Goal: Information Seeking & Learning: Learn about a topic

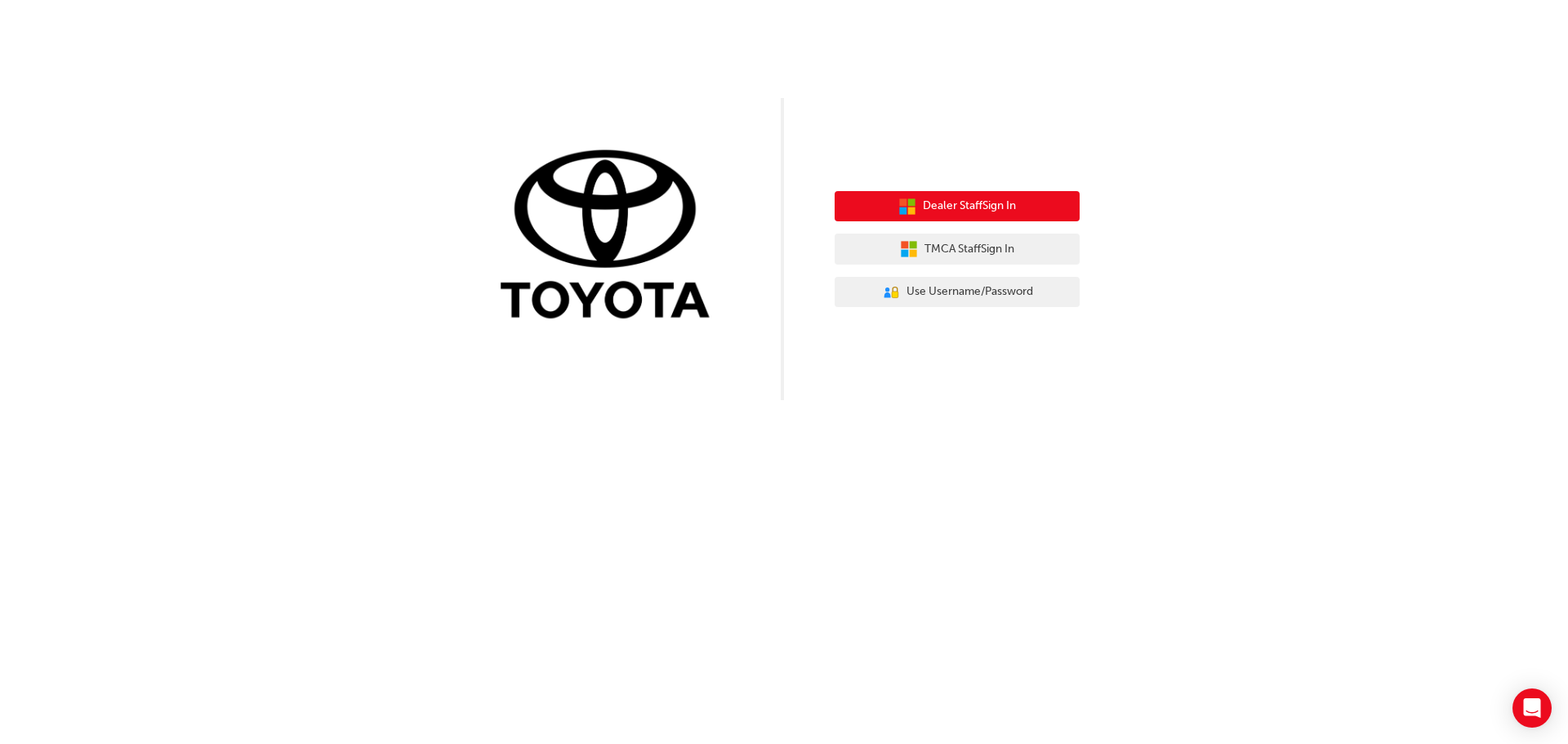
click at [968, 212] on span "Dealer Staff Sign In" at bounding box center [969, 206] width 93 height 19
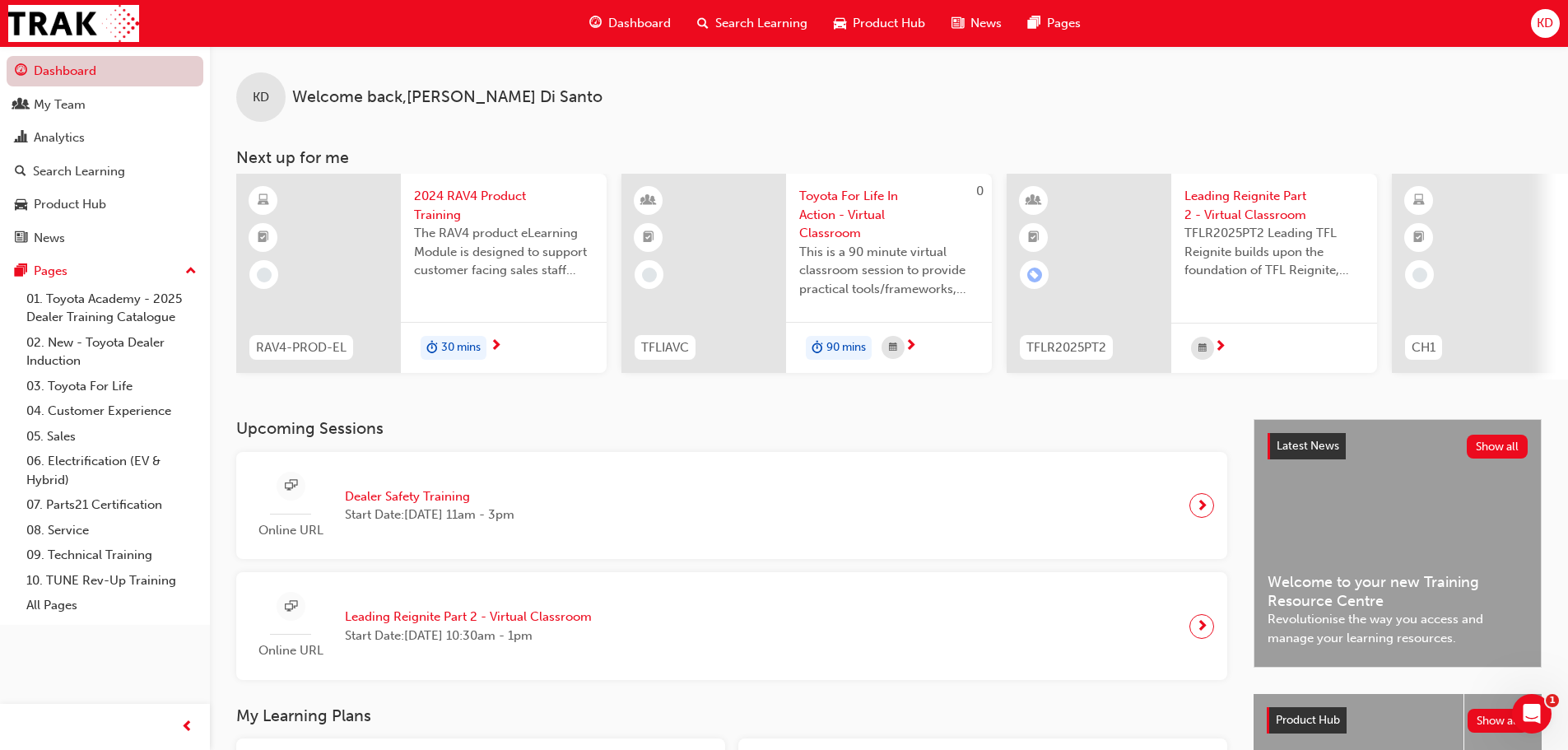
click at [93, 71] on link "Dashboard" at bounding box center [105, 71] width 196 height 30
click at [733, 3] on div "Dashboard Search Learning Product Hub News Pages" at bounding box center [835, 24] width 531 height 47
click at [749, 36] on div "Search Learning" at bounding box center [752, 24] width 137 height 34
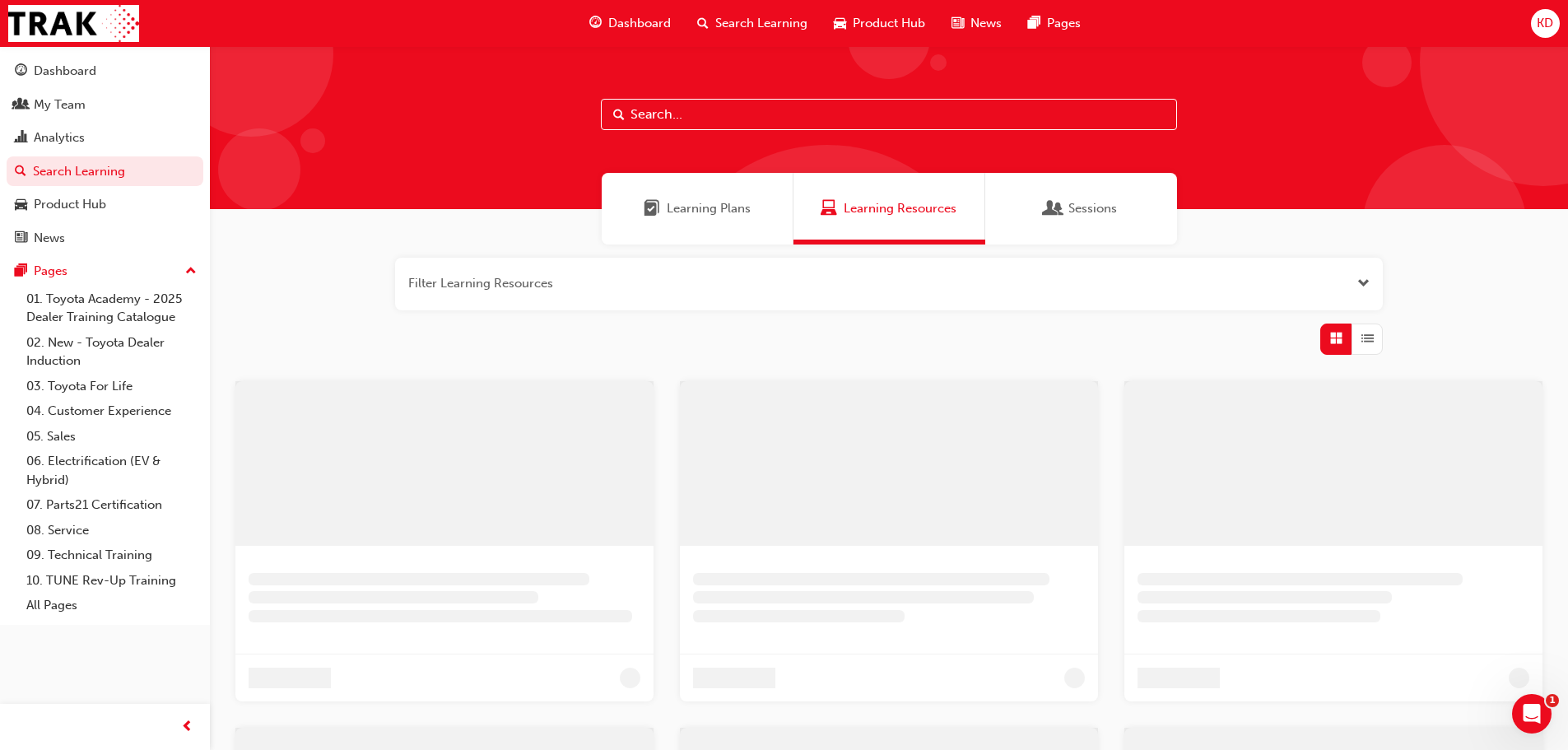
click at [702, 109] on input "text" at bounding box center [889, 114] width 576 height 31
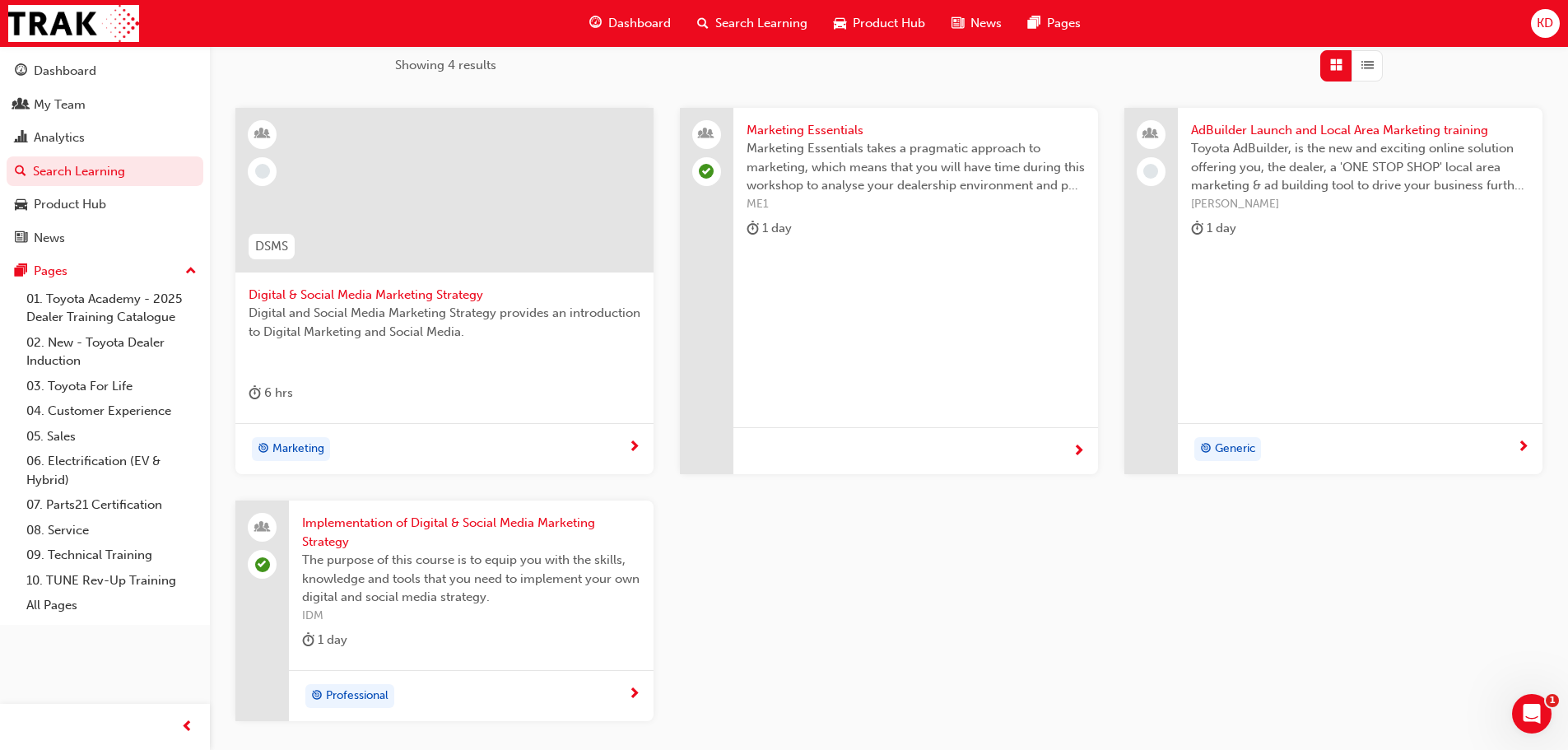
scroll to position [247, 0]
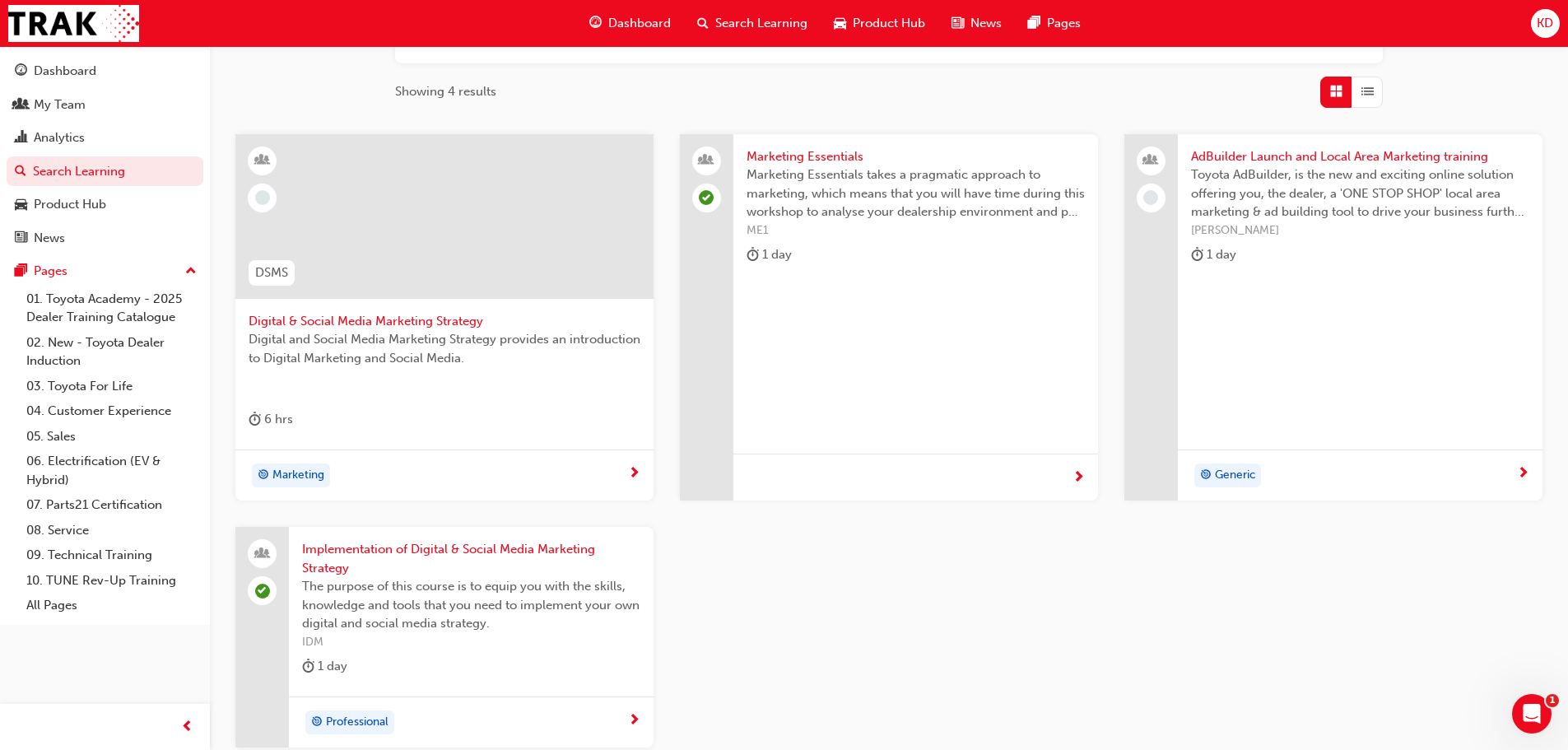
type input "marketing"
click at [826, 155] on span "Marketing Essentials" at bounding box center [915, 157] width 338 height 19
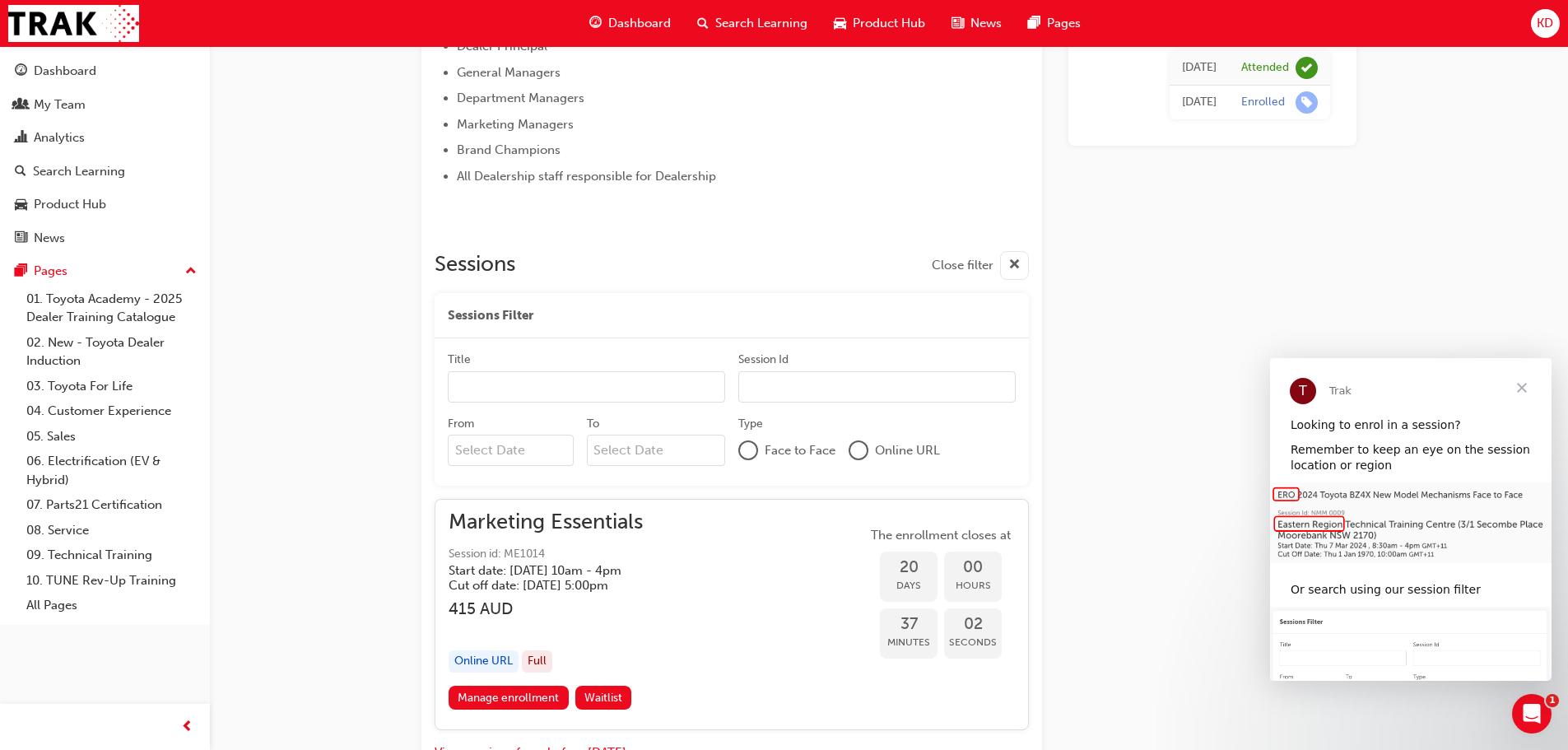
scroll to position [997, 0]
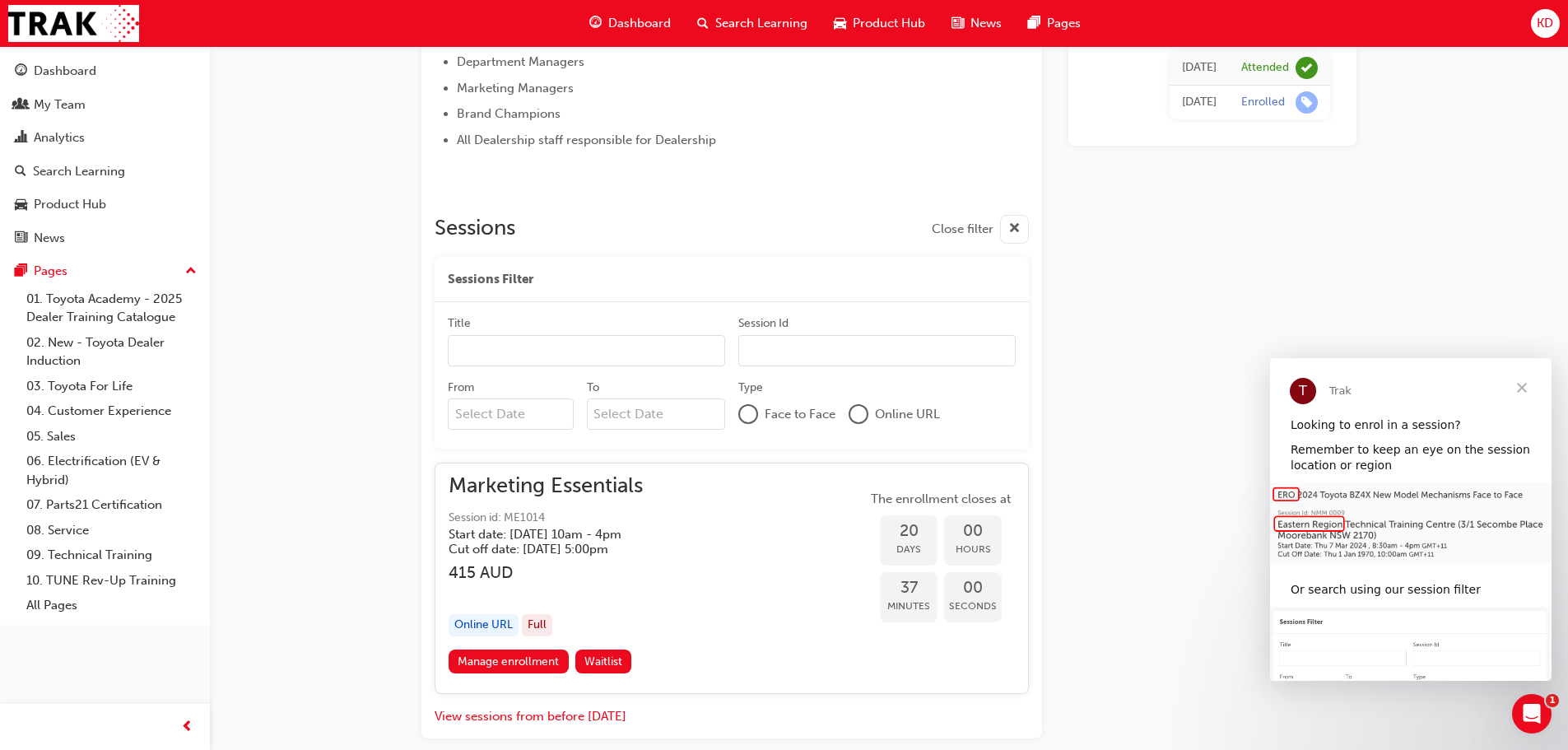
click at [866, 414] on div at bounding box center [858, 414] width 16 height 16
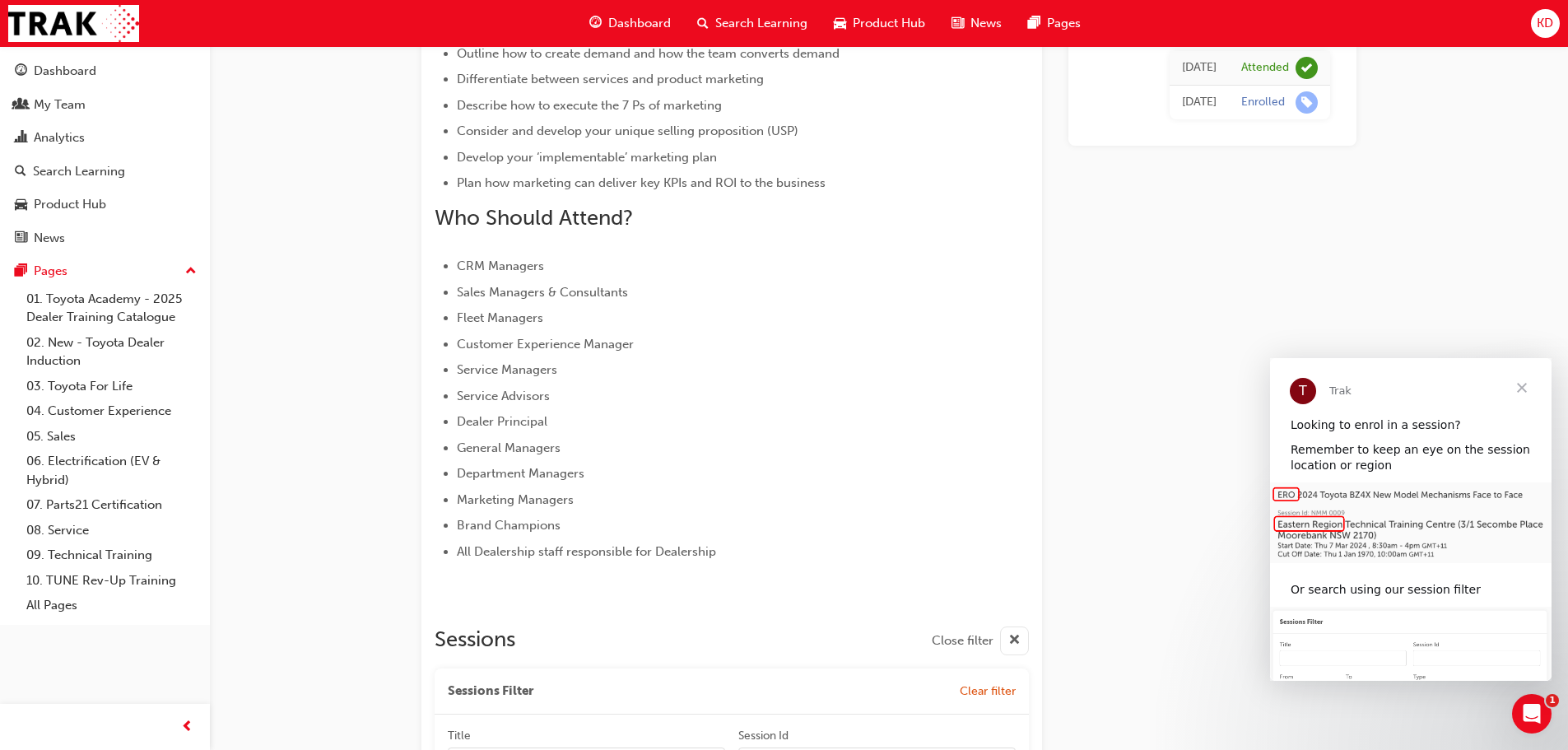
scroll to position [338, 0]
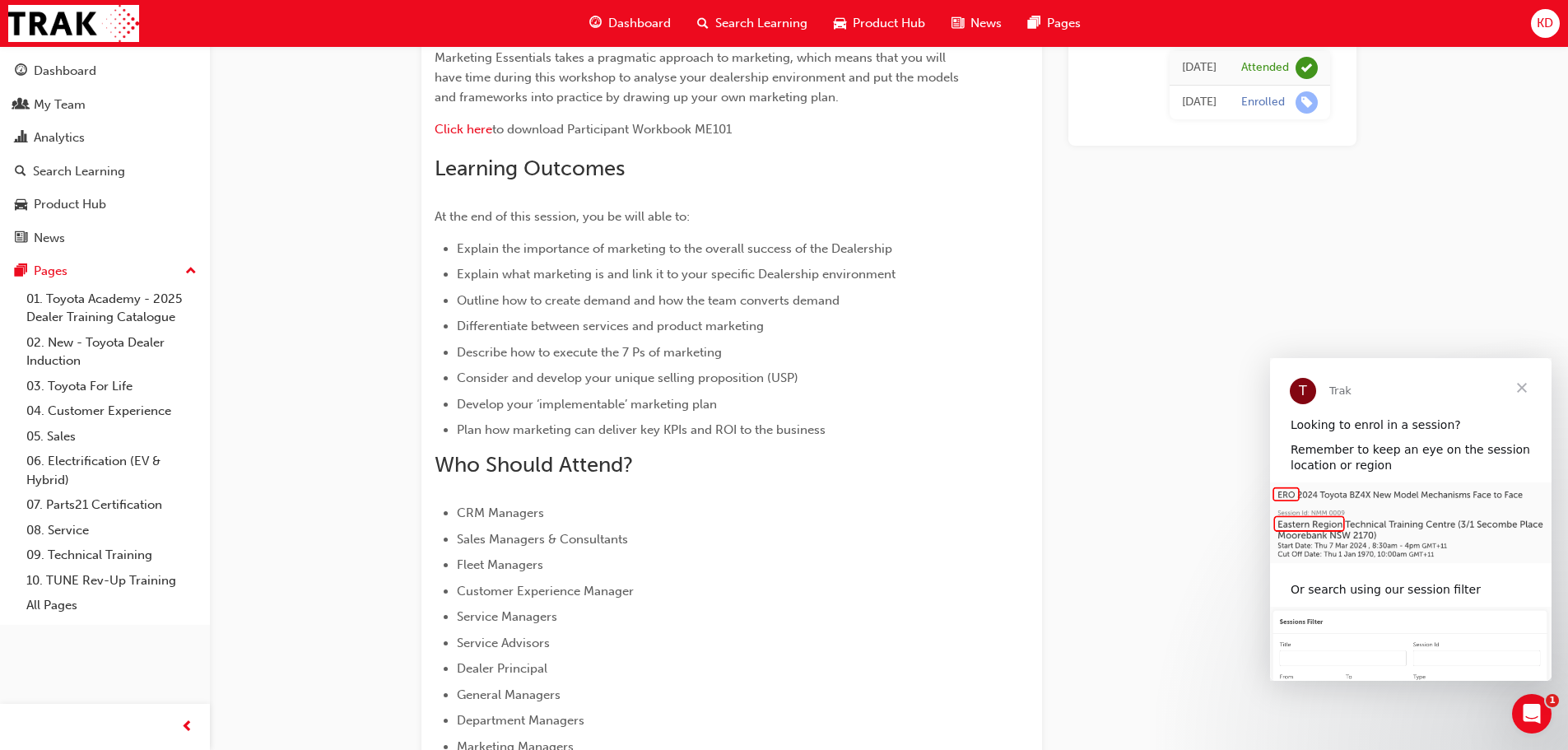
scroll to position [247, 0]
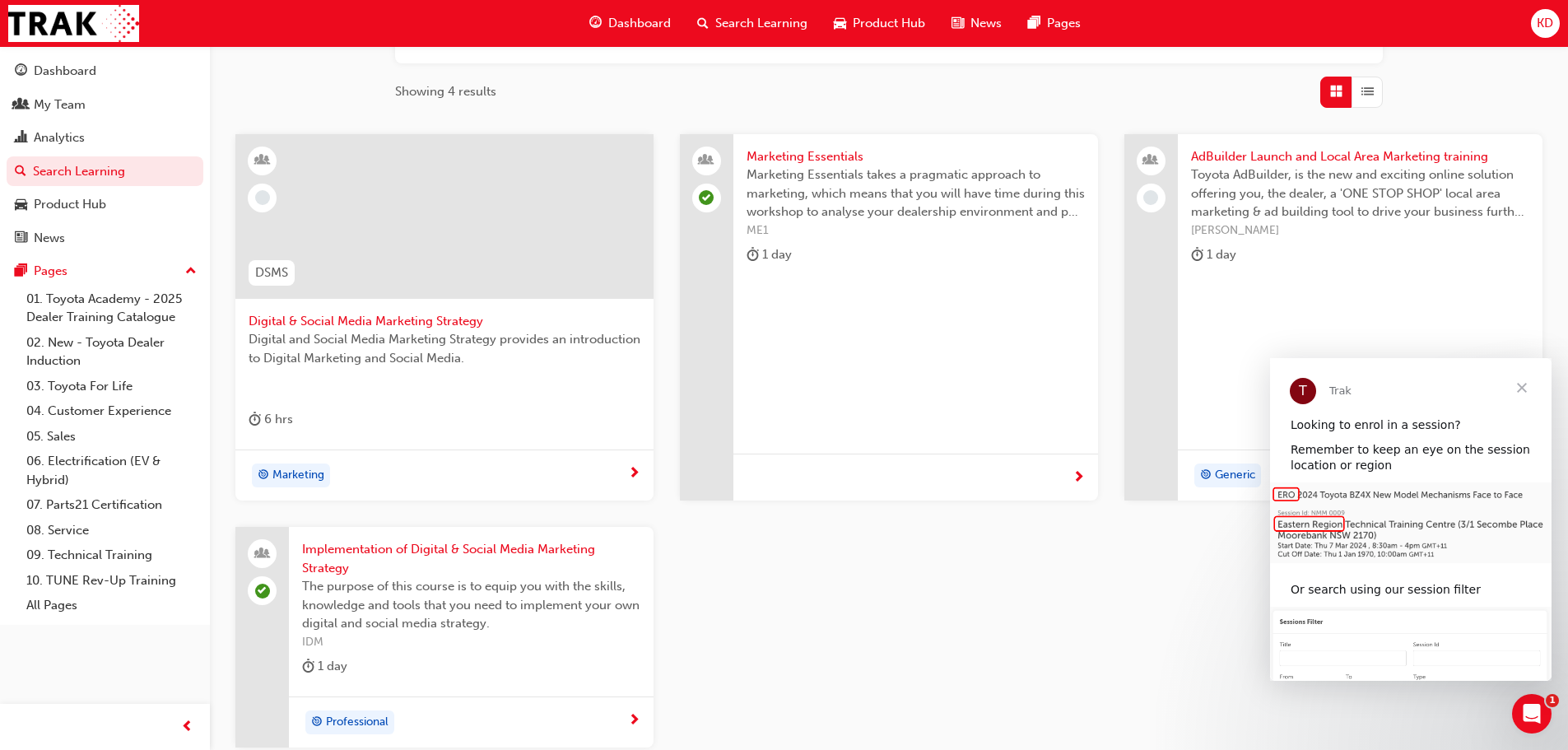
click at [726, 29] on span "Search Learning" at bounding box center [761, 24] width 93 height 19
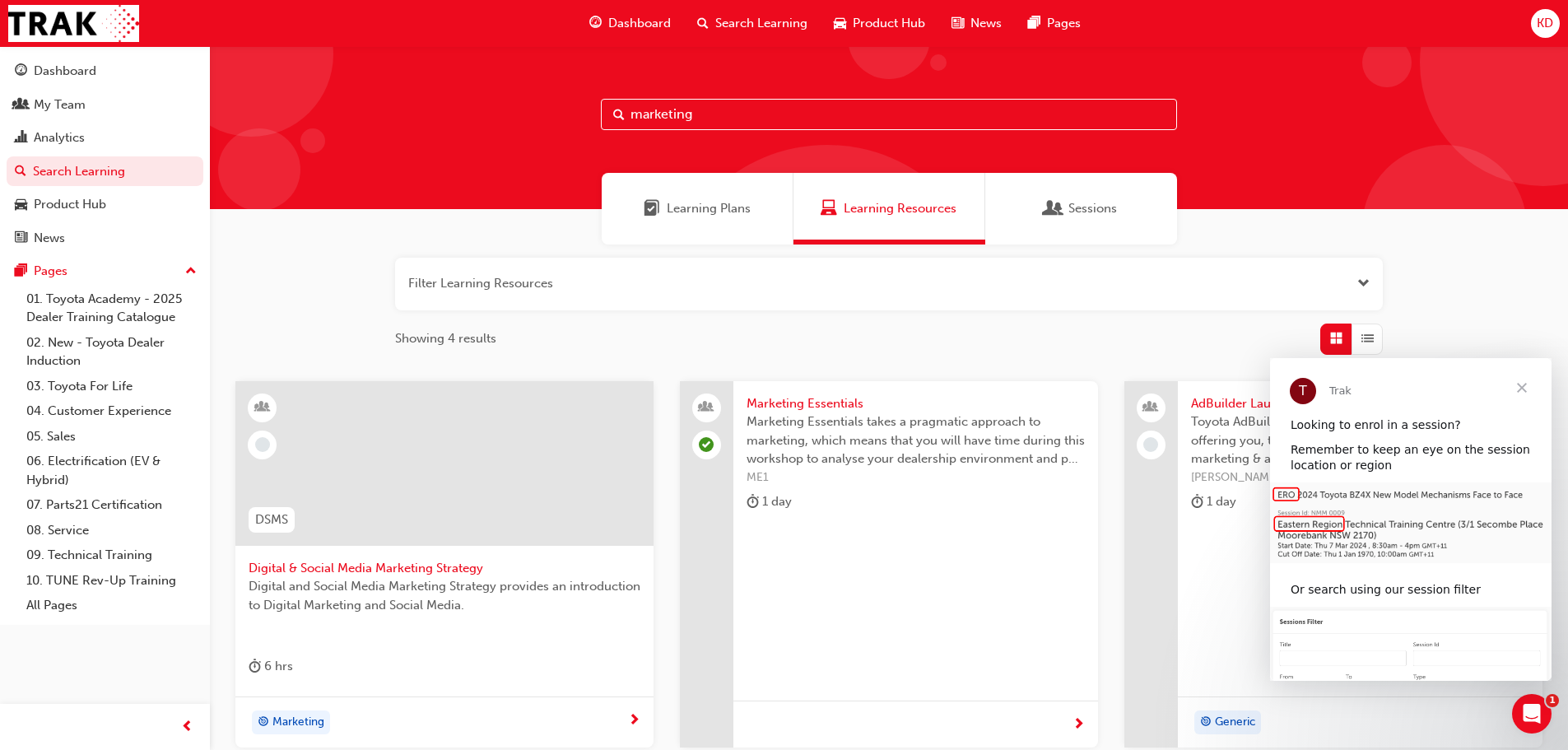
drag, startPoint x: 702, startPoint y: 105, endPoint x: 567, endPoint y: 109, distance: 135.1
click at [567, 109] on div "marketing" at bounding box center [889, 128] width 1358 height 163
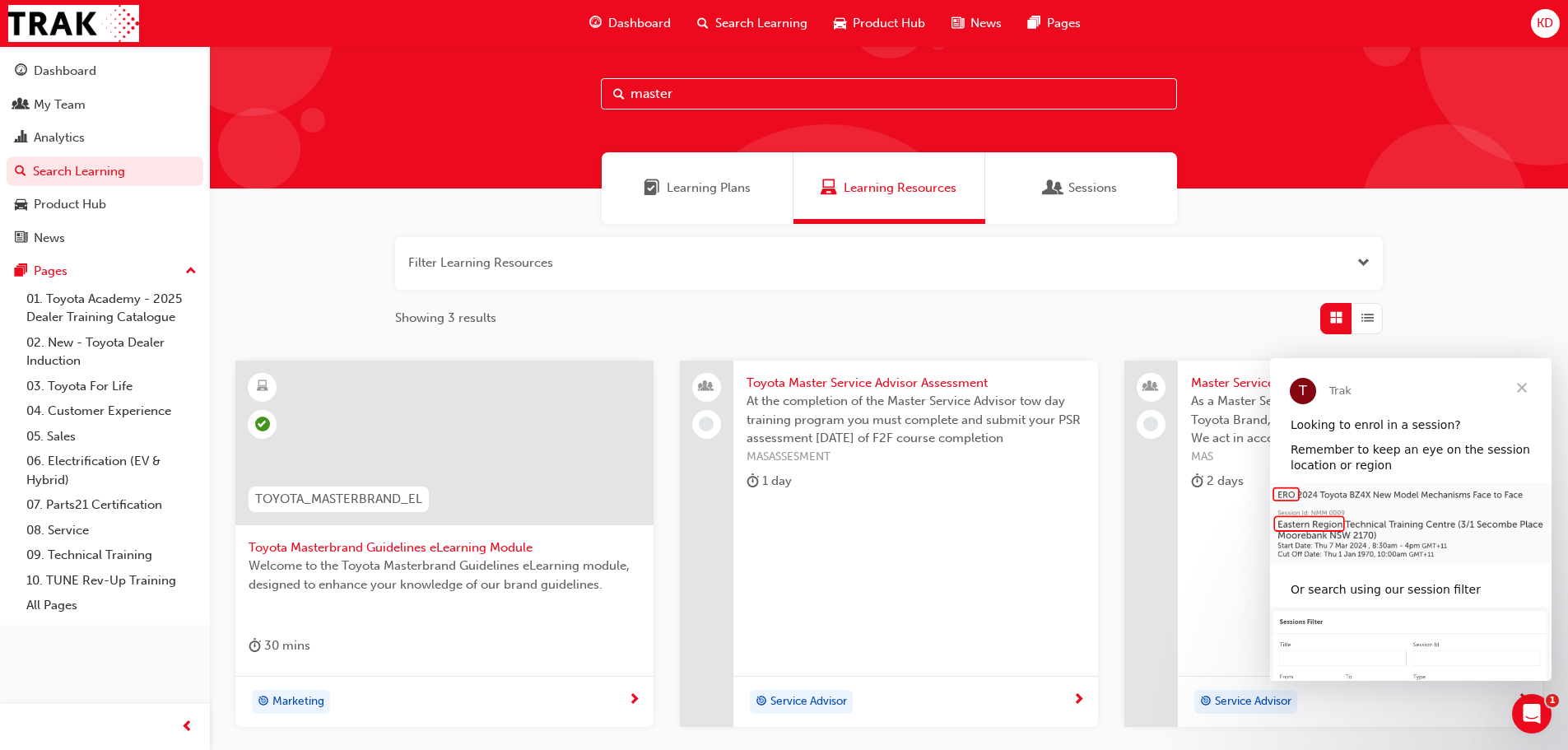
scroll to position [82, 0]
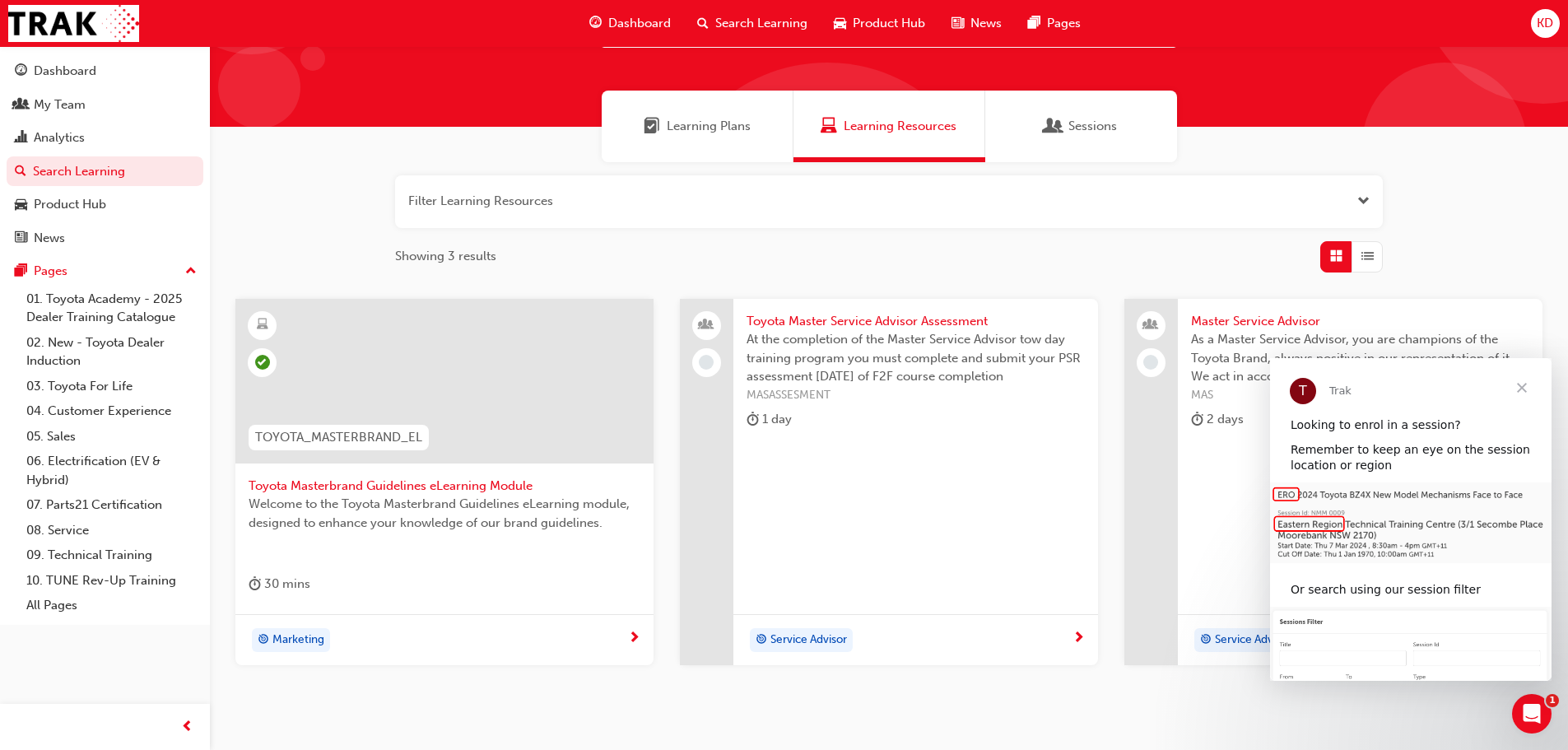
type input "master"
click at [485, 481] on span "Toyota Masterbrand Guidelines eLearning Module" at bounding box center [444, 486] width 392 height 19
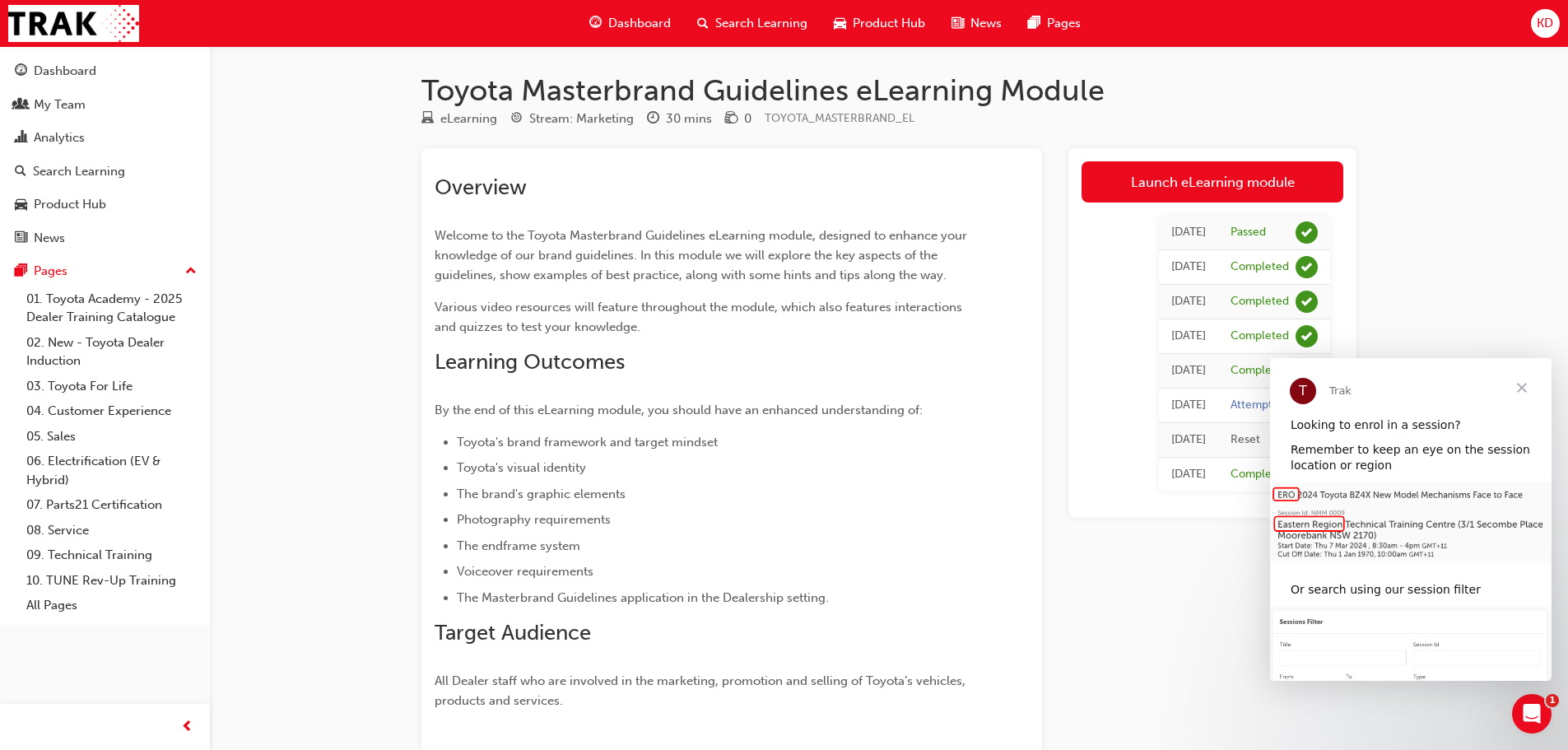
click at [1517, 388] on span "Close" at bounding box center [1522, 387] width 60 height 60
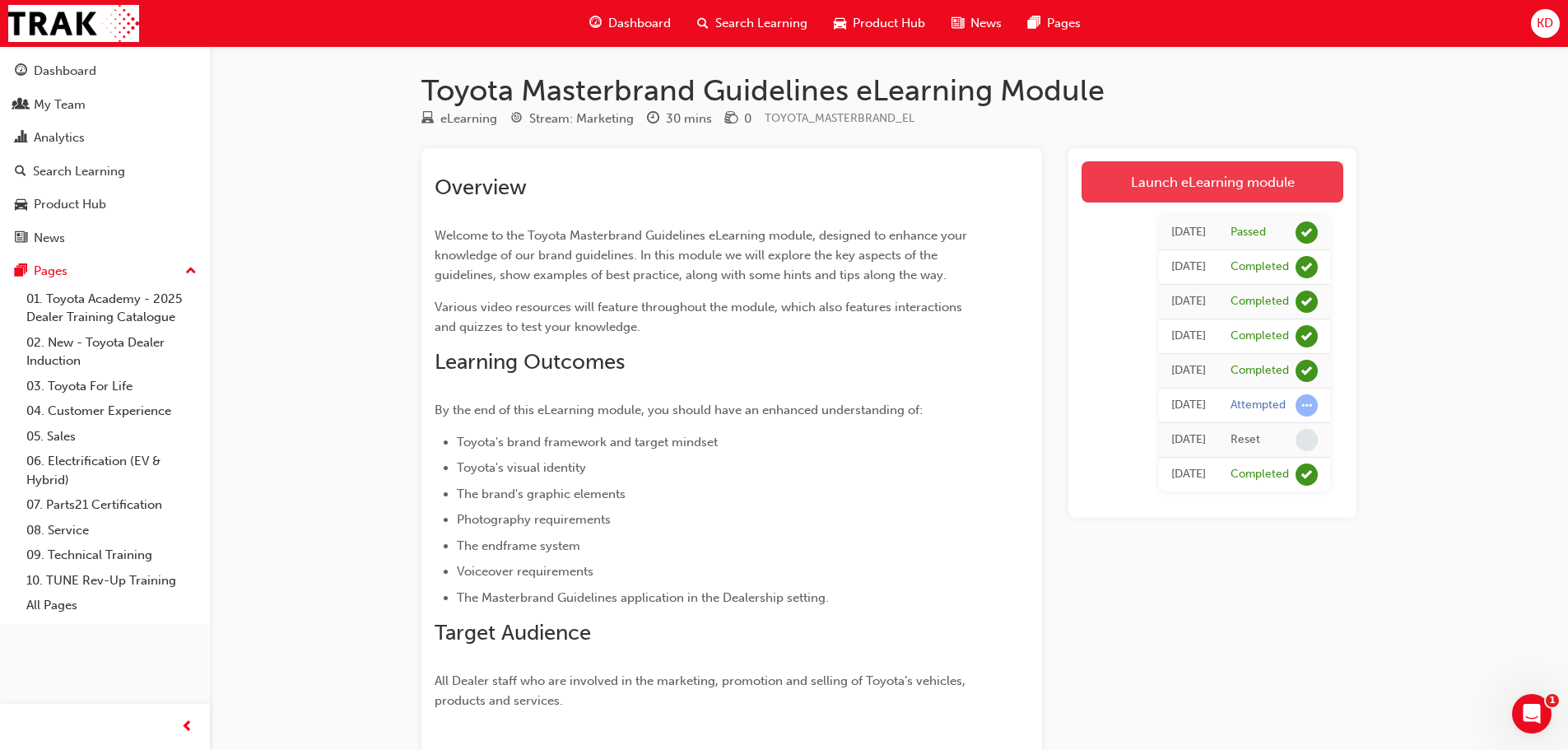
click at [1232, 179] on link "Launch eLearning module" at bounding box center [1212, 182] width 262 height 42
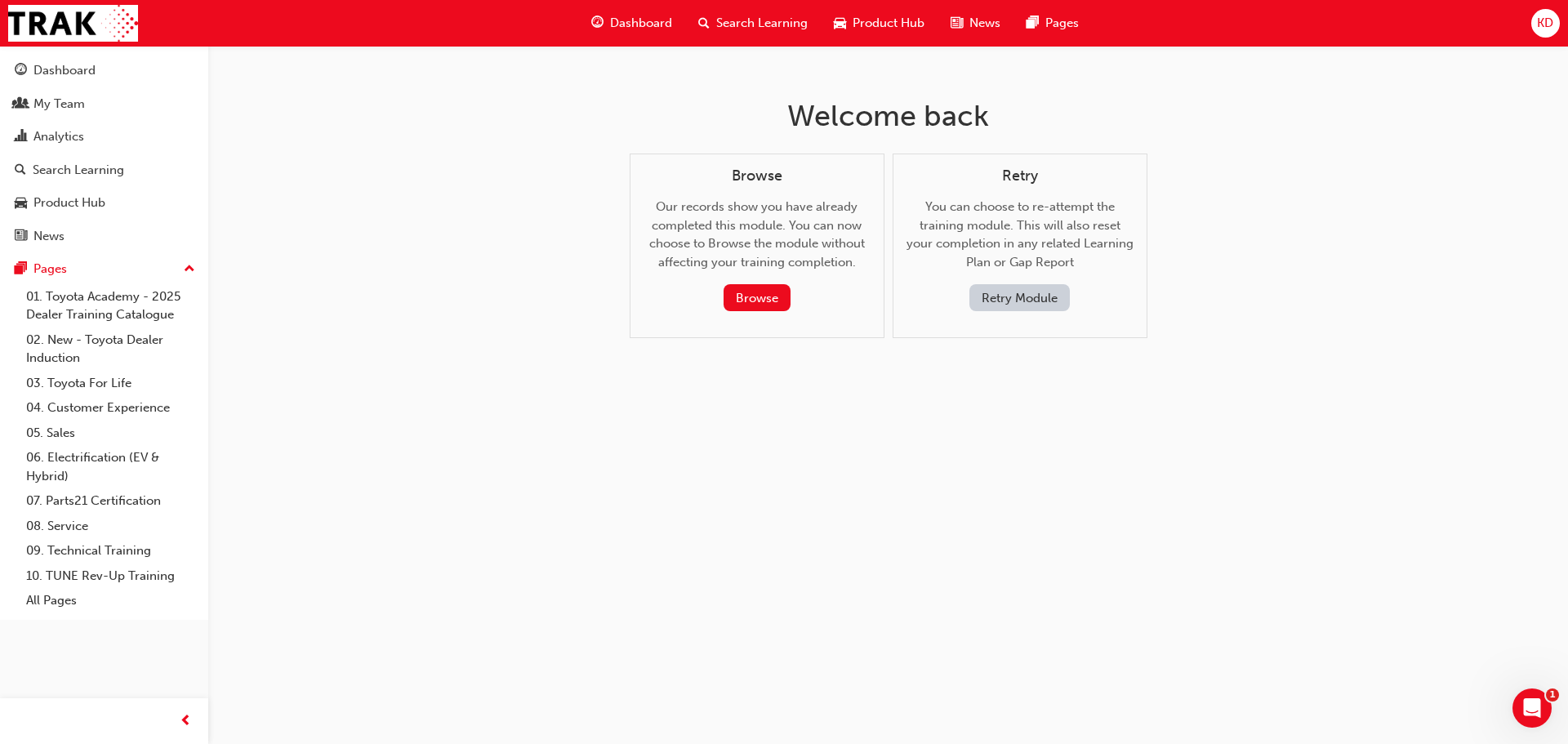
click at [1009, 292] on button "Retry Module" at bounding box center [1019, 297] width 100 height 27
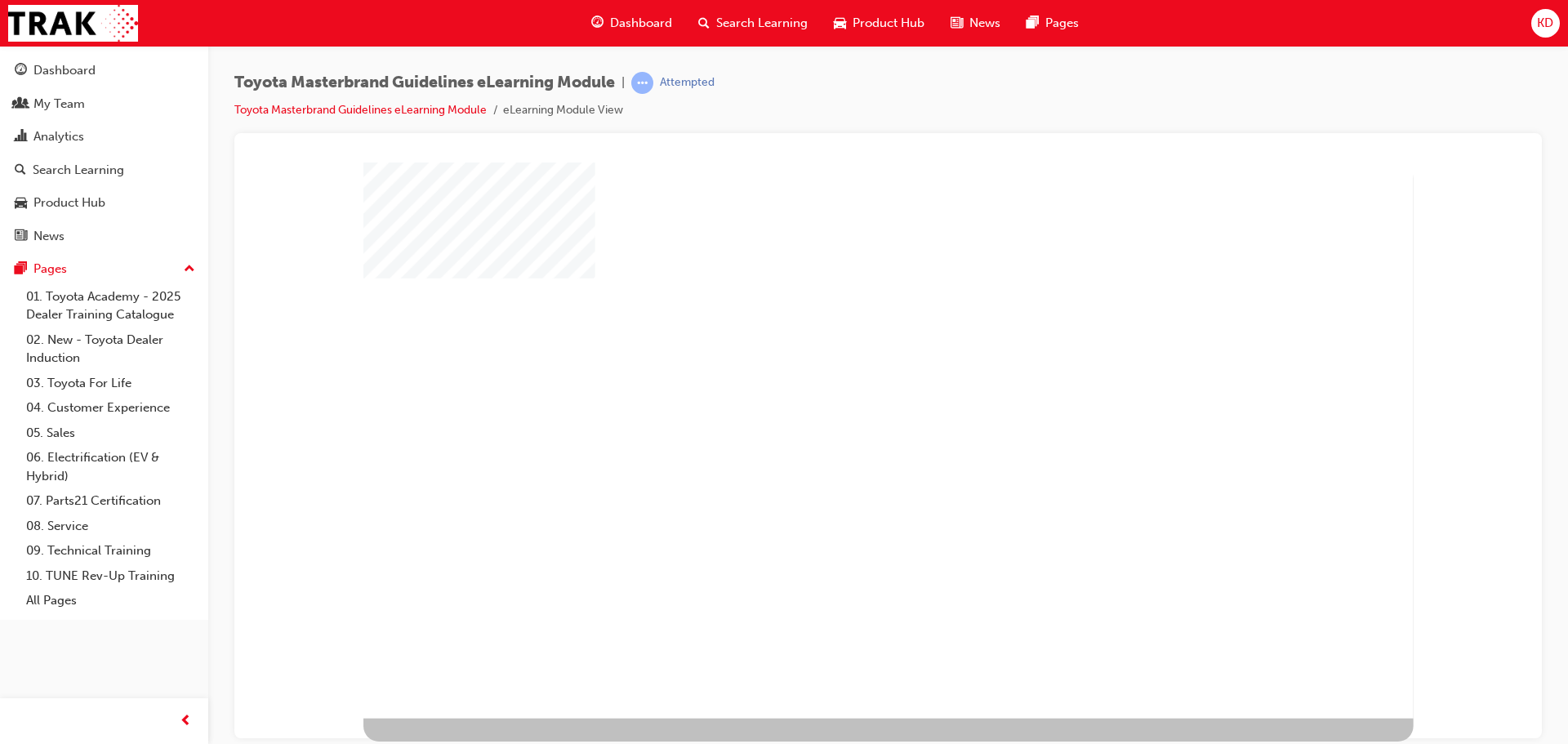
click at [844, 394] on div "play" at bounding box center [844, 394] width 0 height 0
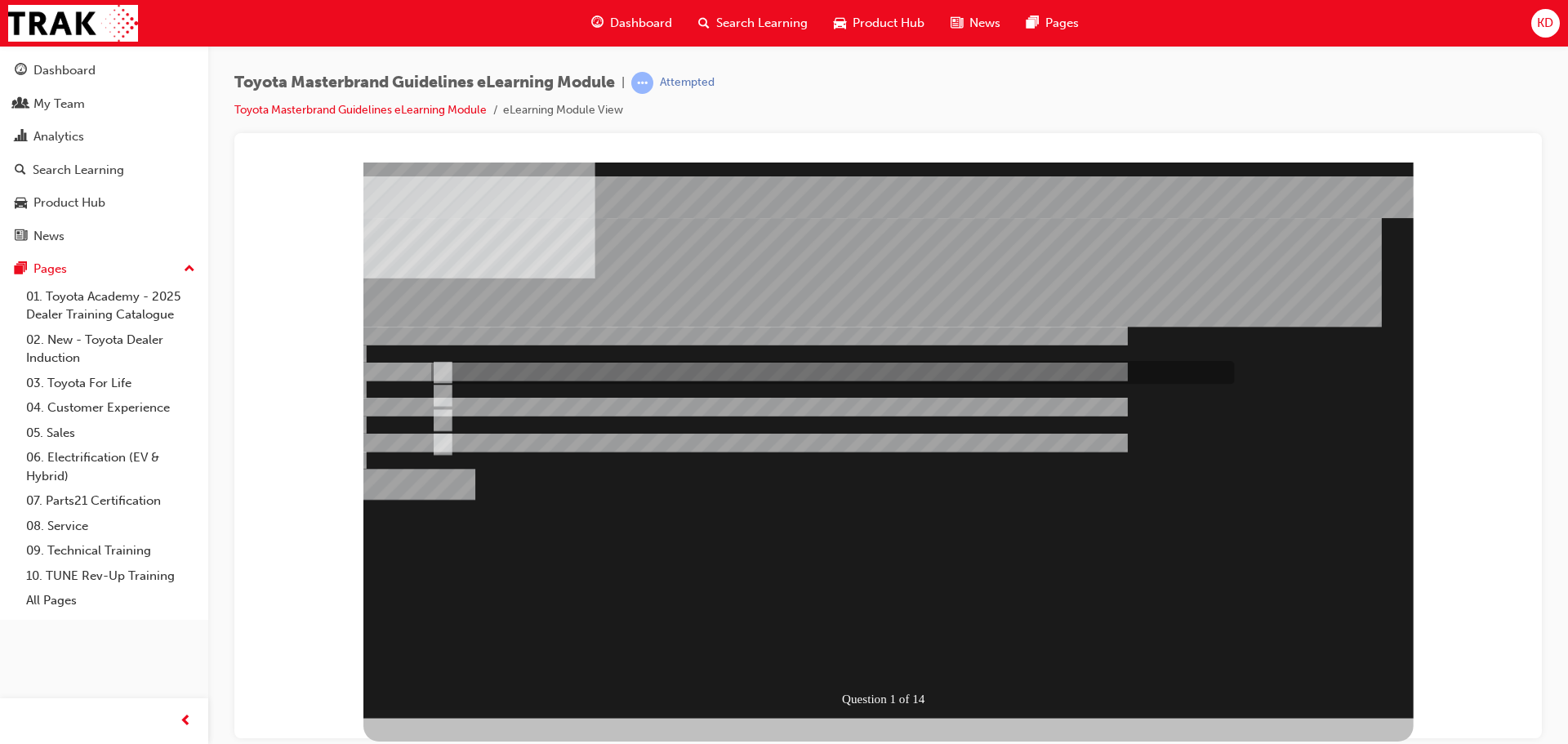
radio input "true"
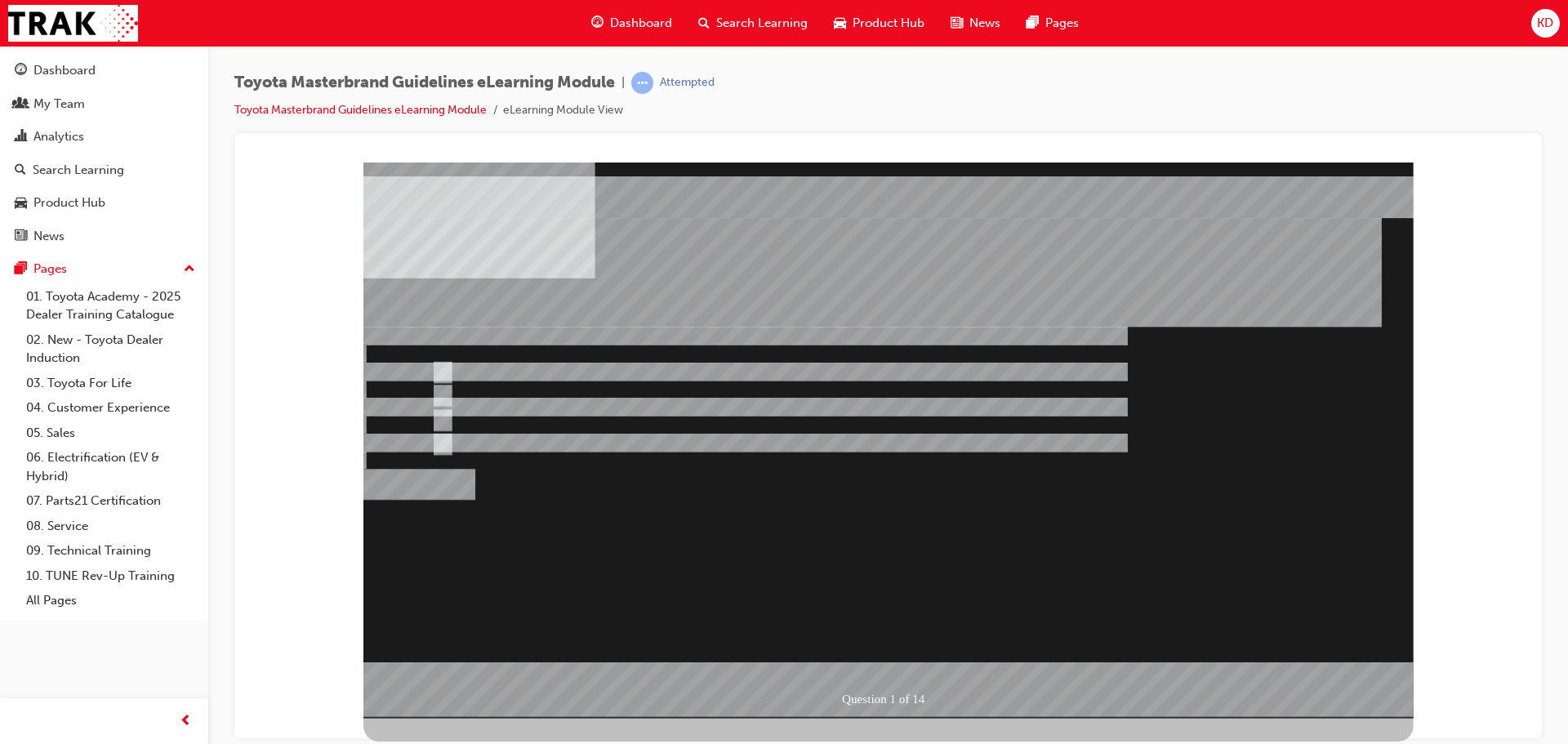
click at [908, 651] on div at bounding box center [889, 439] width 1051 height 556
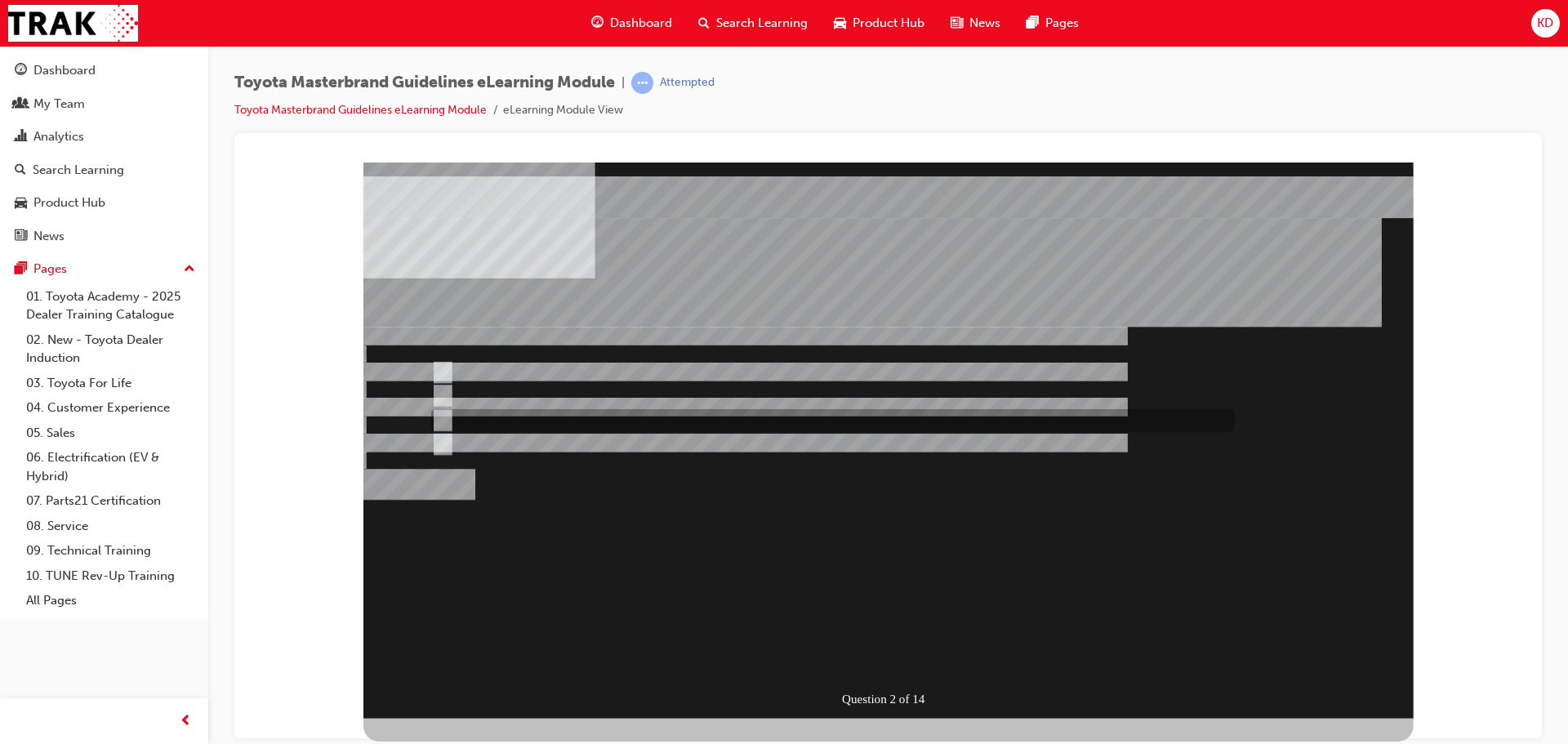
radio input "true"
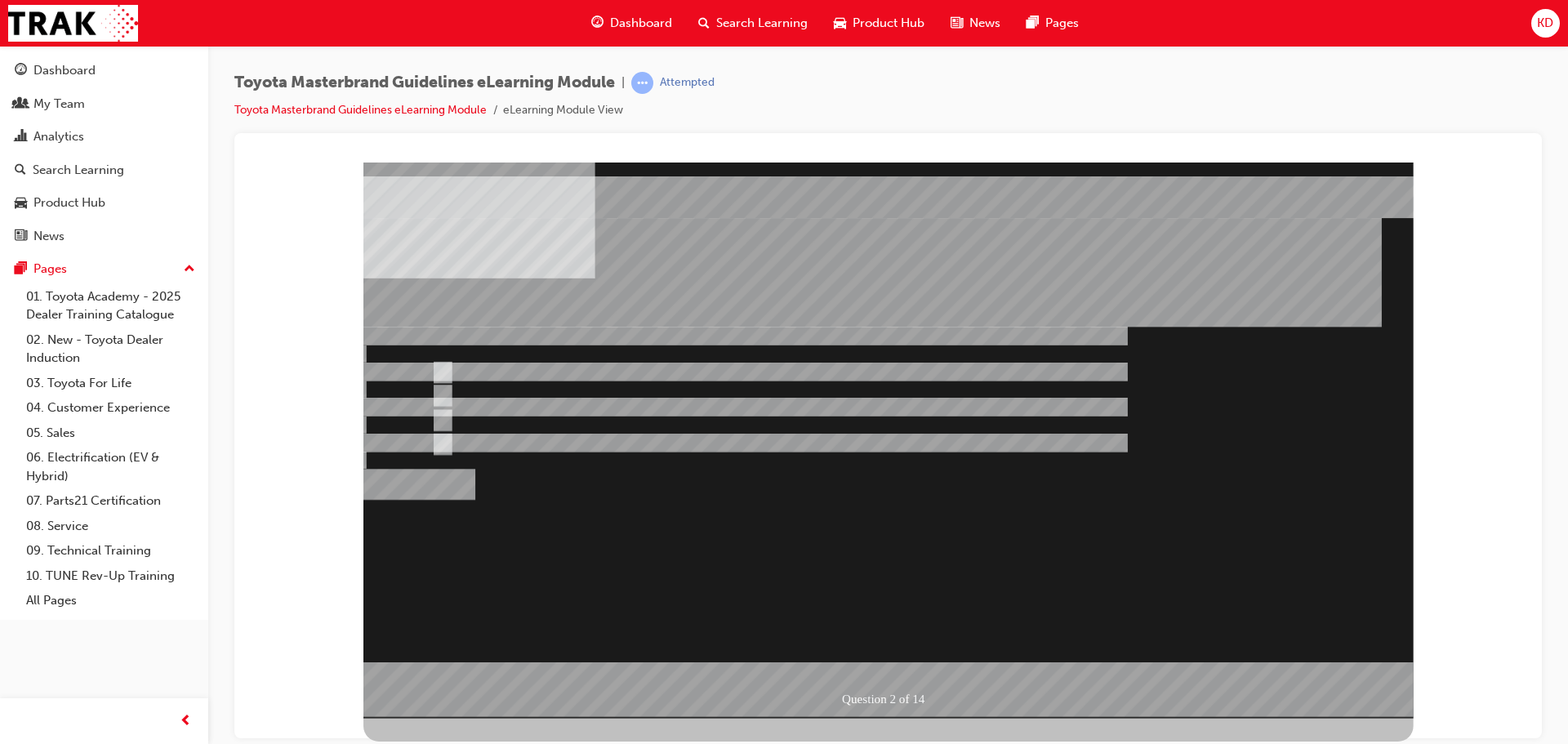
click at [874, 657] on div at bounding box center [889, 439] width 1051 height 556
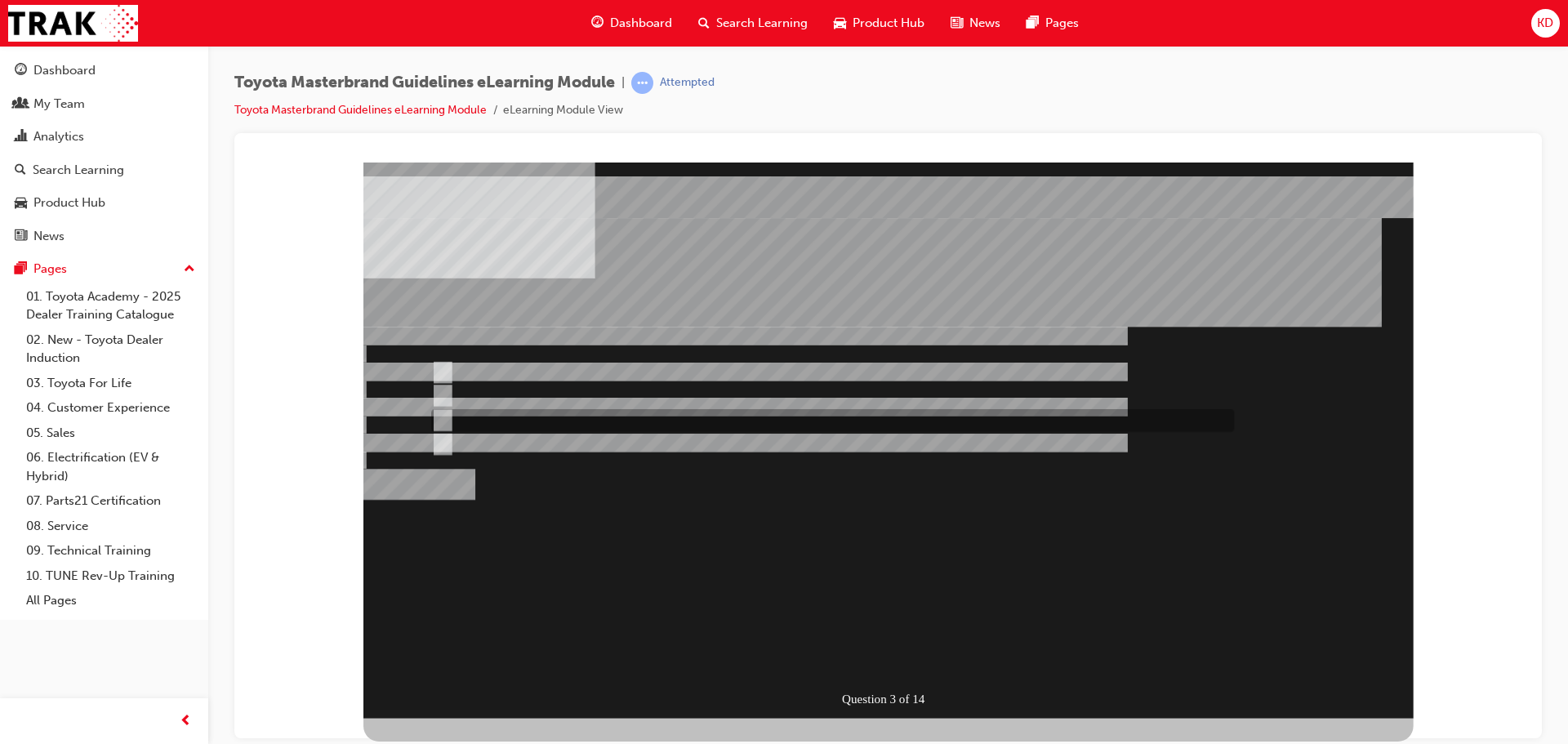
radio input "true"
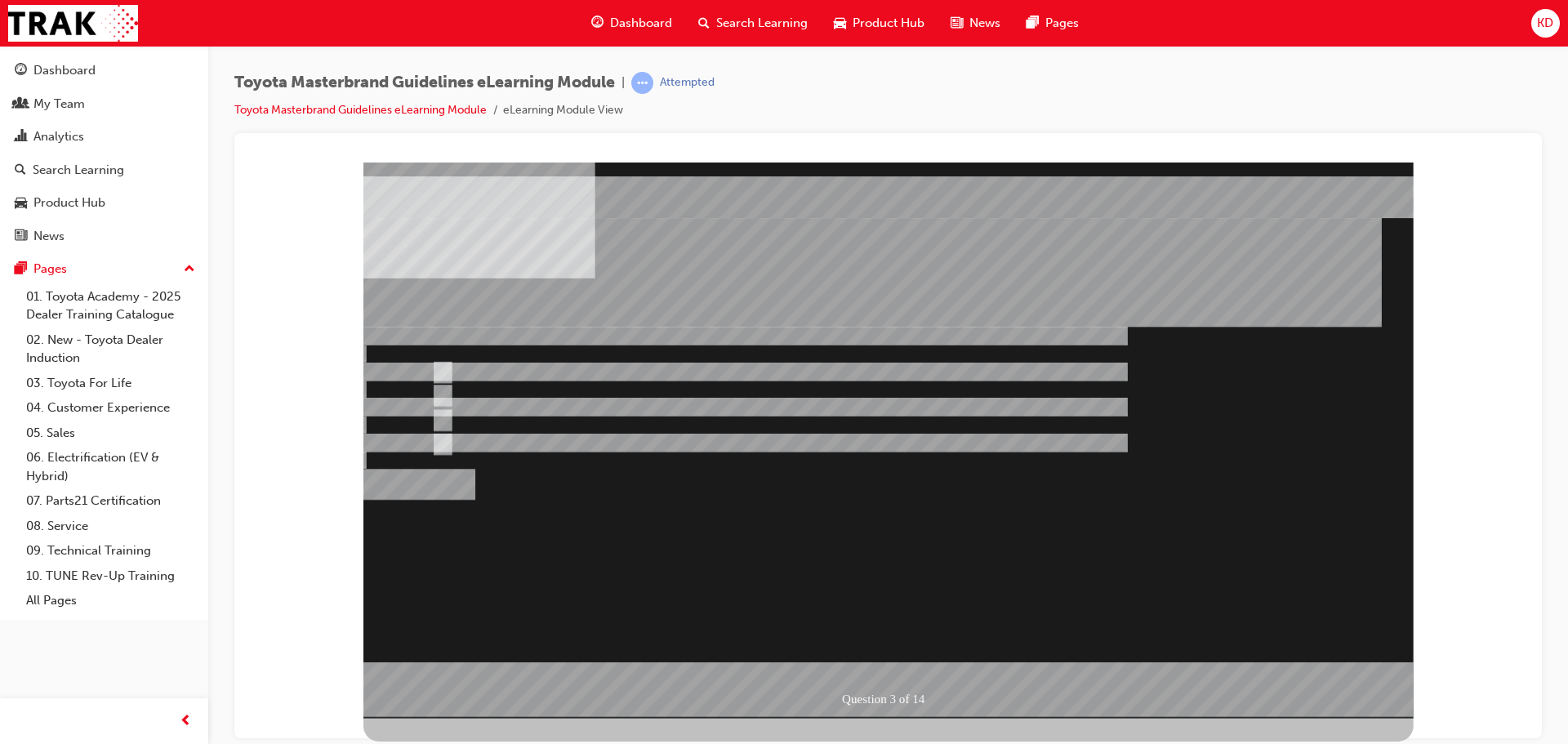
click at [897, 650] on div at bounding box center [889, 439] width 1051 height 556
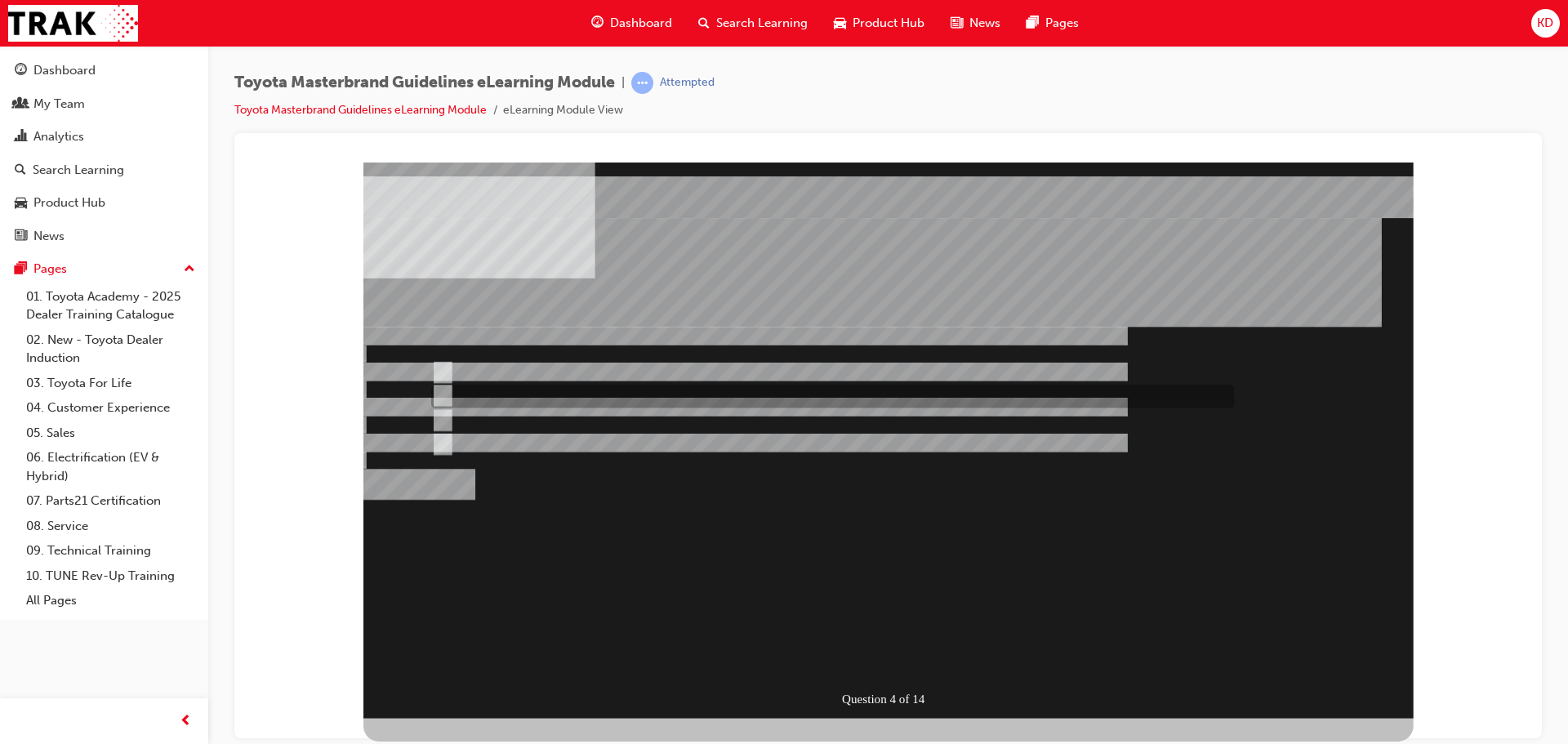
radio input "true"
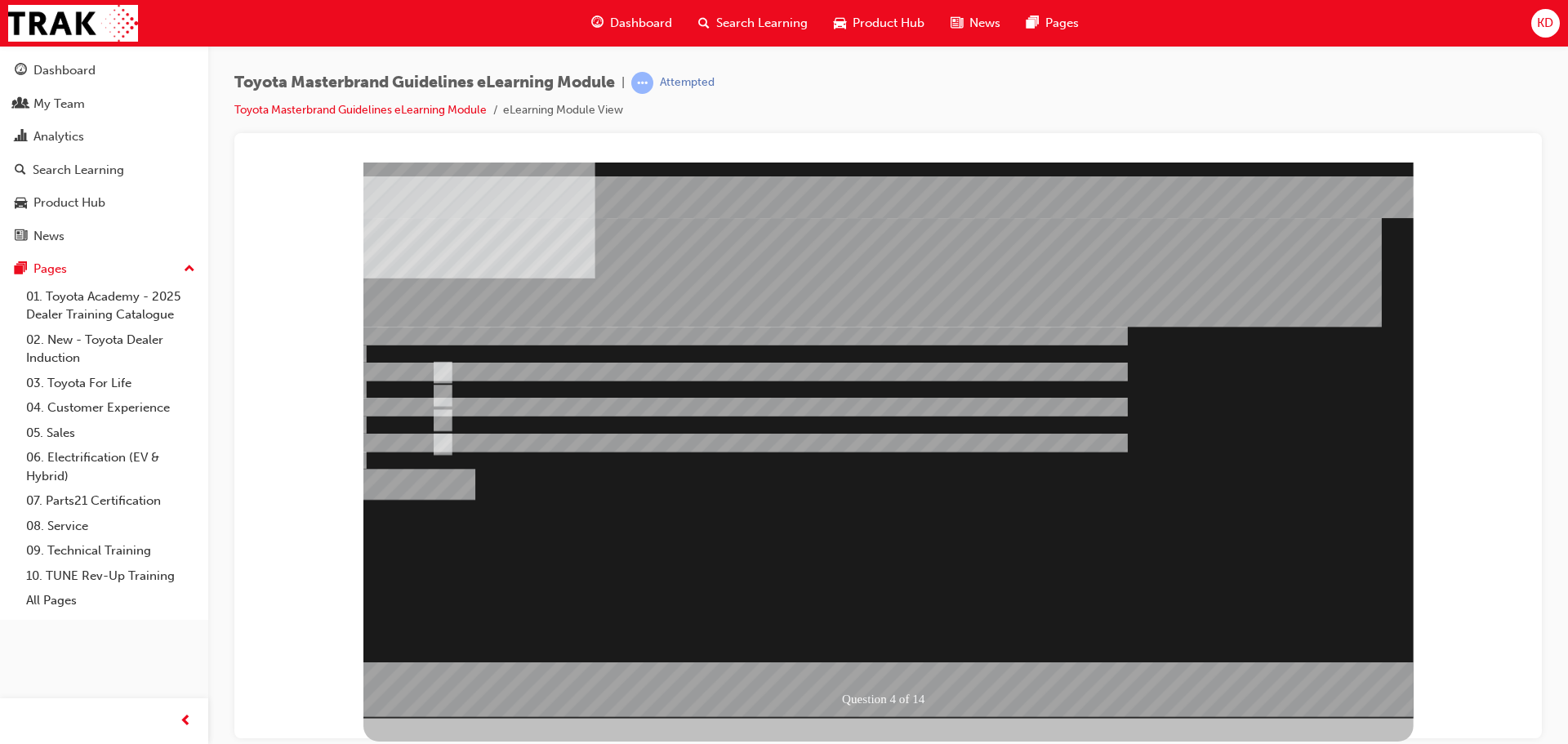
click at [901, 653] on div at bounding box center [889, 439] width 1051 height 556
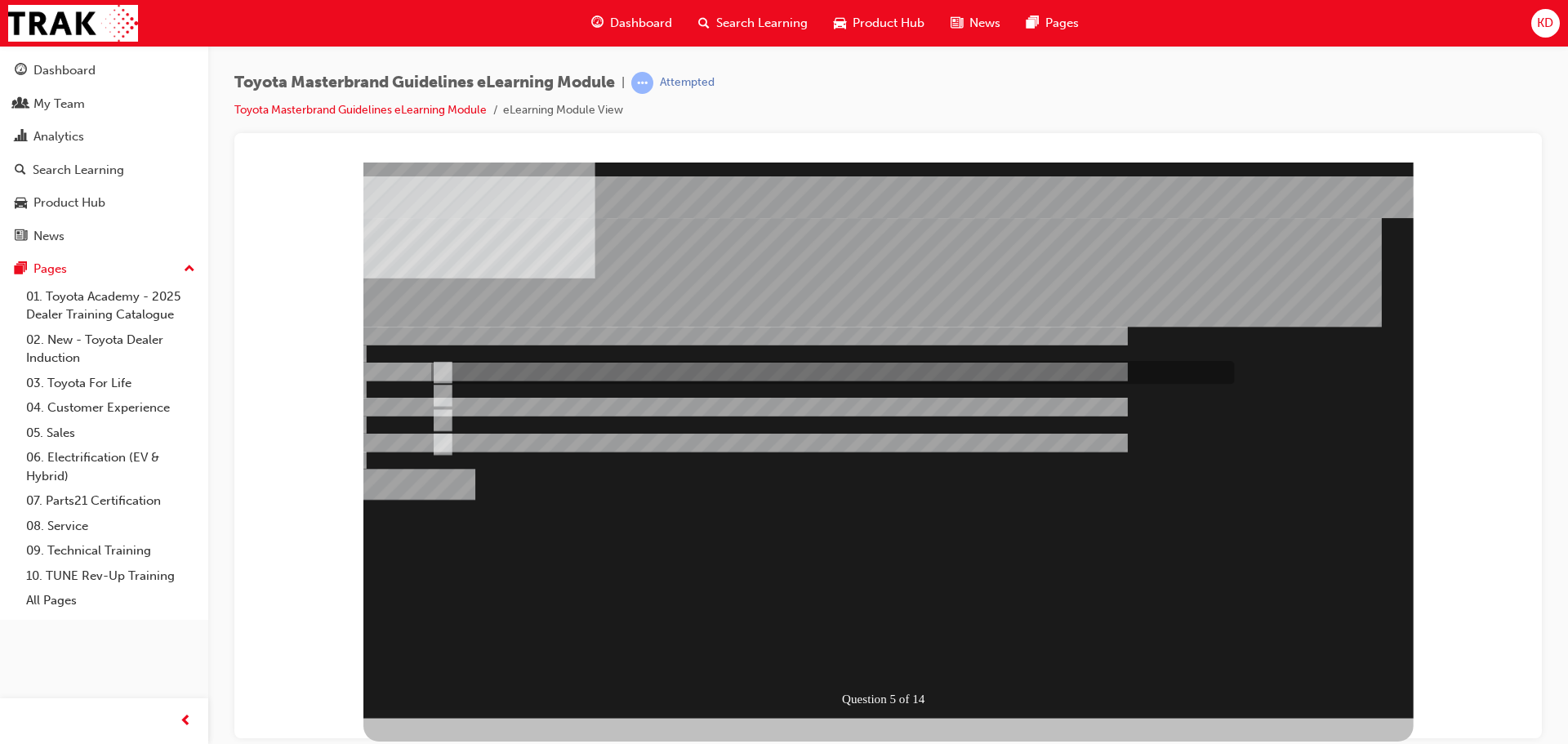
radio input "true"
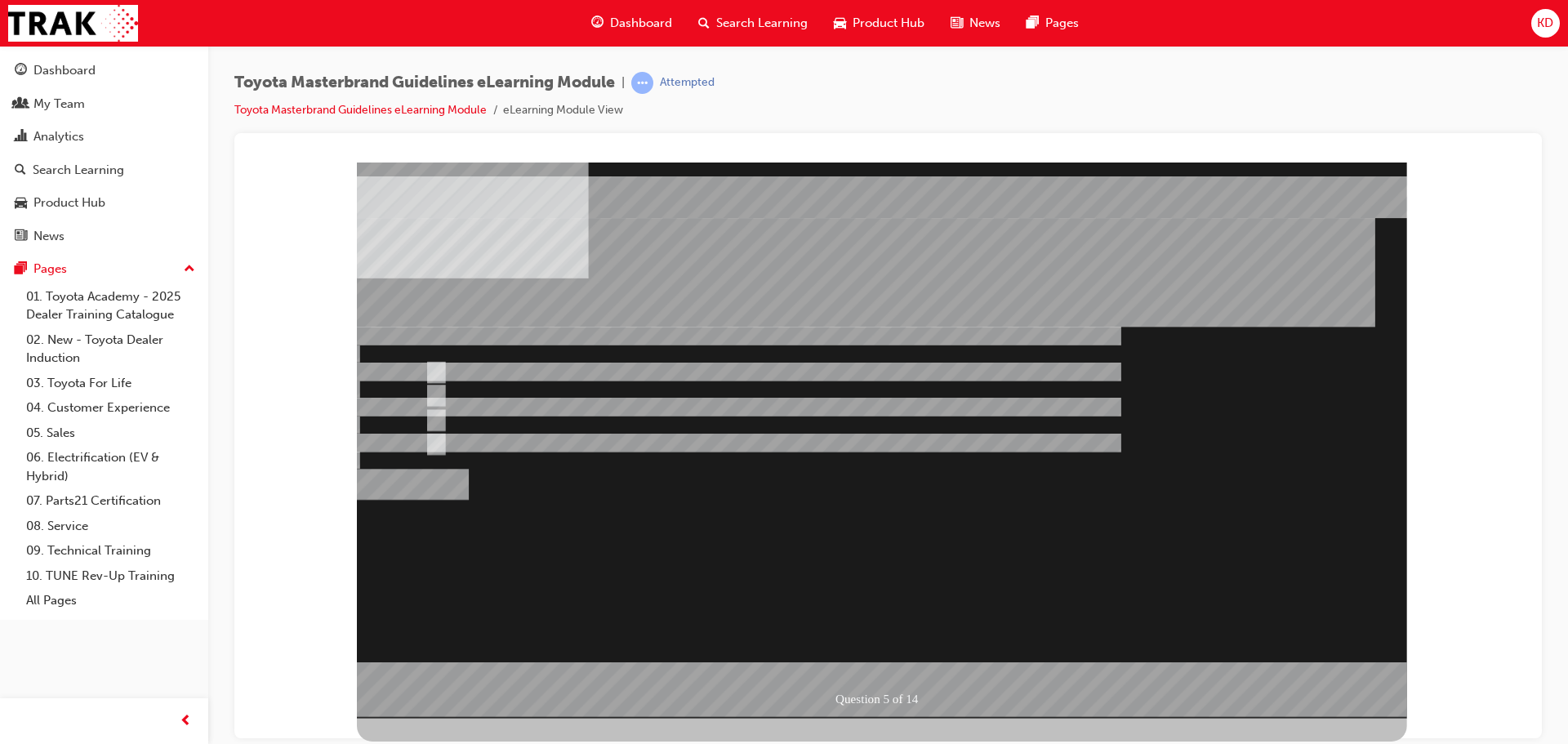
click at [909, 662] on div at bounding box center [882, 439] width 1051 height 556
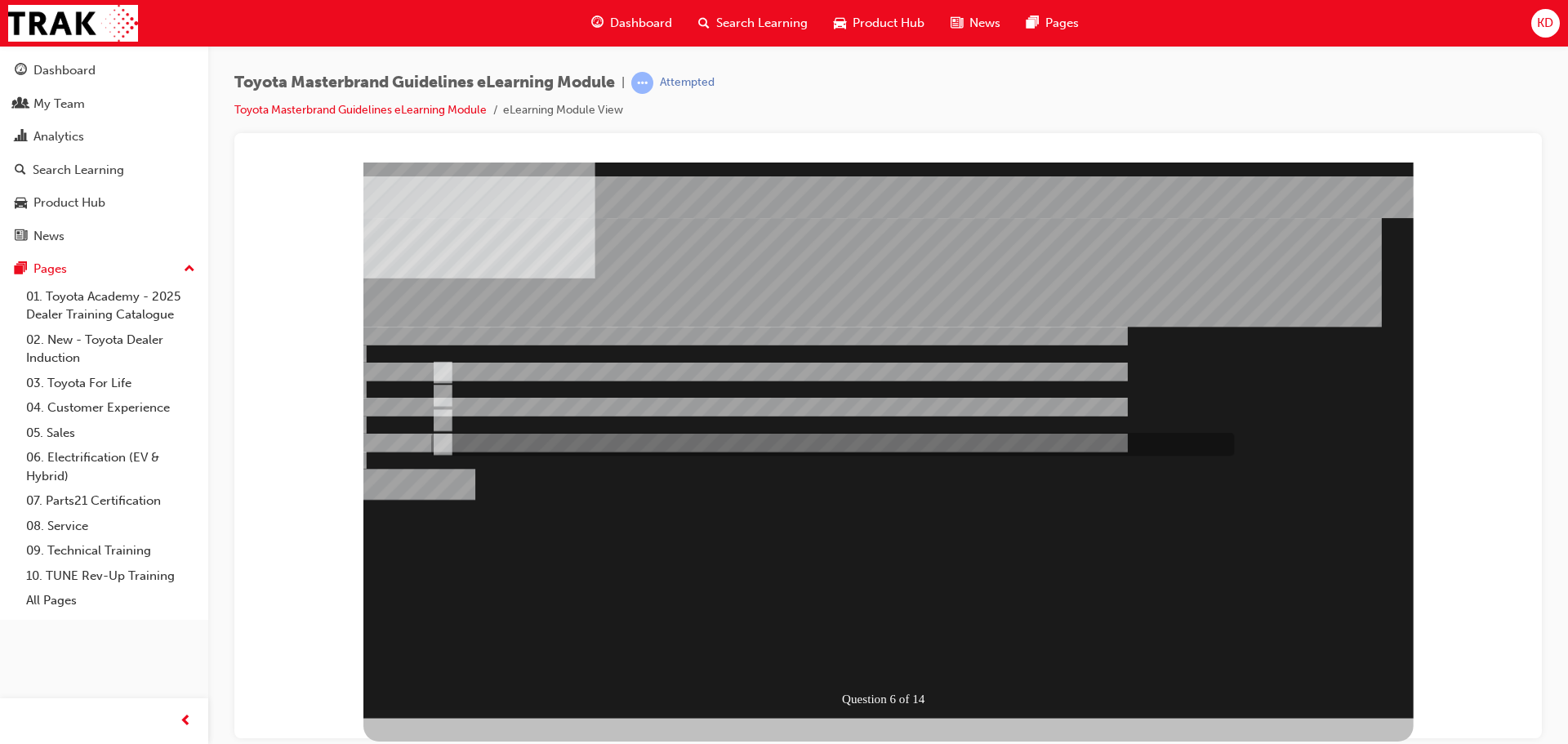
radio input "true"
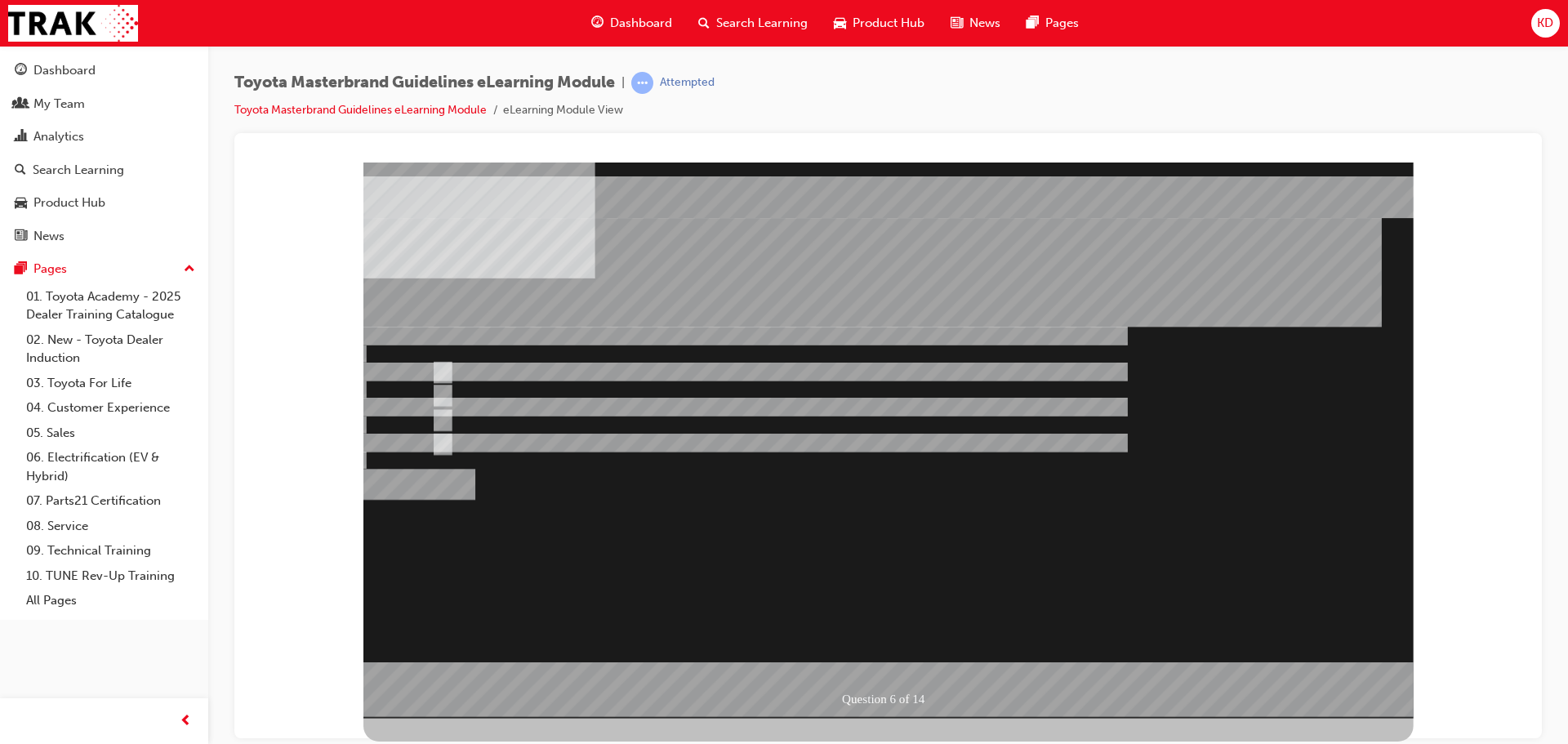
click at [903, 663] on div at bounding box center [889, 439] width 1051 height 556
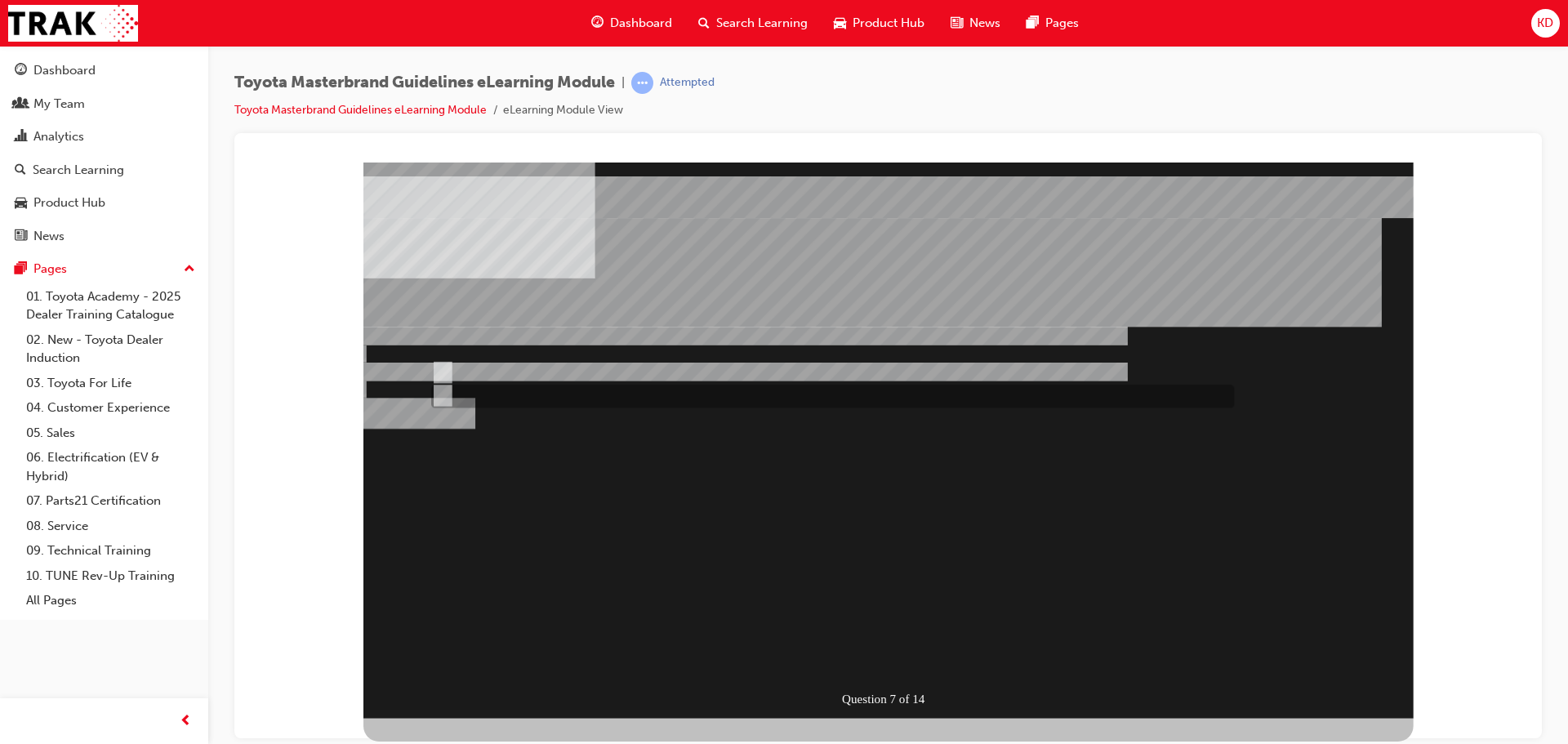
radio input "true"
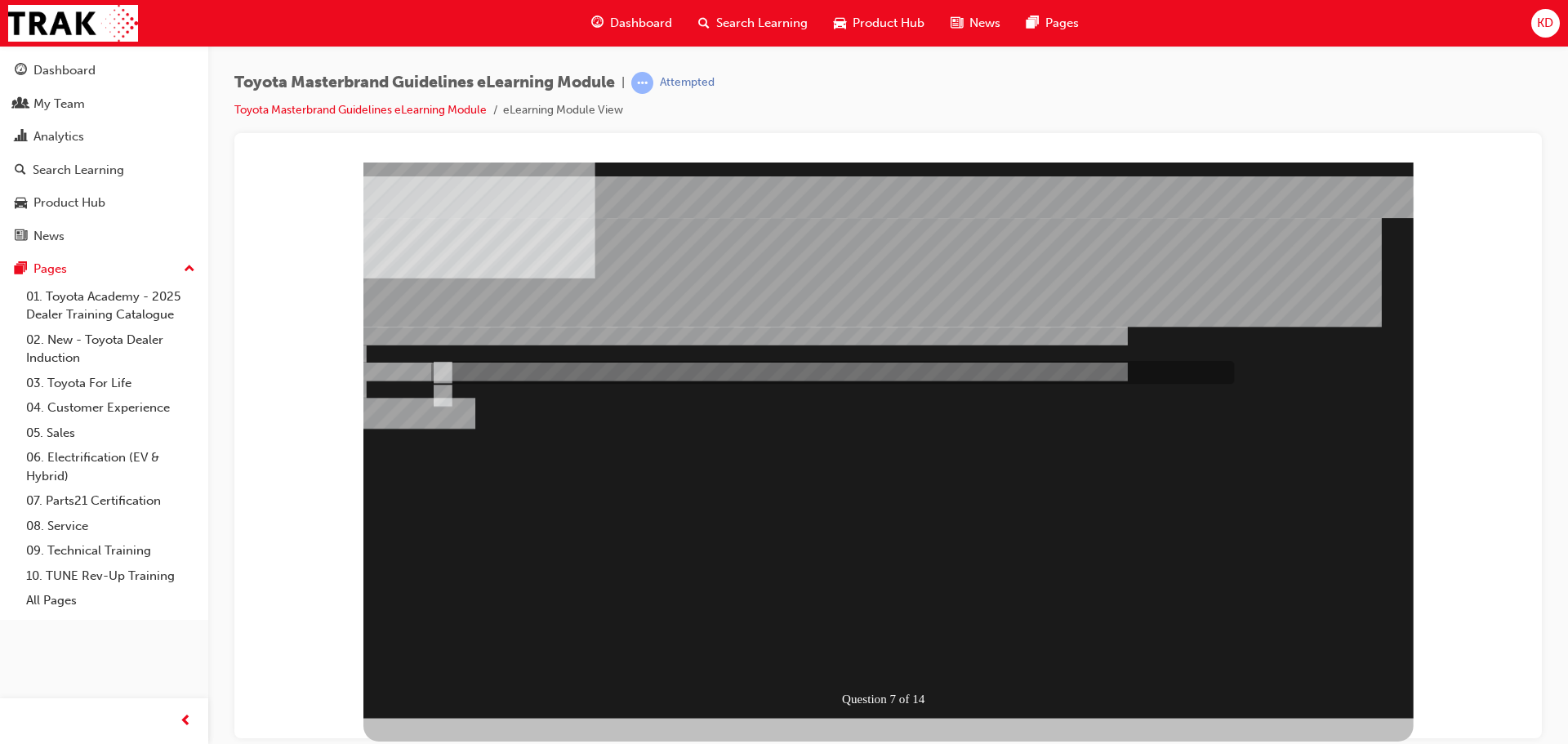
radio input "true"
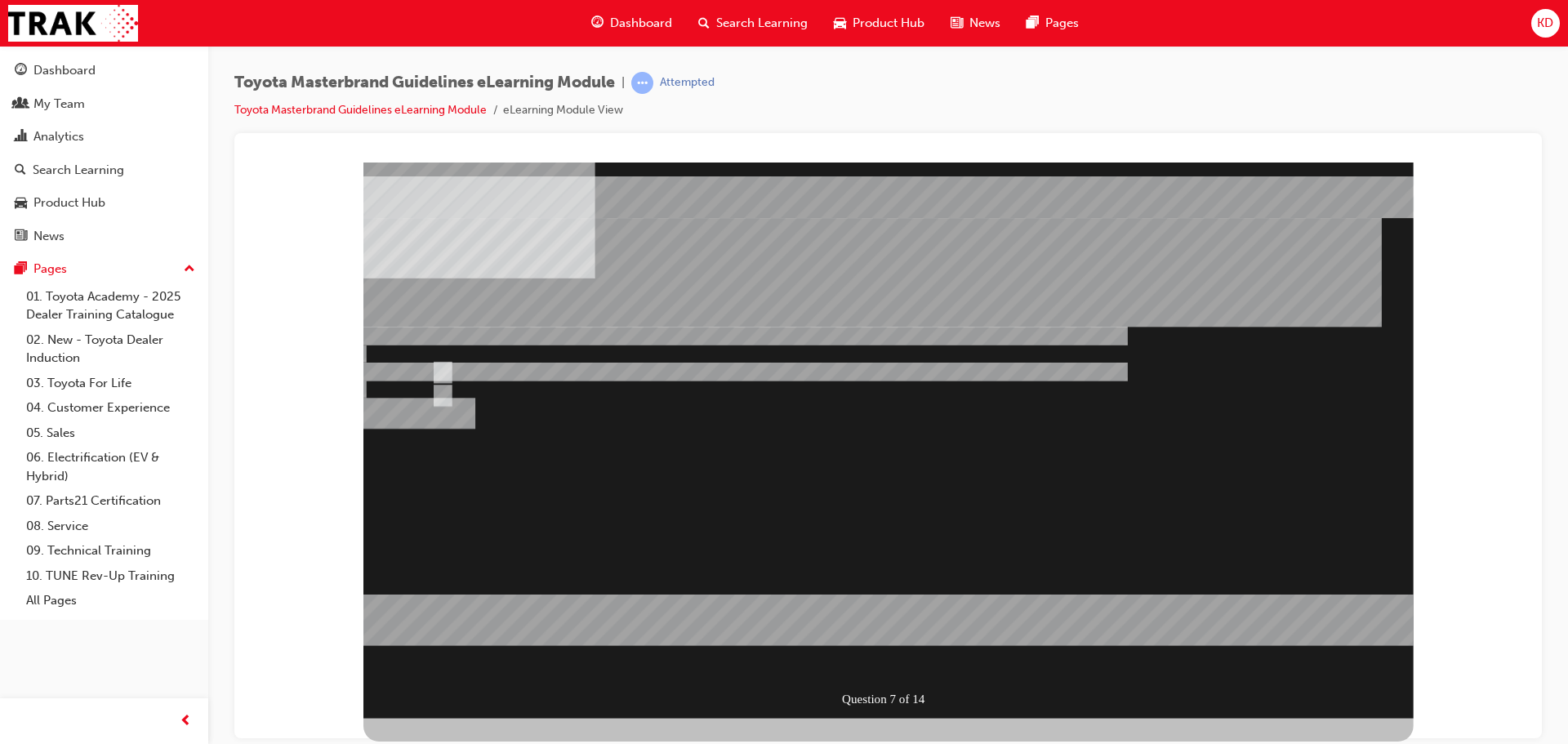
drag, startPoint x: 442, startPoint y: 391, endPoint x: 460, endPoint y: 394, distance: 18.2
click at [445, 391] on div at bounding box center [889, 439] width 1051 height 556
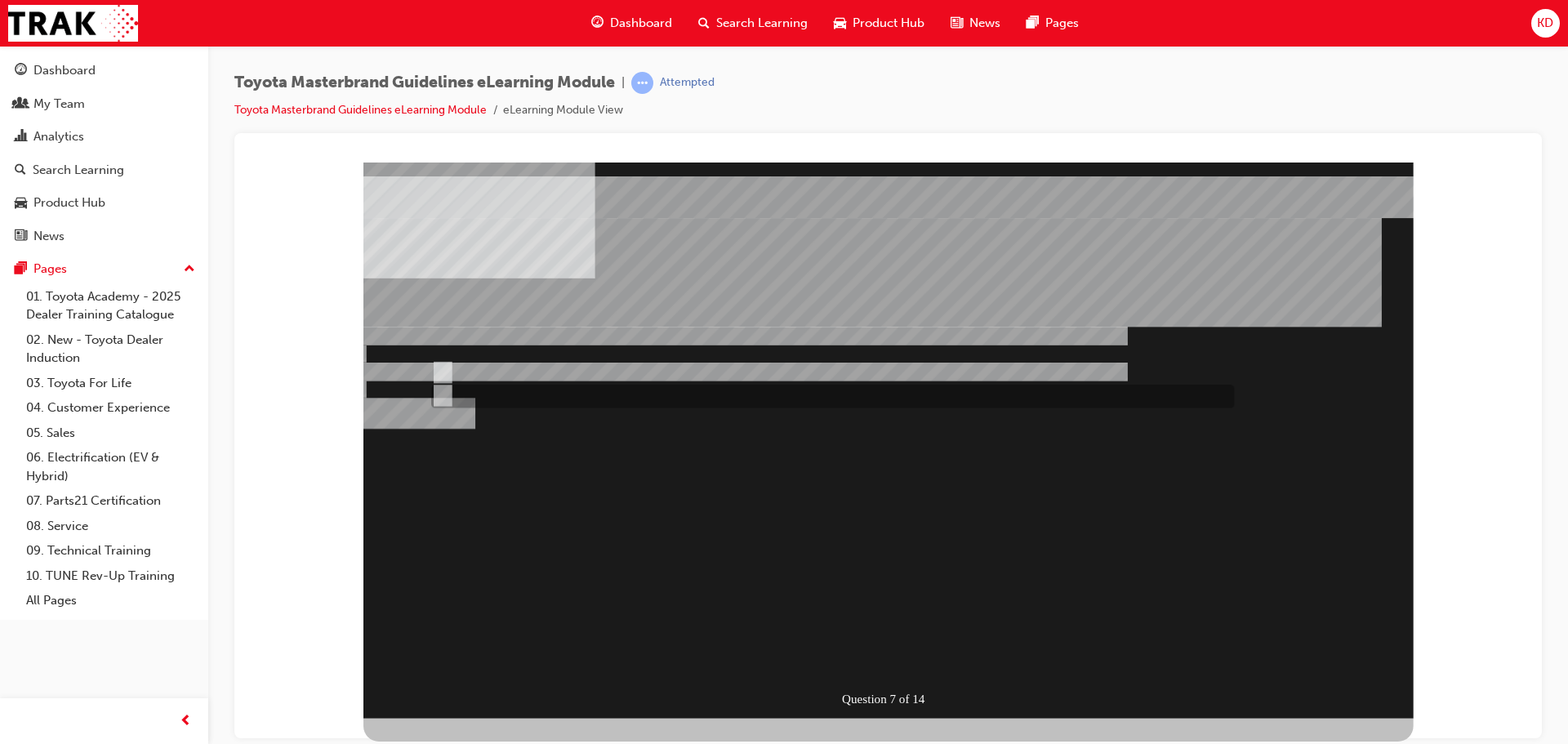
radio input "true"
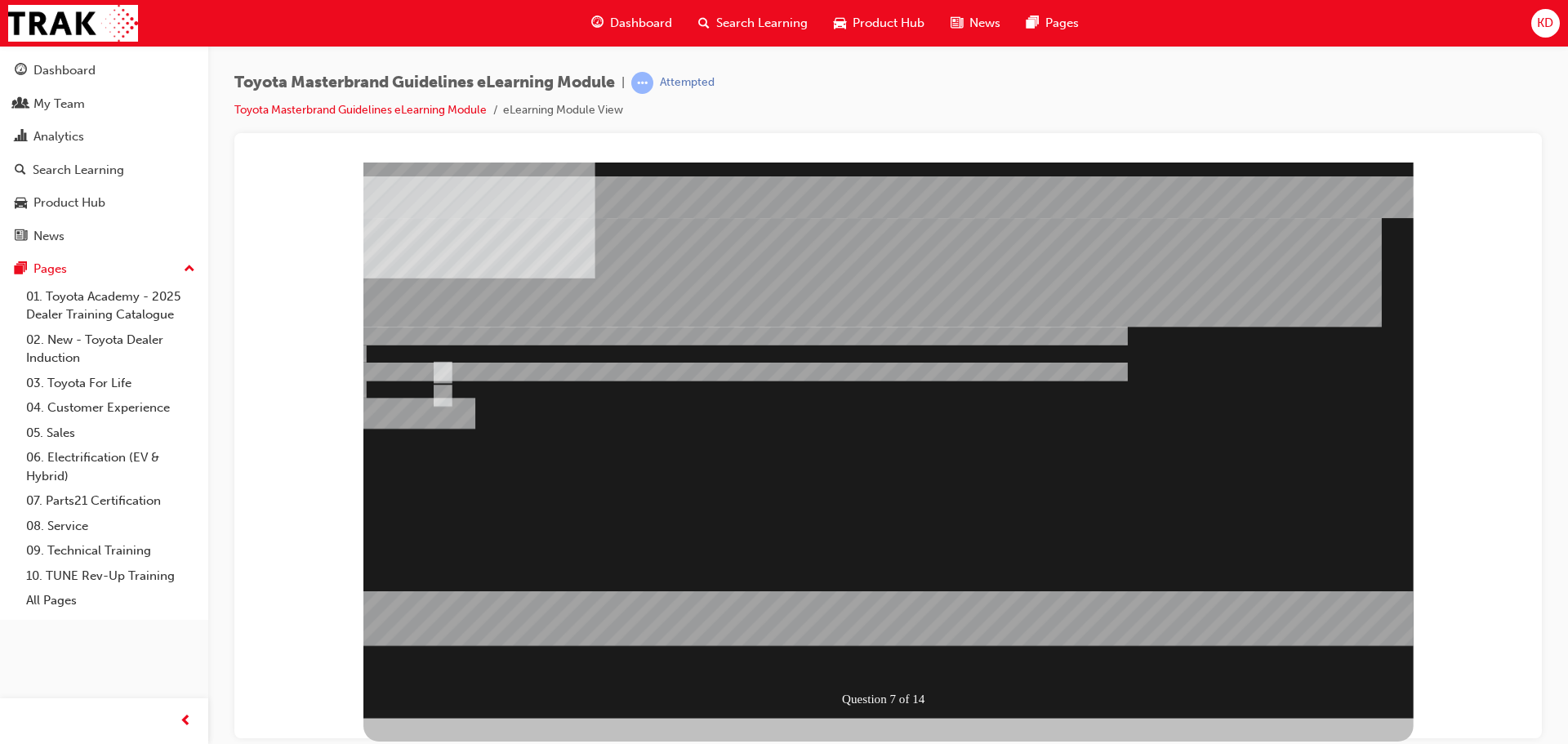
click at [911, 653] on div at bounding box center [889, 439] width 1051 height 556
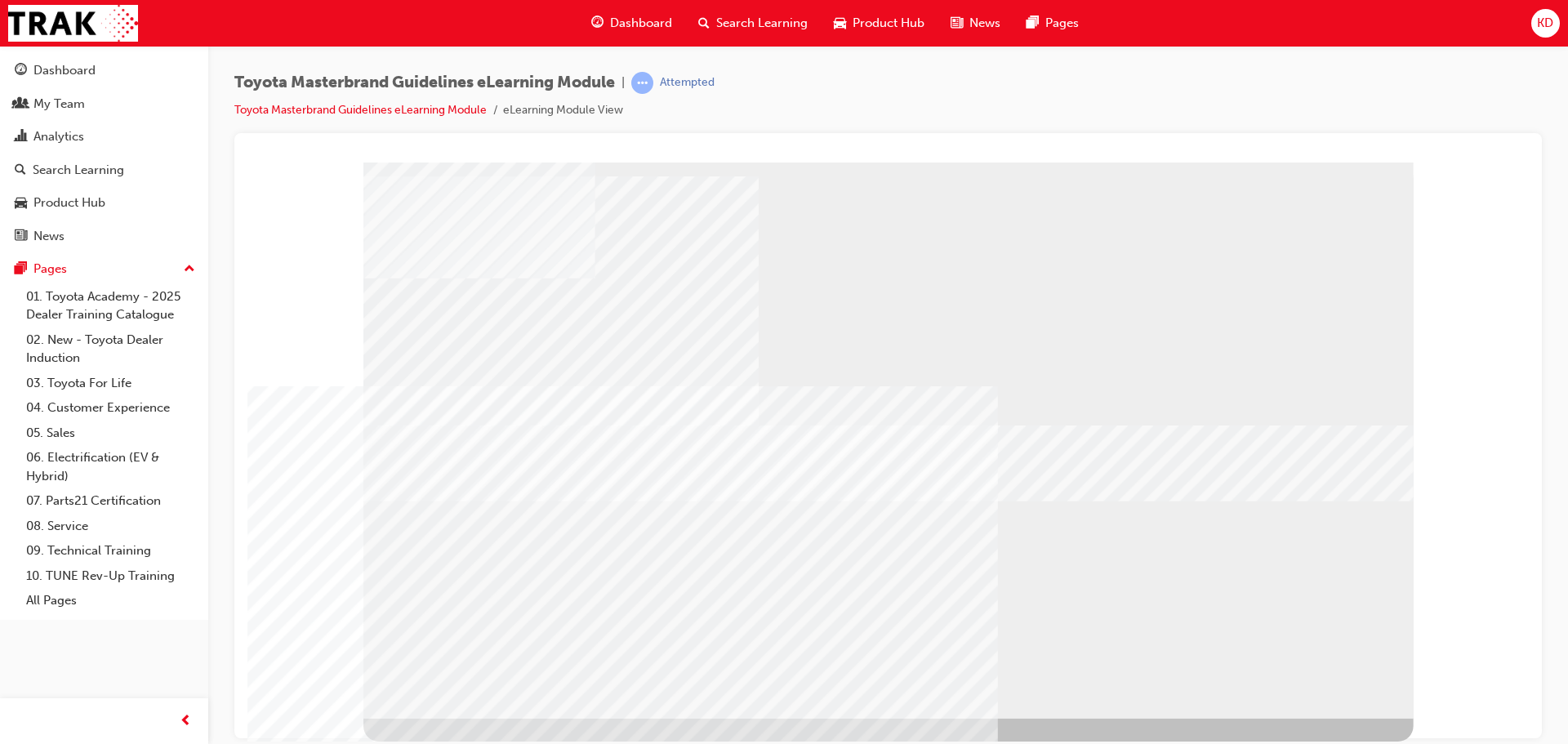
click at [1331, 625] on div "colour" at bounding box center [889, 439] width 1051 height 556
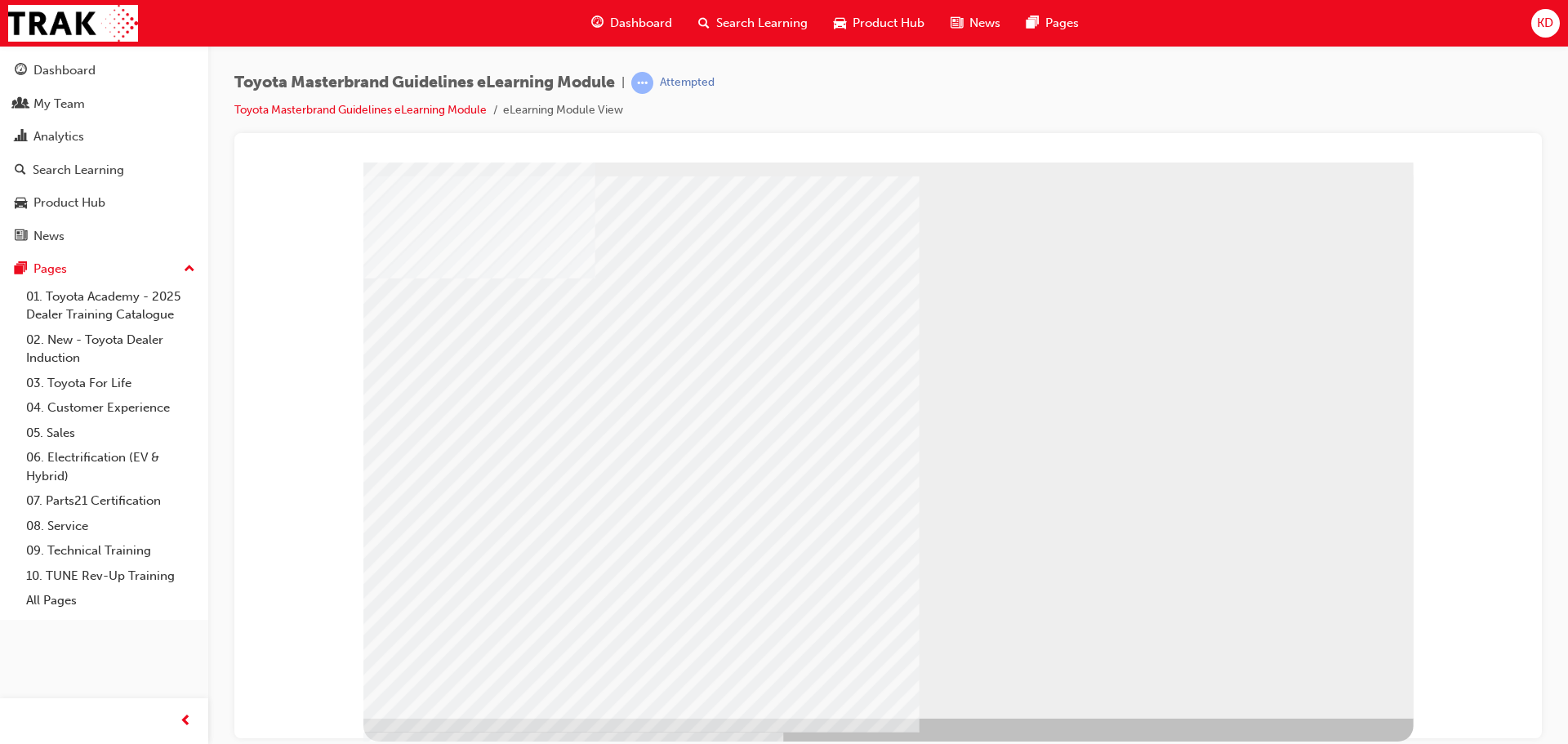
drag, startPoint x: 1323, startPoint y: 682, endPoint x: 1019, endPoint y: 646, distance: 306.1
click at [1019, 646] on div "photography" at bounding box center [889, 439] width 1051 height 556
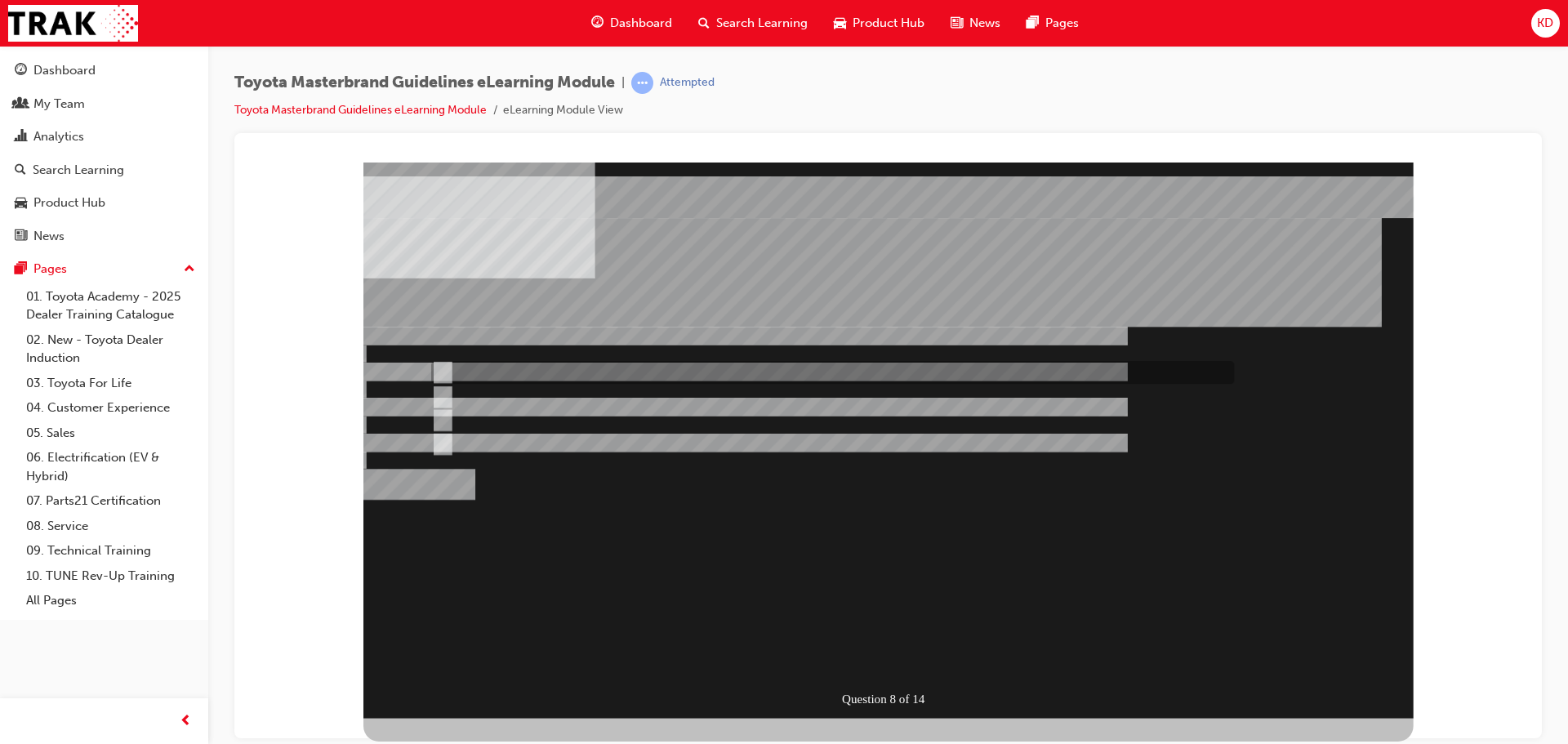
radio input "true"
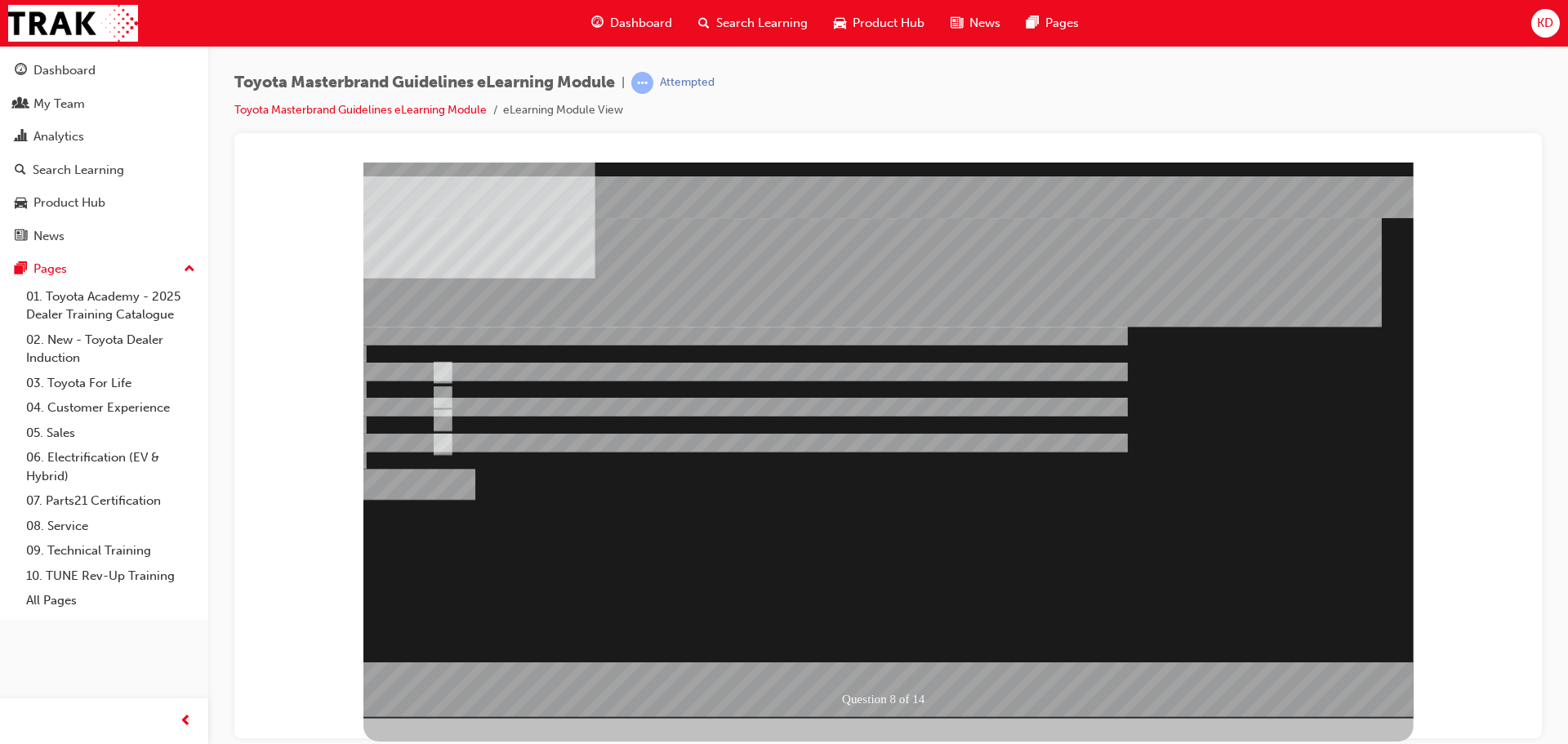
click at [920, 652] on div at bounding box center [889, 439] width 1051 height 556
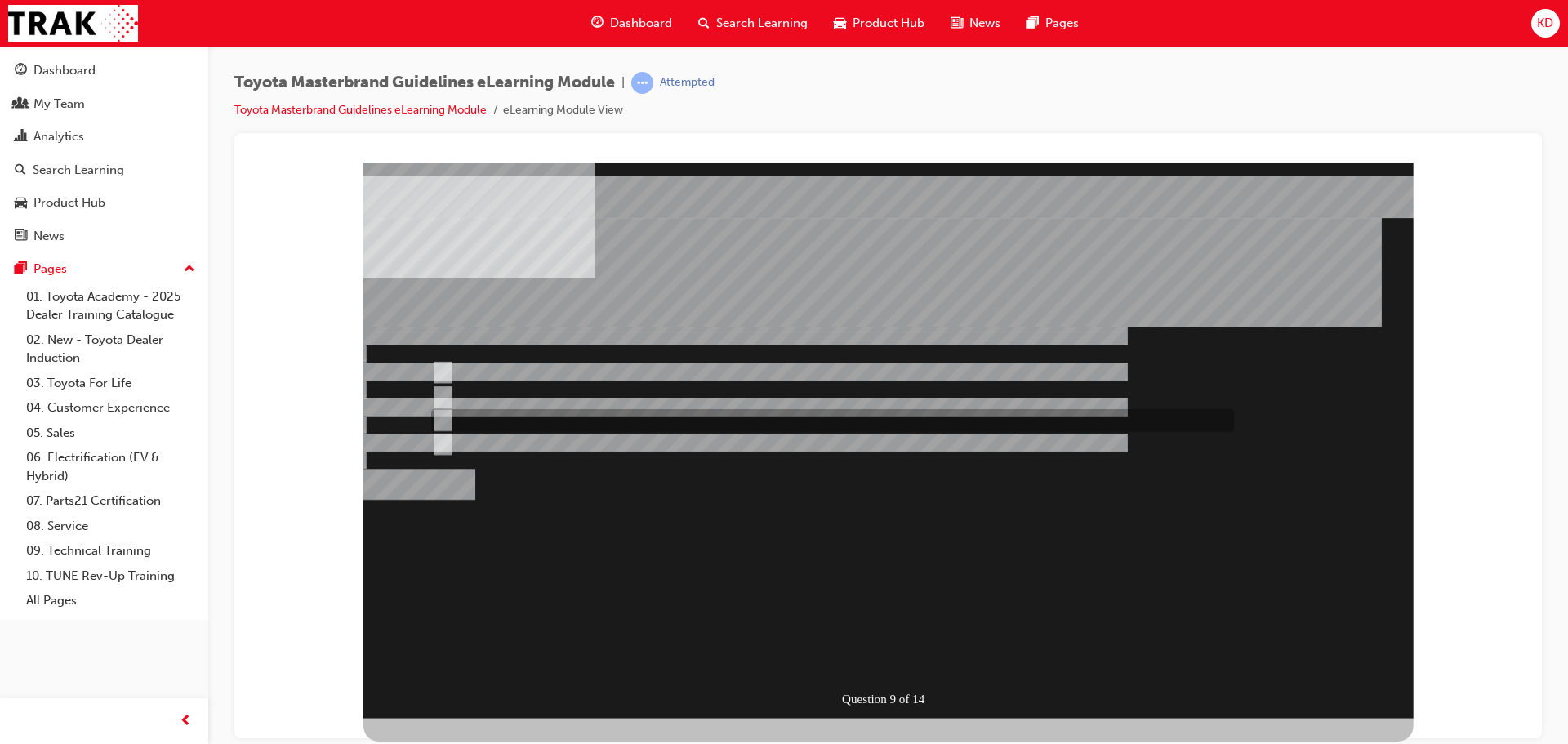
radio input "true"
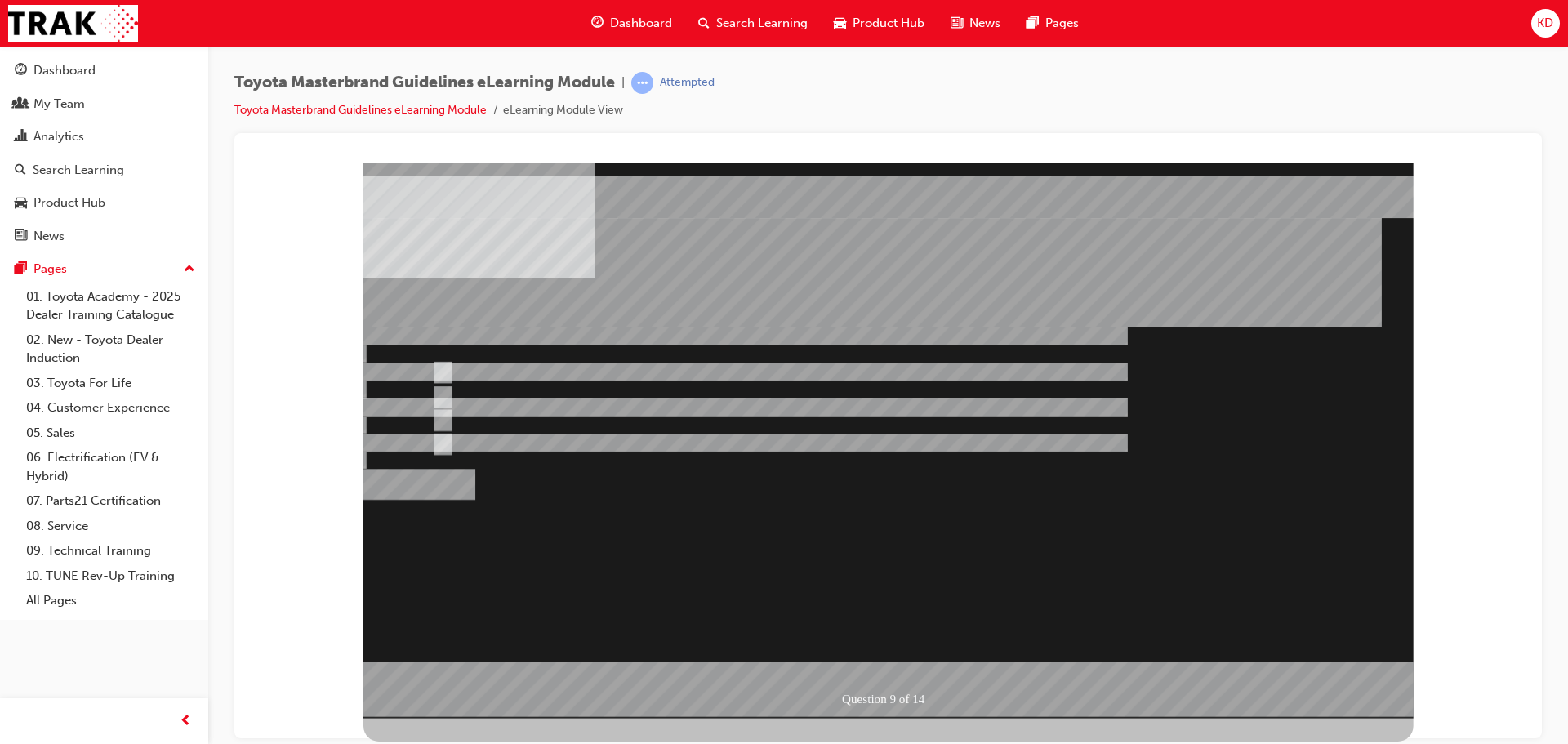
click at [899, 656] on div at bounding box center [889, 439] width 1051 height 556
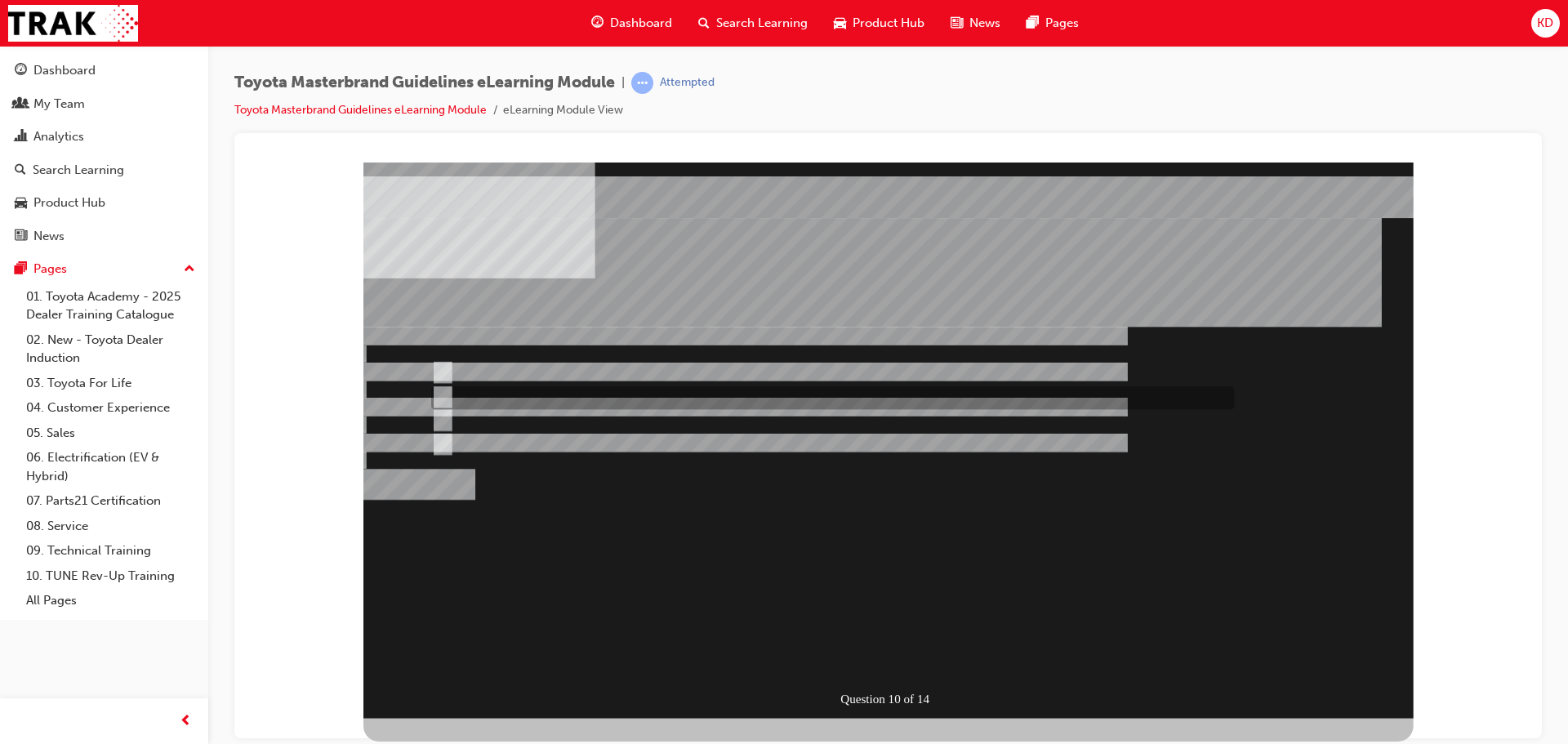
radio input "true"
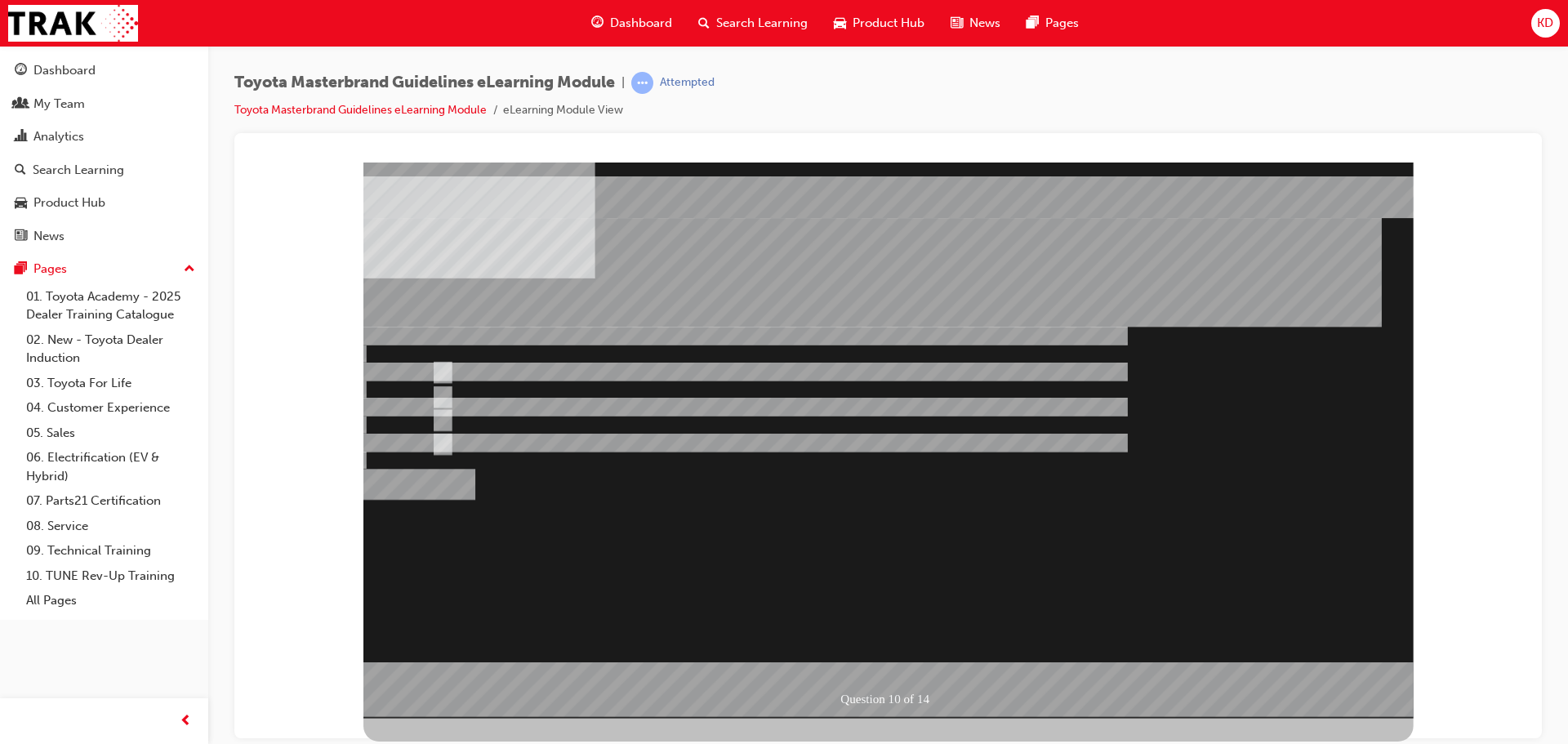
click at [911, 660] on div at bounding box center [889, 439] width 1051 height 556
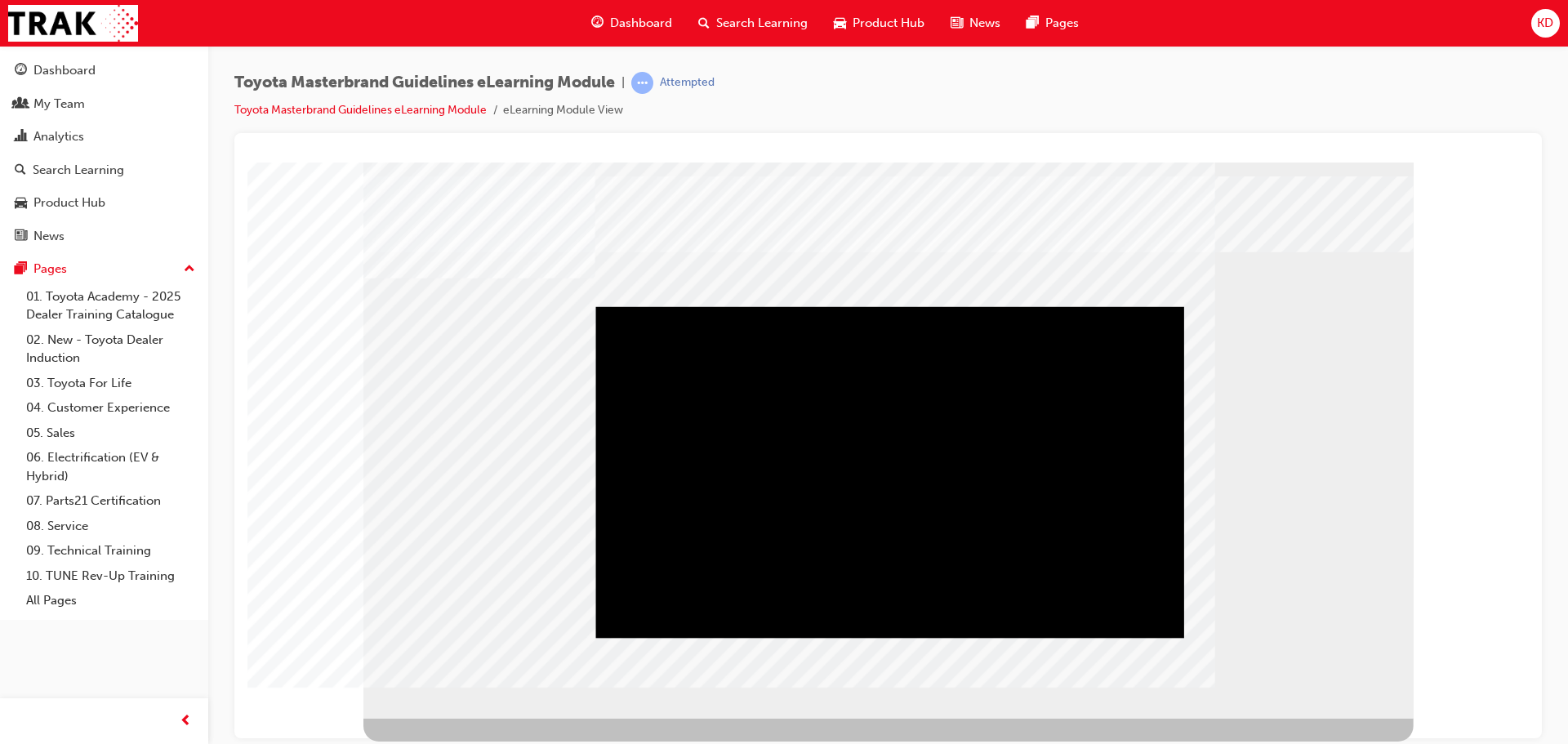
click at [876, 306] on div "Play" at bounding box center [889, 306] width 588 height 0
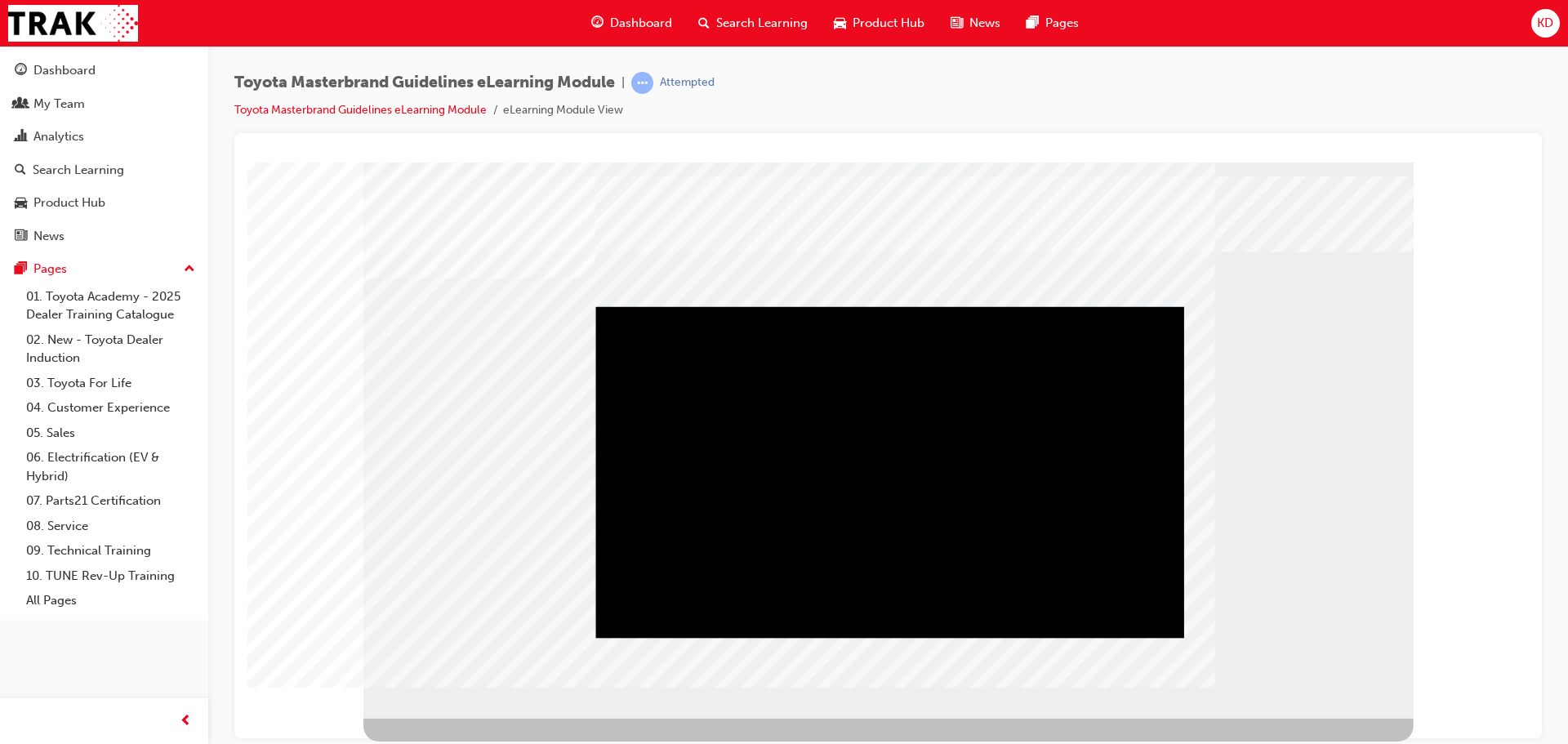
click at [872, 306] on div "Play" at bounding box center [889, 306] width 588 height 0
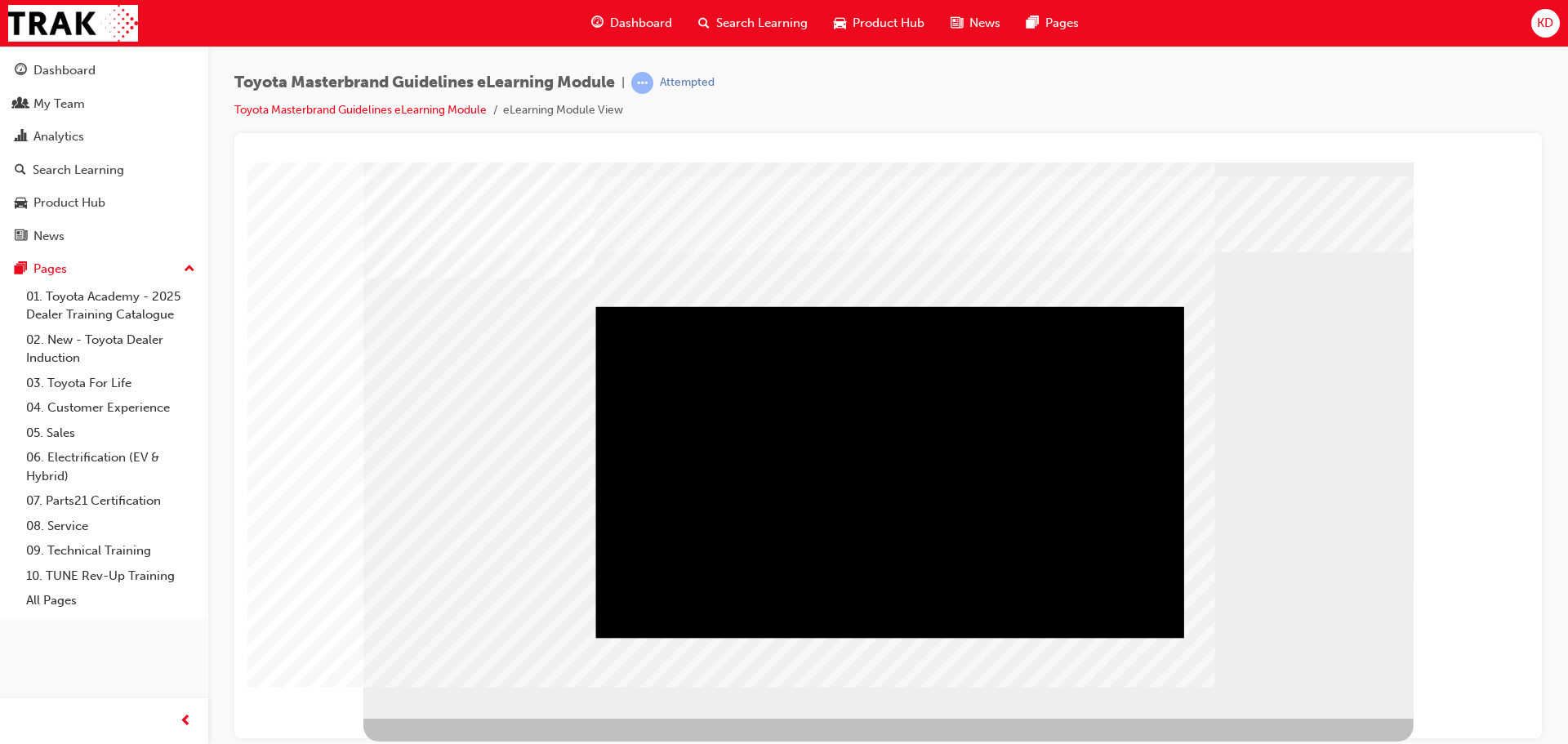
click at [847, 306] on div "Play" at bounding box center [889, 306] width 588 height 0
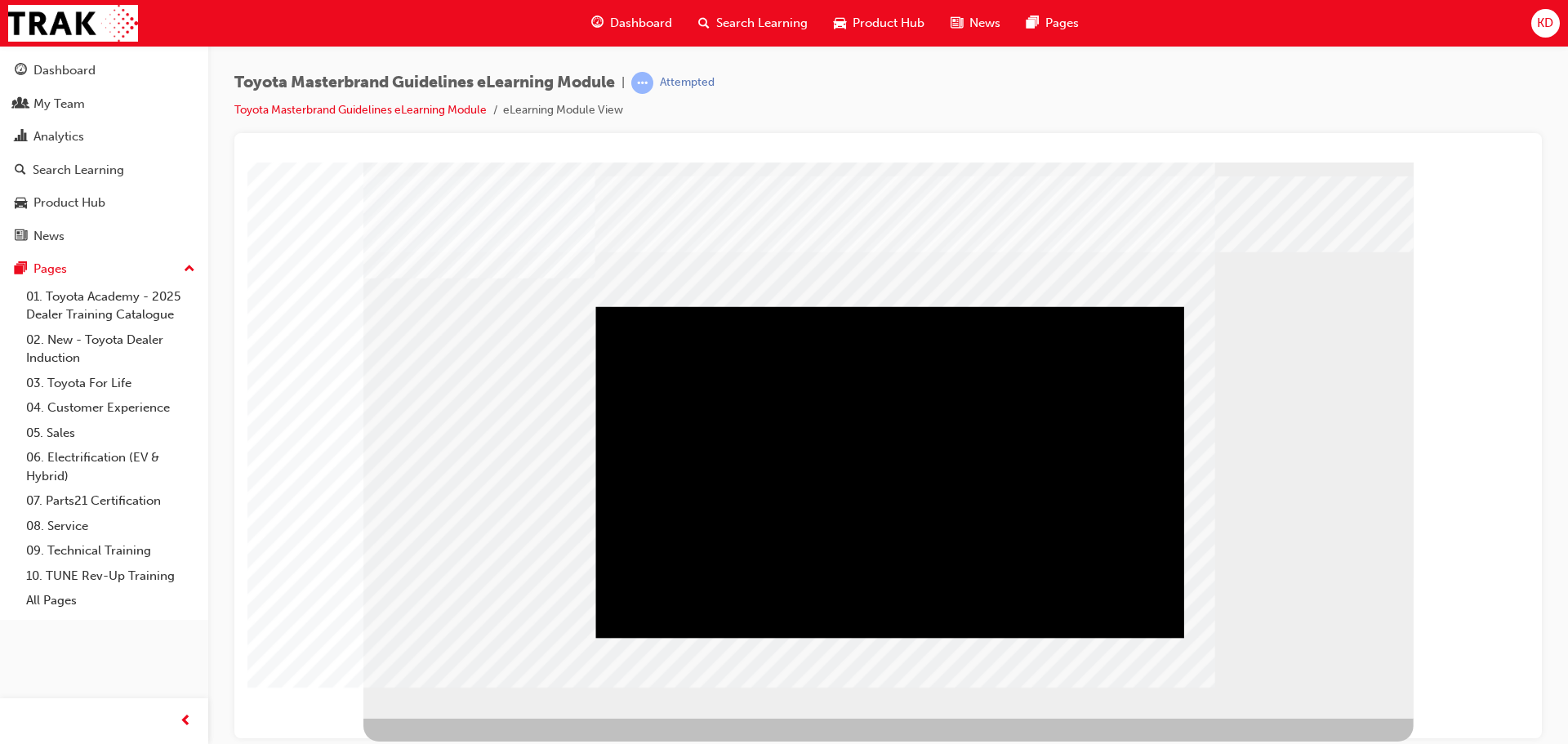
click at [891, 306] on div "Play" at bounding box center [889, 306] width 588 height 0
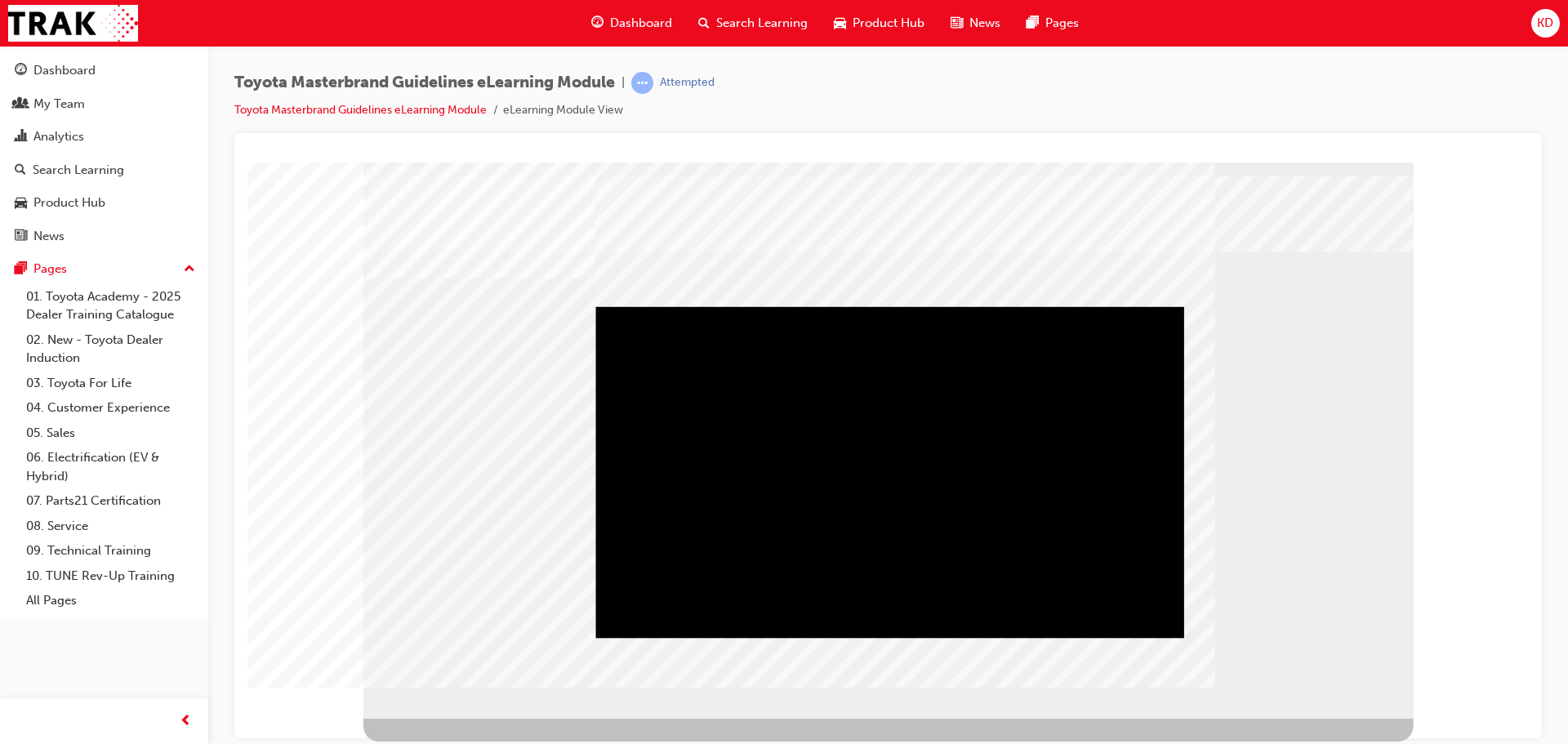
click at [877, 306] on div "Play" at bounding box center [889, 306] width 588 height 0
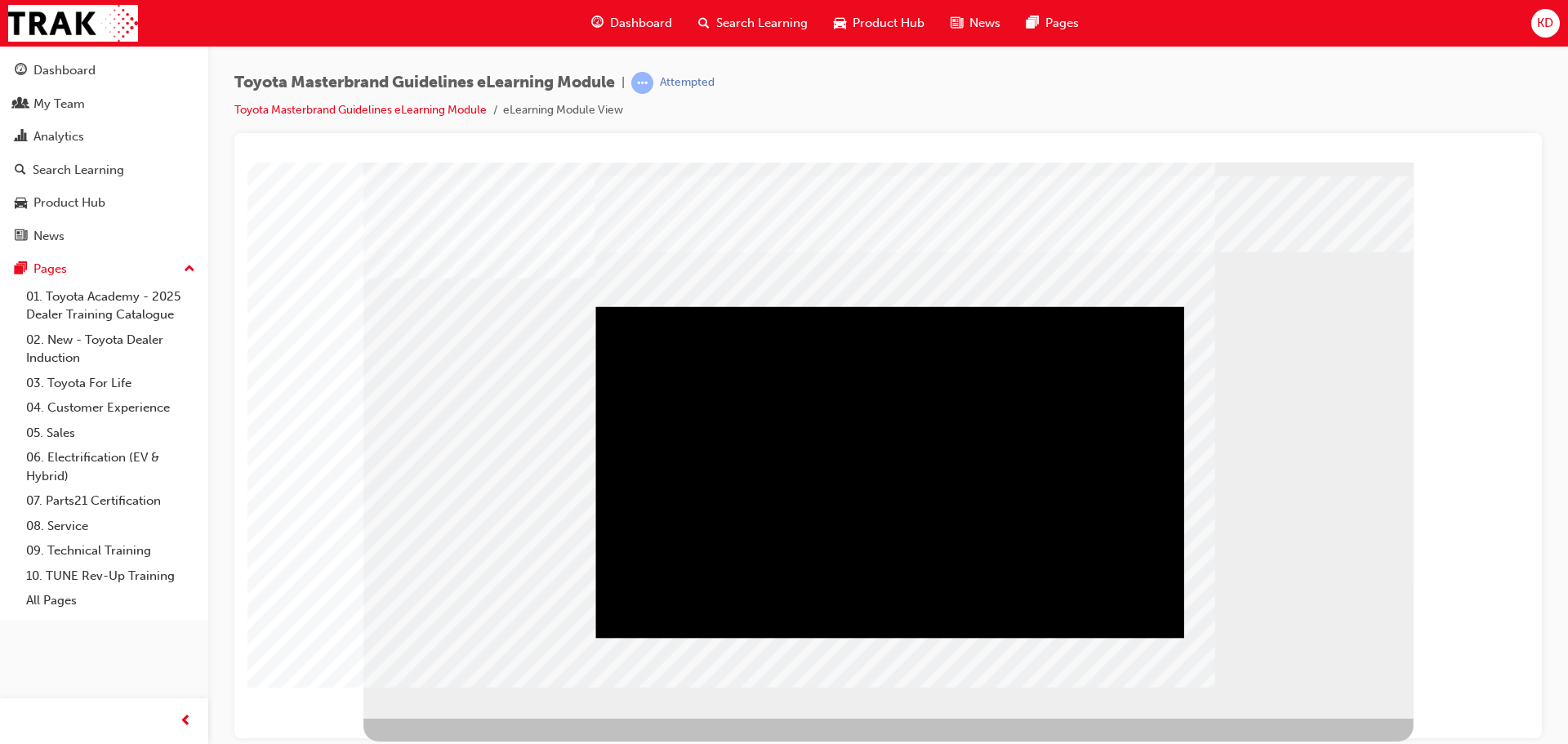
click at [867, 306] on div "Play" at bounding box center [889, 306] width 588 height 0
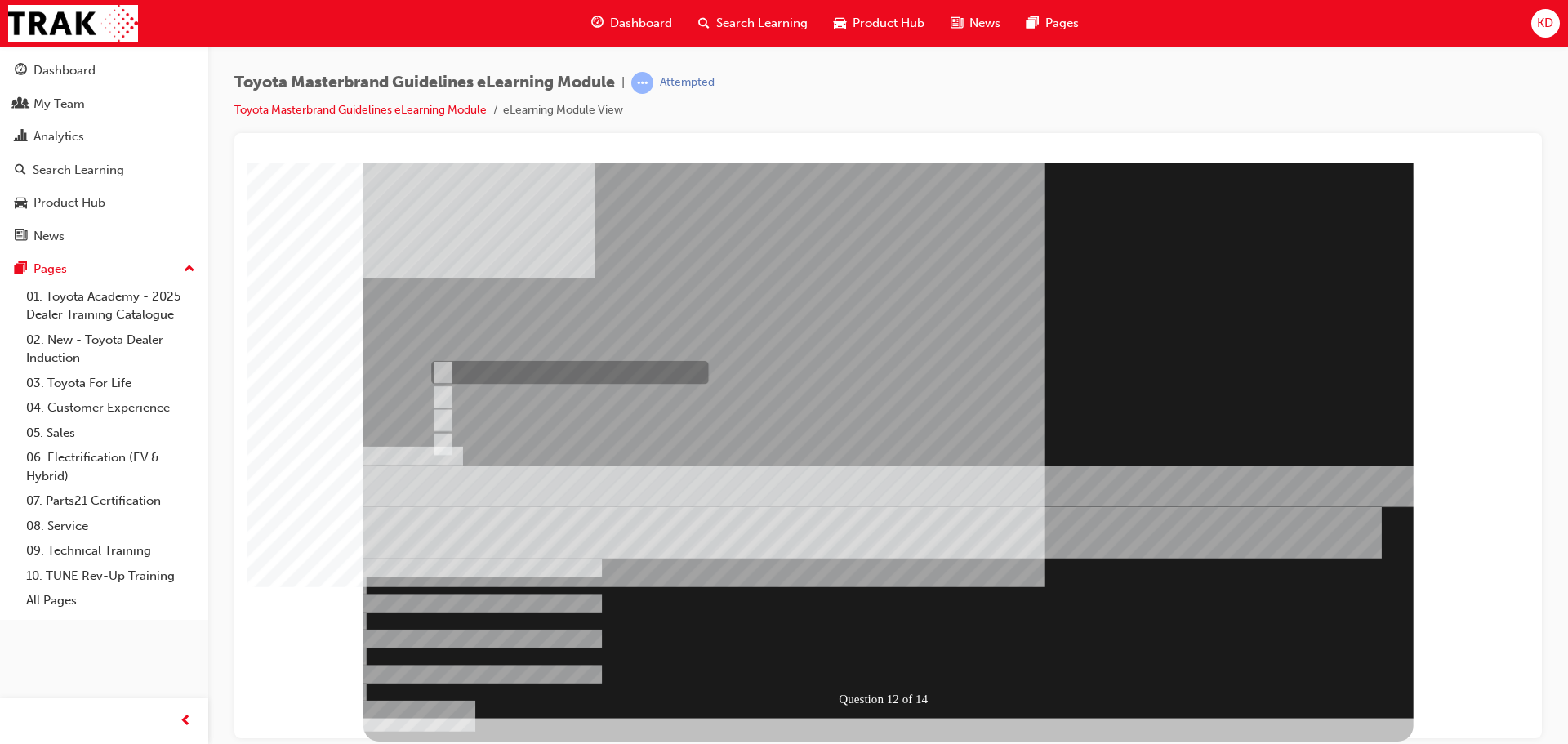
radio input "true"
click at [897, 656] on div at bounding box center [889, 439] width 1051 height 556
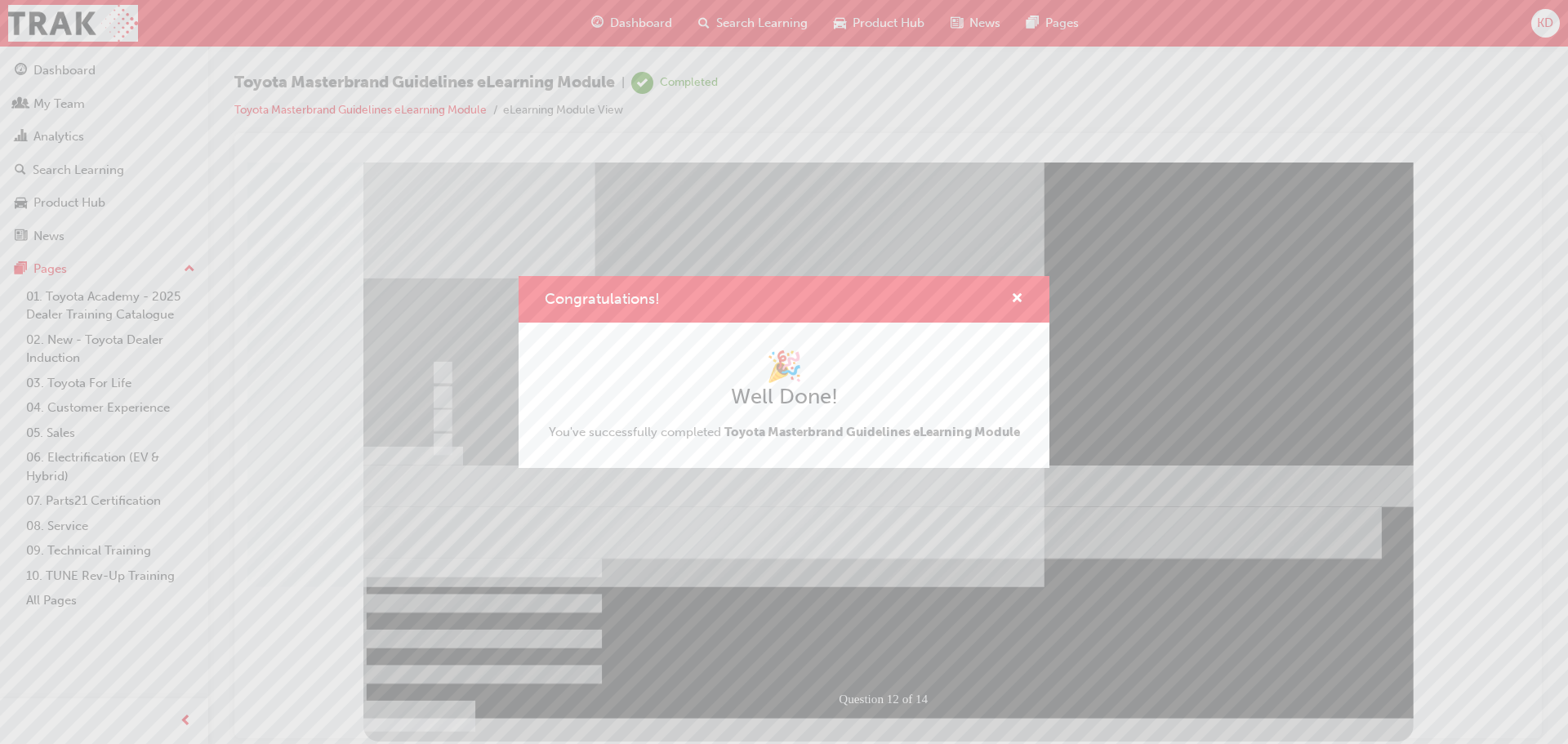
click at [839, 508] on div "Congratulations! 🎉 Well Done! You've successfully completed Toyota Masterbrand …" at bounding box center [784, 372] width 1568 height 744
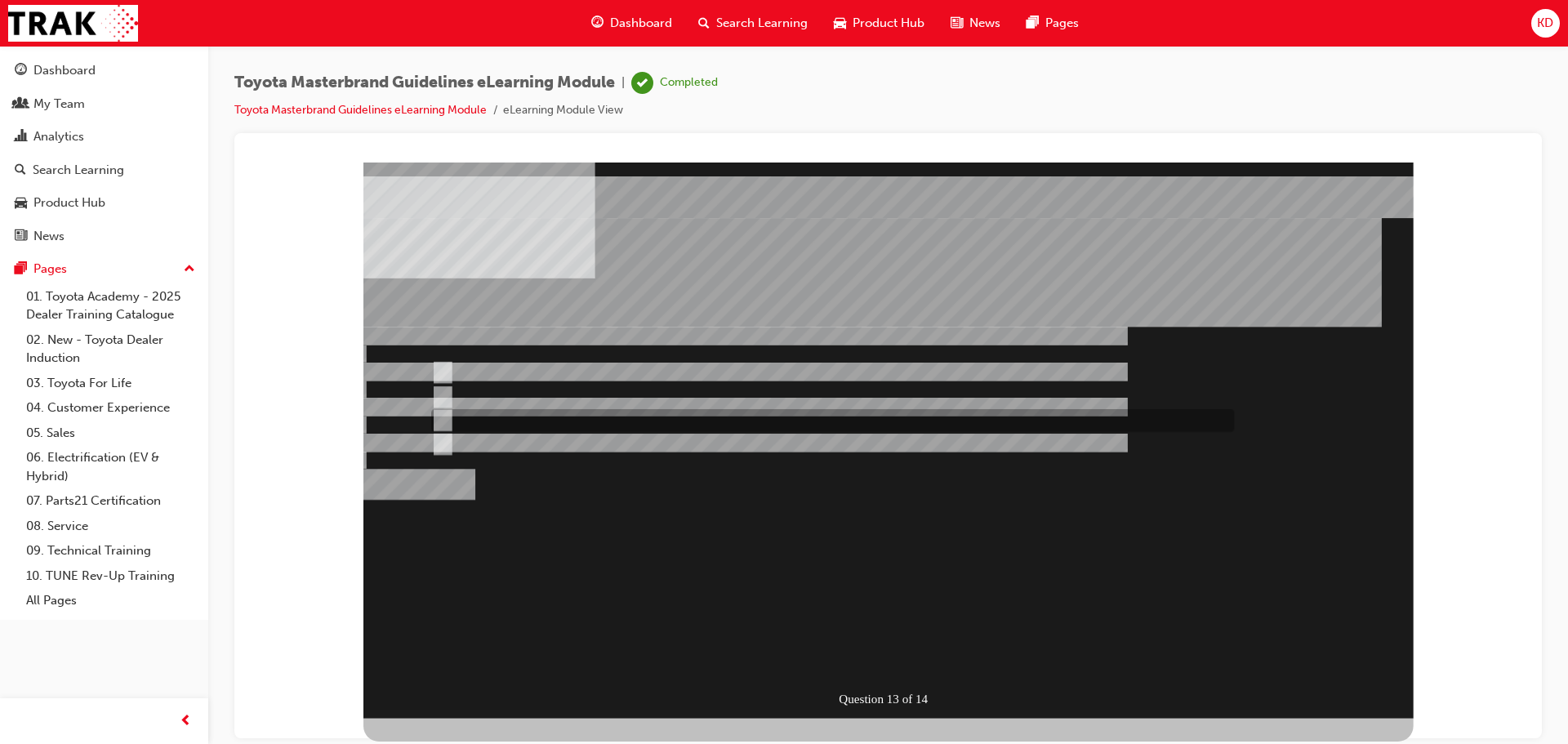
radio input "true"
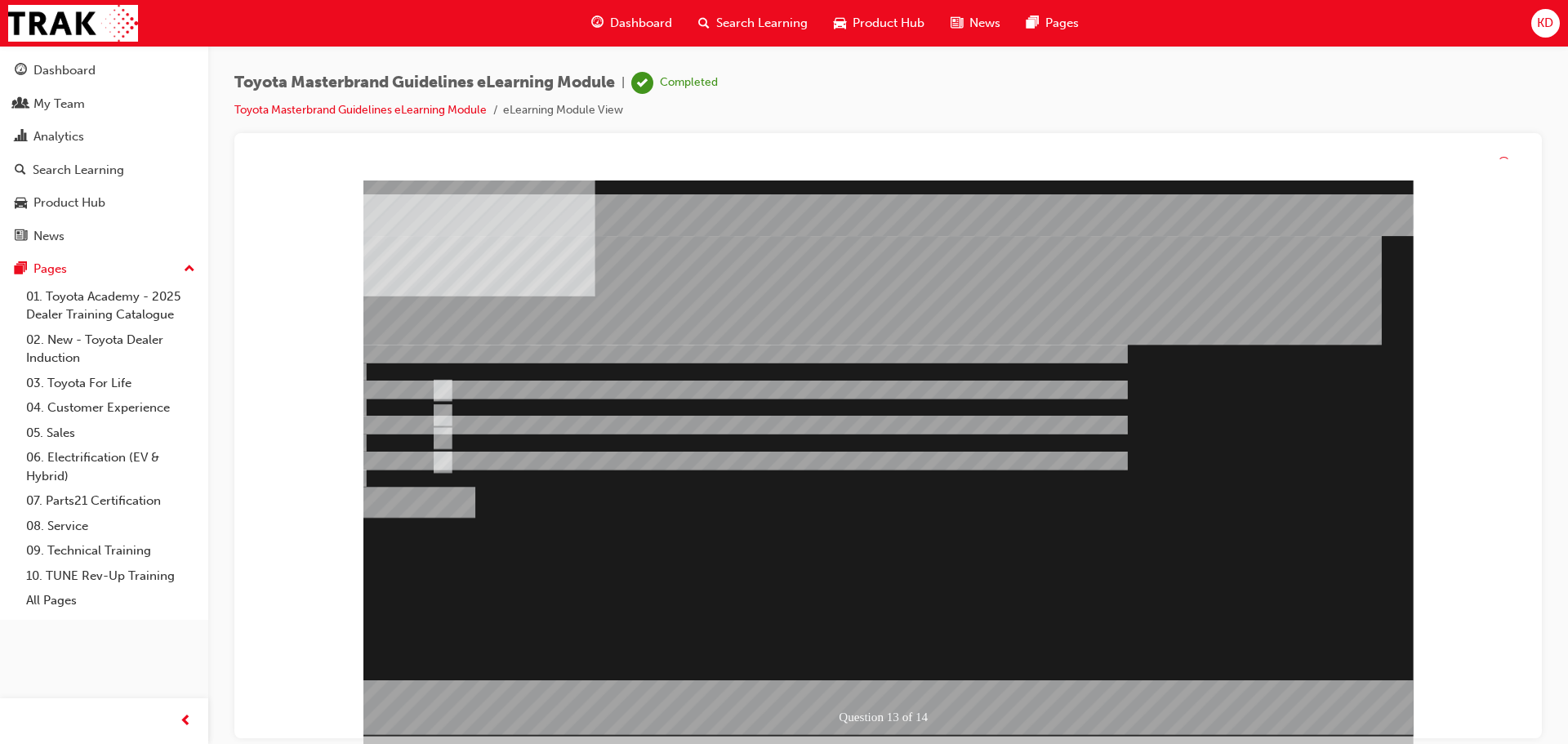
click at [879, 668] on div at bounding box center [889, 458] width 1051 height 556
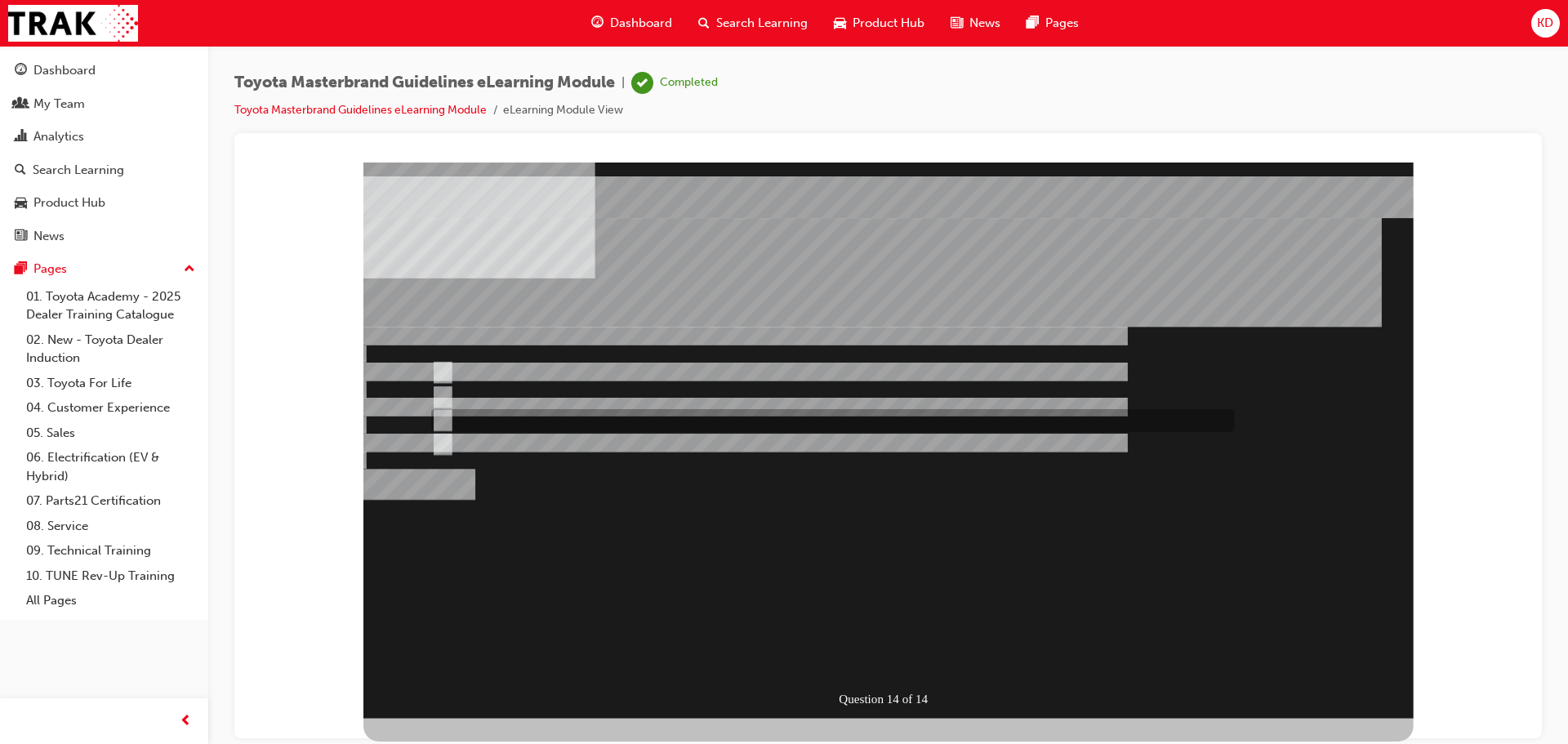
radio input "true"
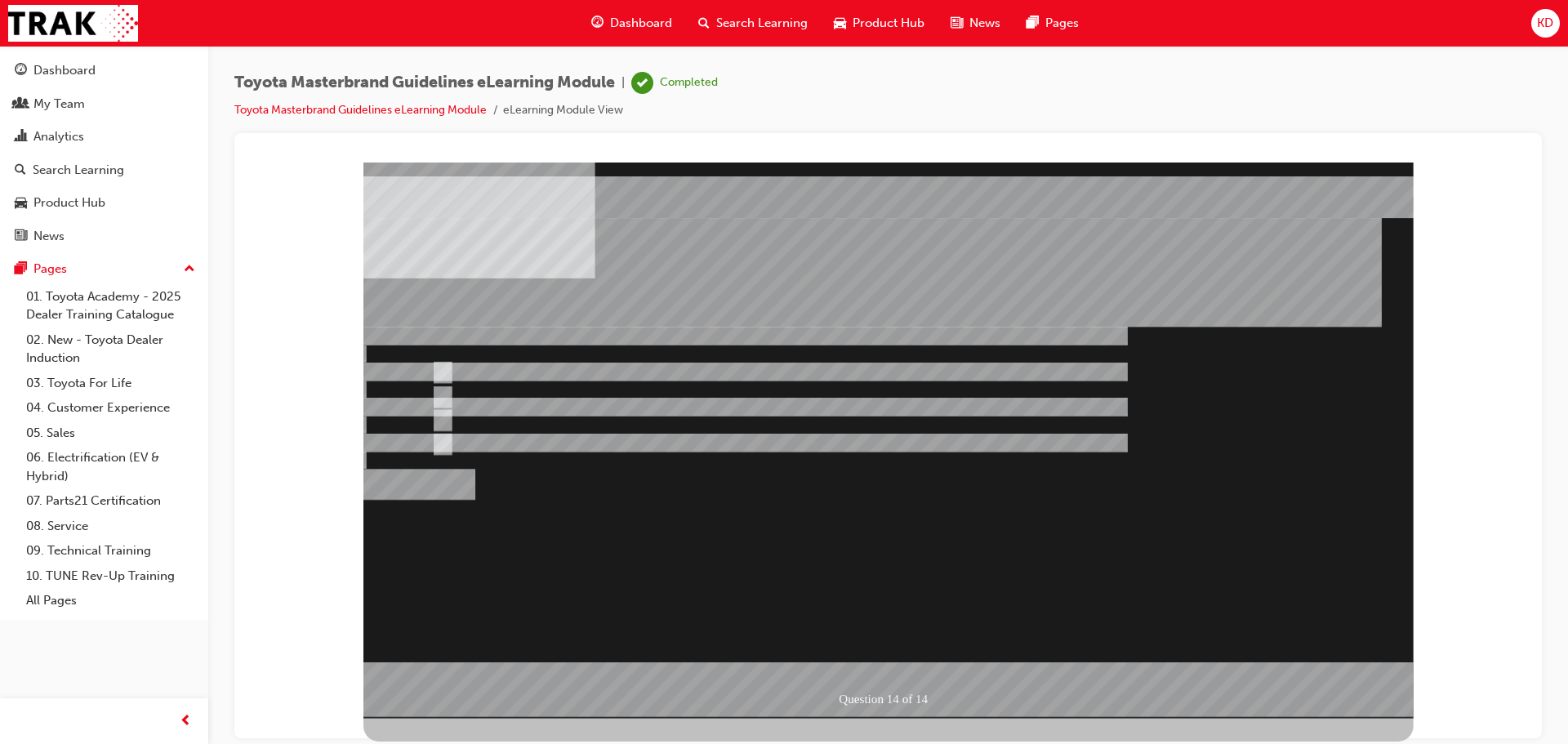
click at [902, 662] on div at bounding box center [889, 439] width 1051 height 556
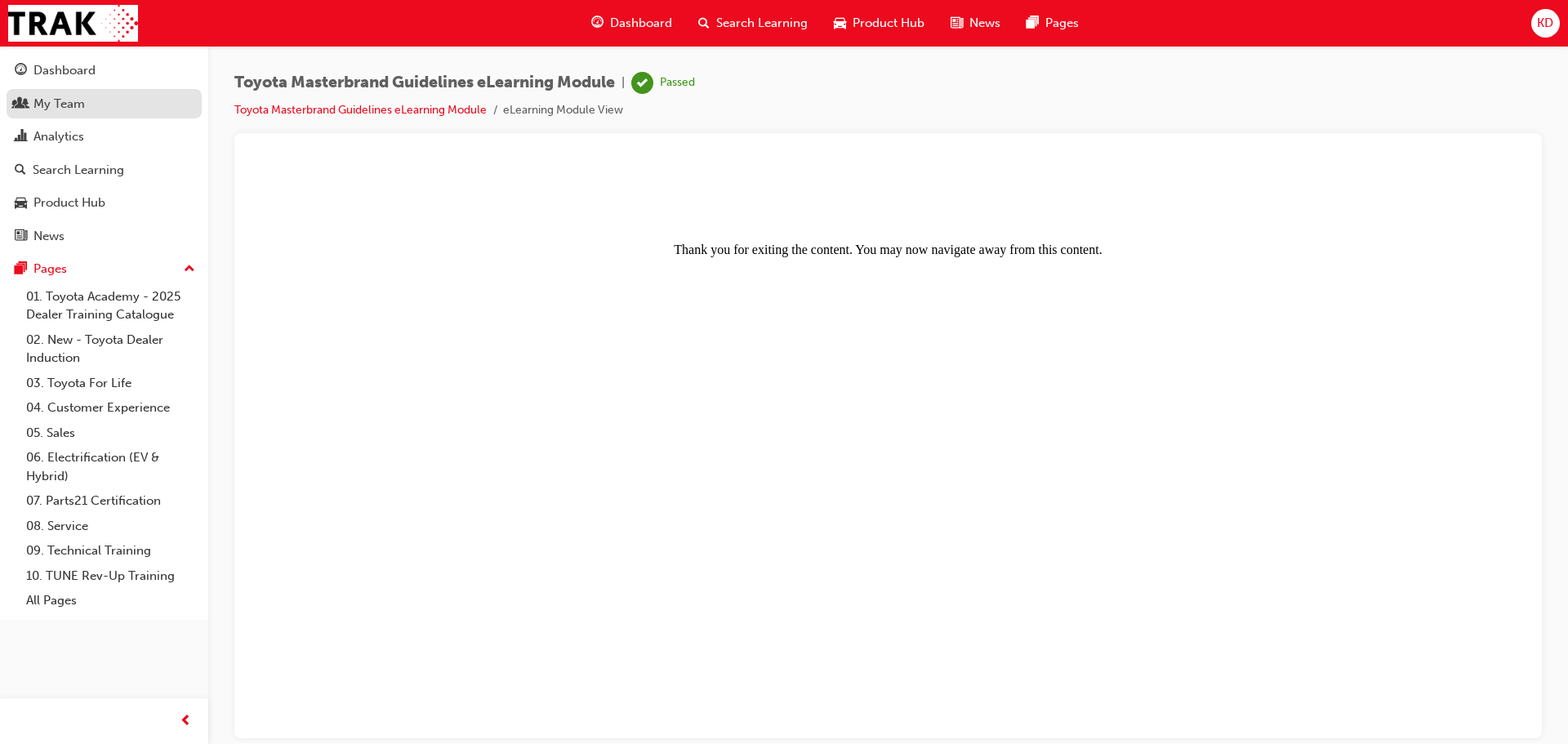
click at [58, 103] on div "My Team" at bounding box center [59, 104] width 52 height 19
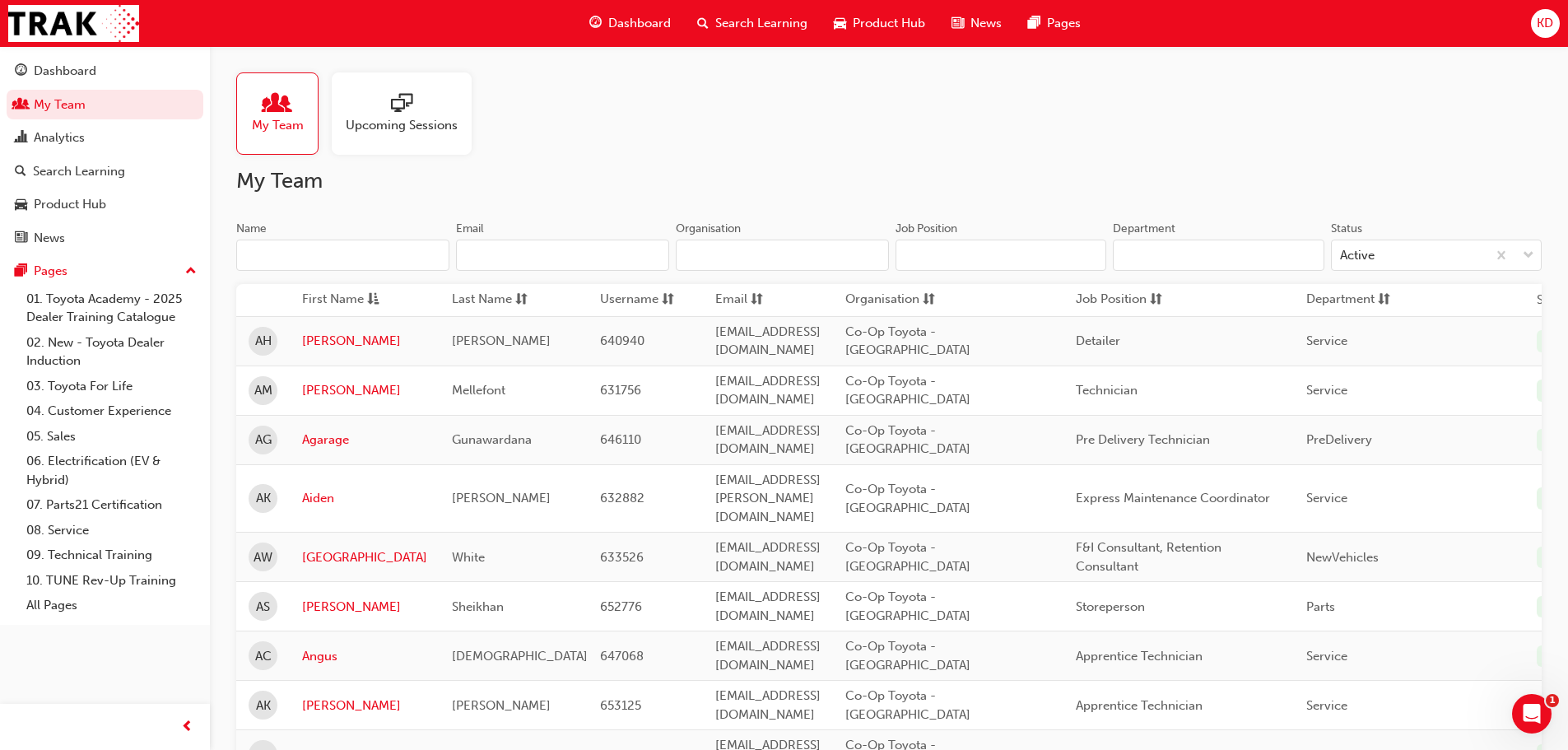
click at [1552, 27] on span "KD" at bounding box center [1544, 24] width 16 height 19
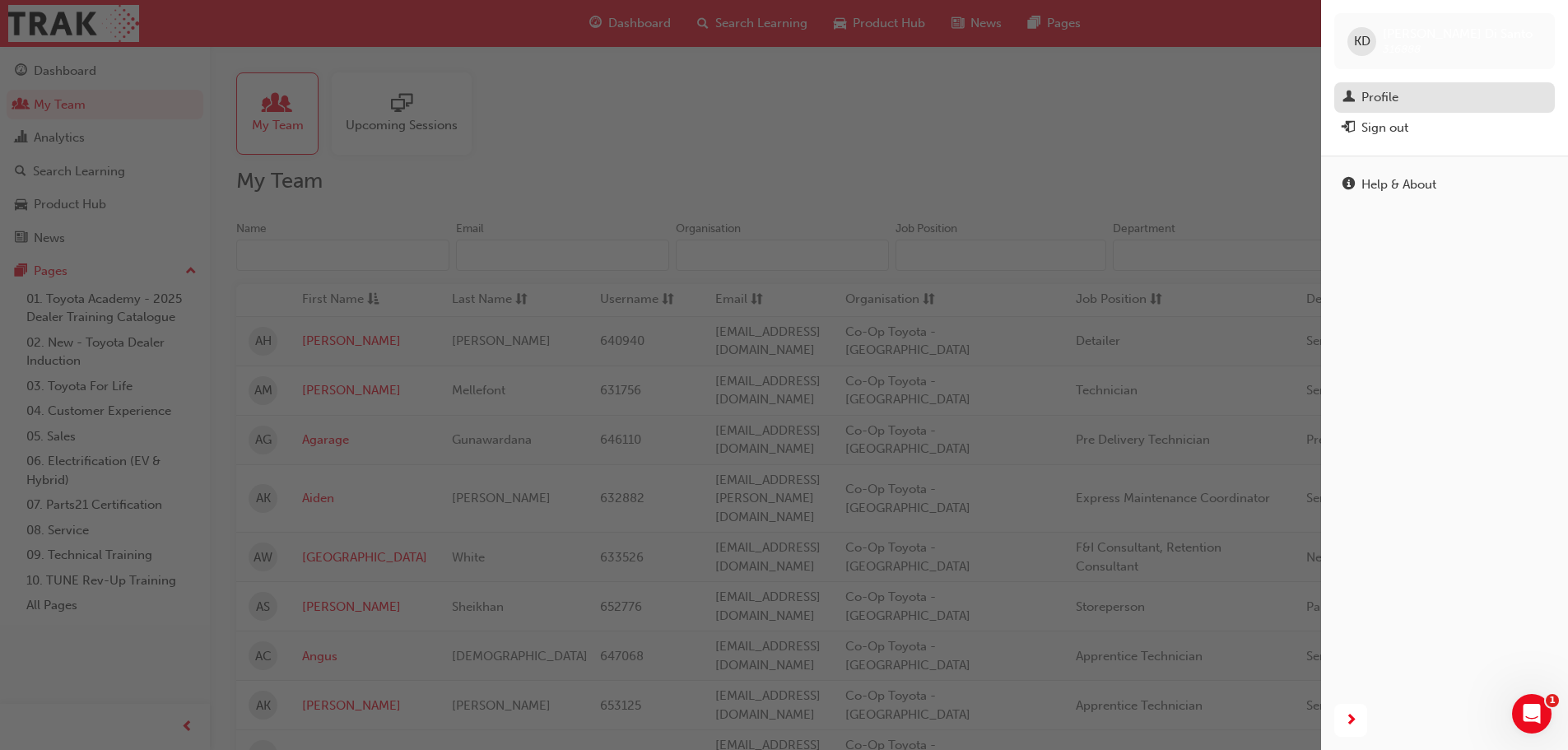
click at [1382, 98] on div "Profile" at bounding box center [1379, 97] width 37 height 19
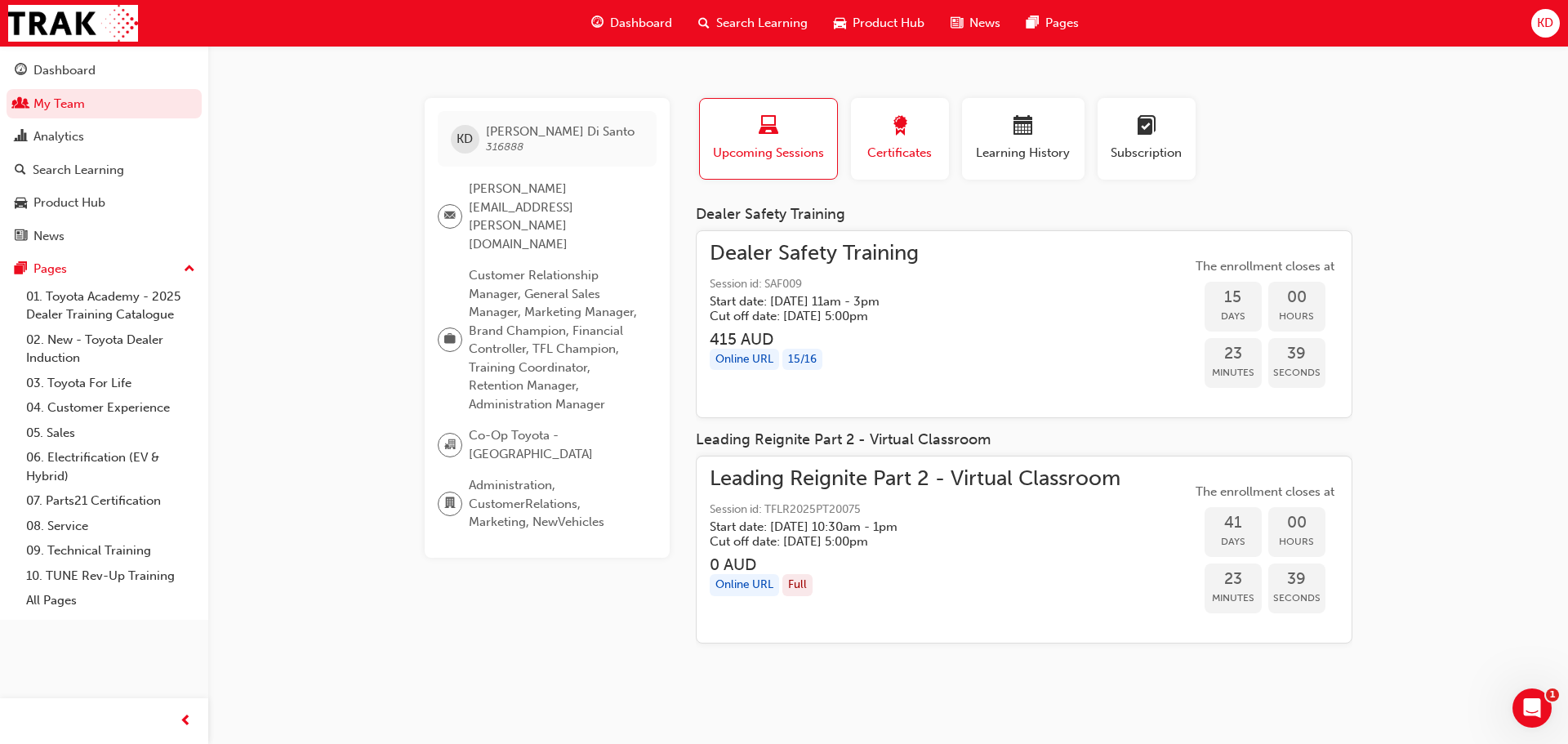
click at [890, 164] on button "Certificates" at bounding box center [900, 139] width 98 height 82
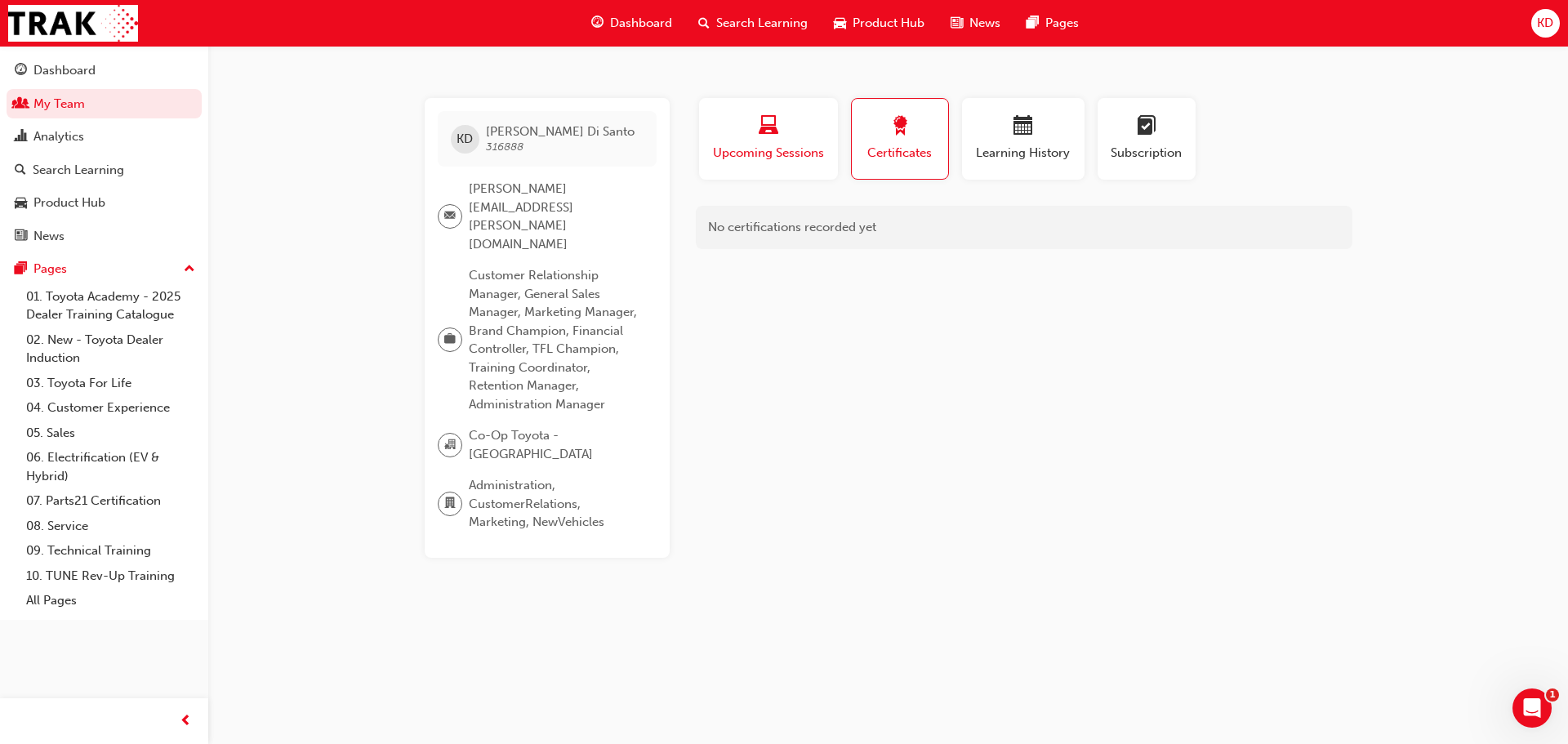
click at [781, 134] on div "button" at bounding box center [769, 128] width 114 height 25
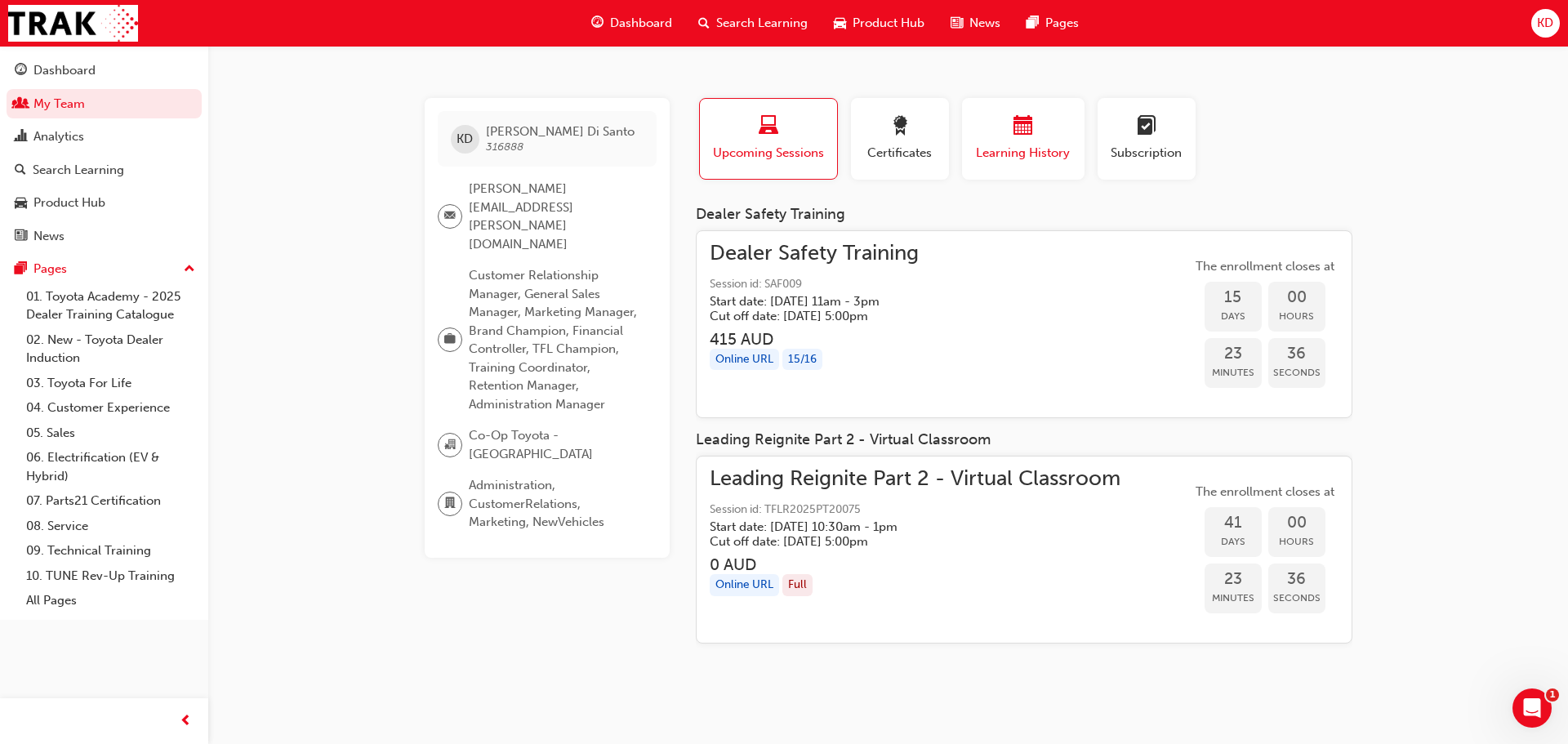
click at [1014, 137] on span "calendar-icon" at bounding box center [1023, 127] width 20 height 22
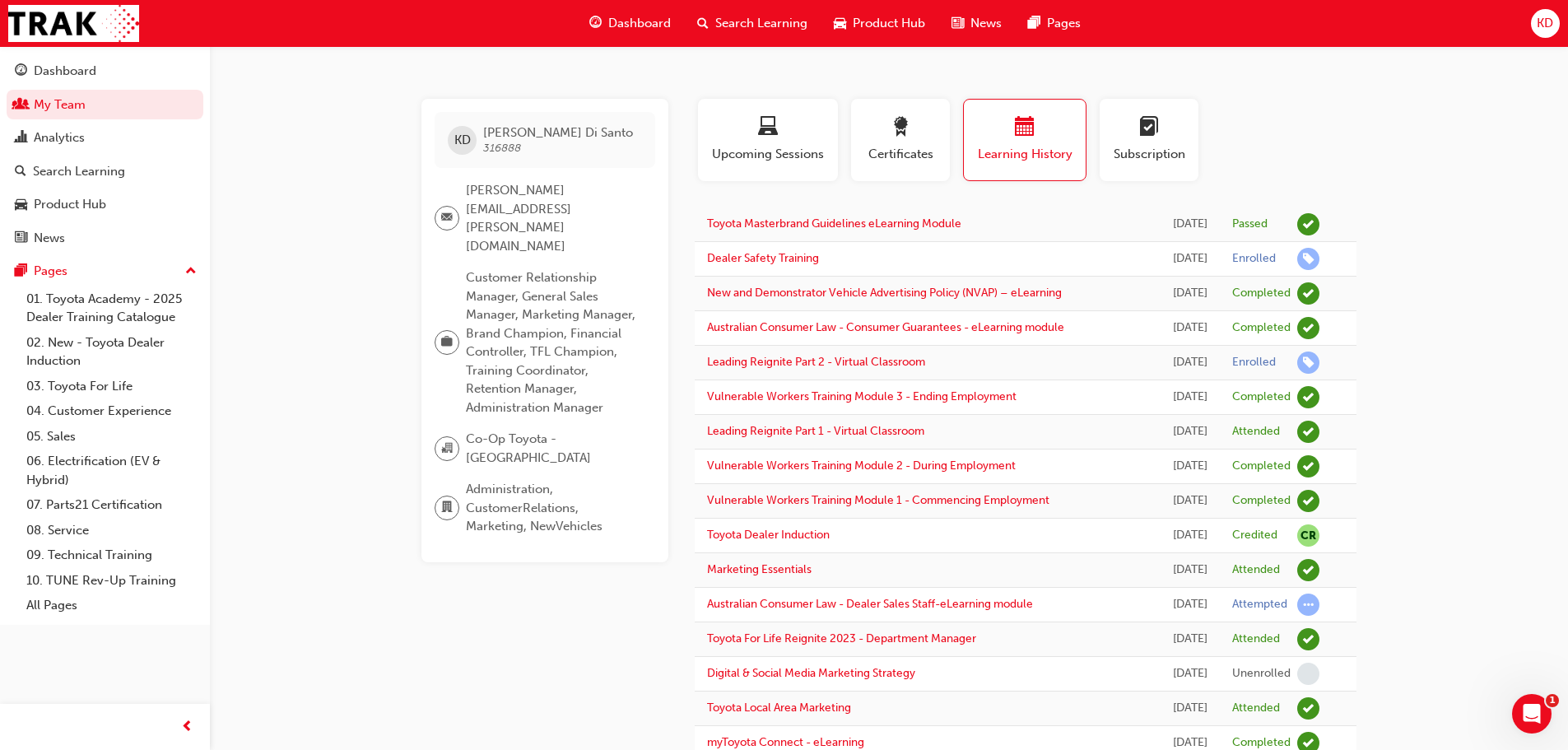
click at [765, 21] on span "Search Learning" at bounding box center [761, 24] width 93 height 19
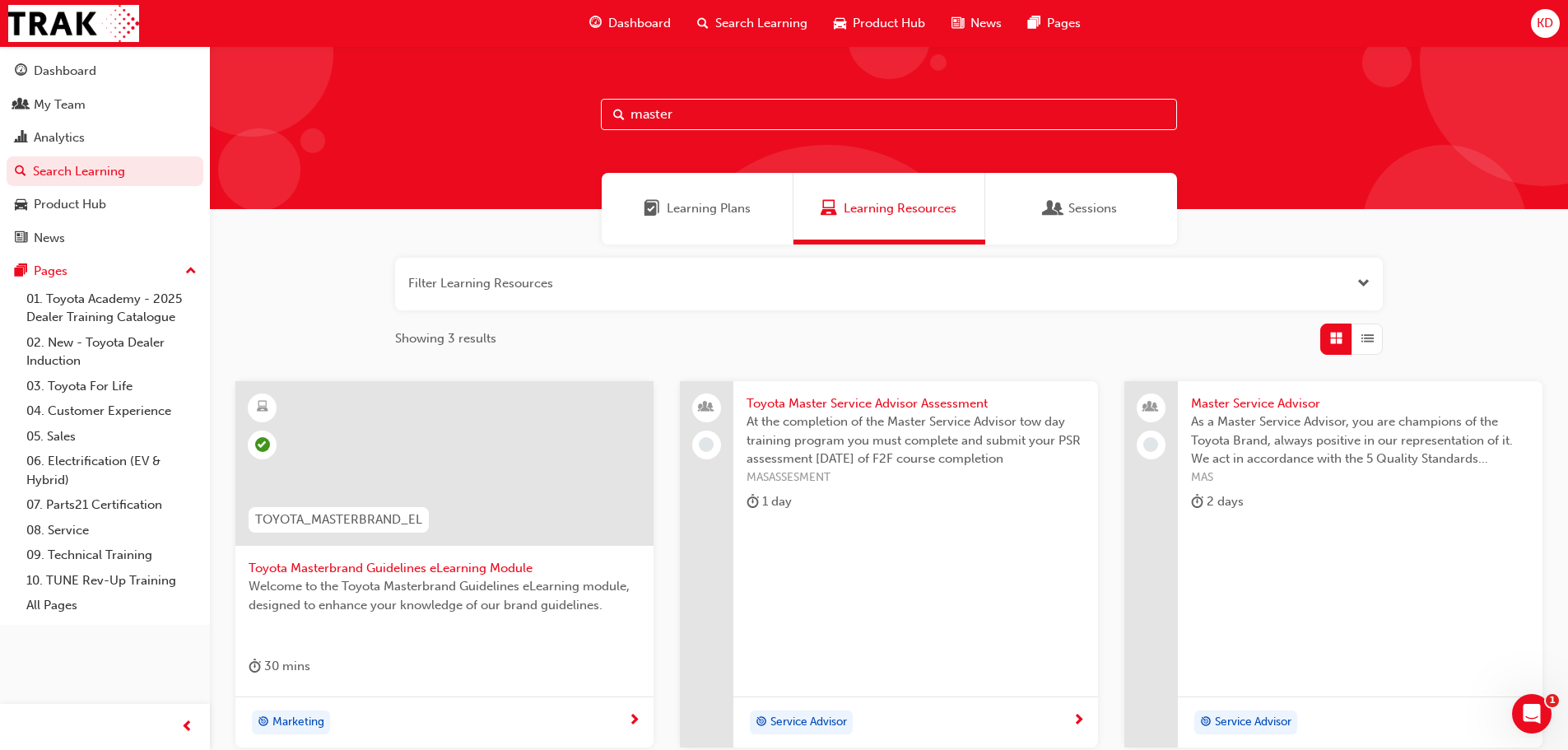
click at [668, 116] on input "master" at bounding box center [889, 114] width 576 height 31
drag, startPoint x: 698, startPoint y: 110, endPoint x: 573, endPoint y: 102, distance: 125.3
click at [573, 102] on div "master" at bounding box center [889, 128] width 1358 height 163
type input "nvap"
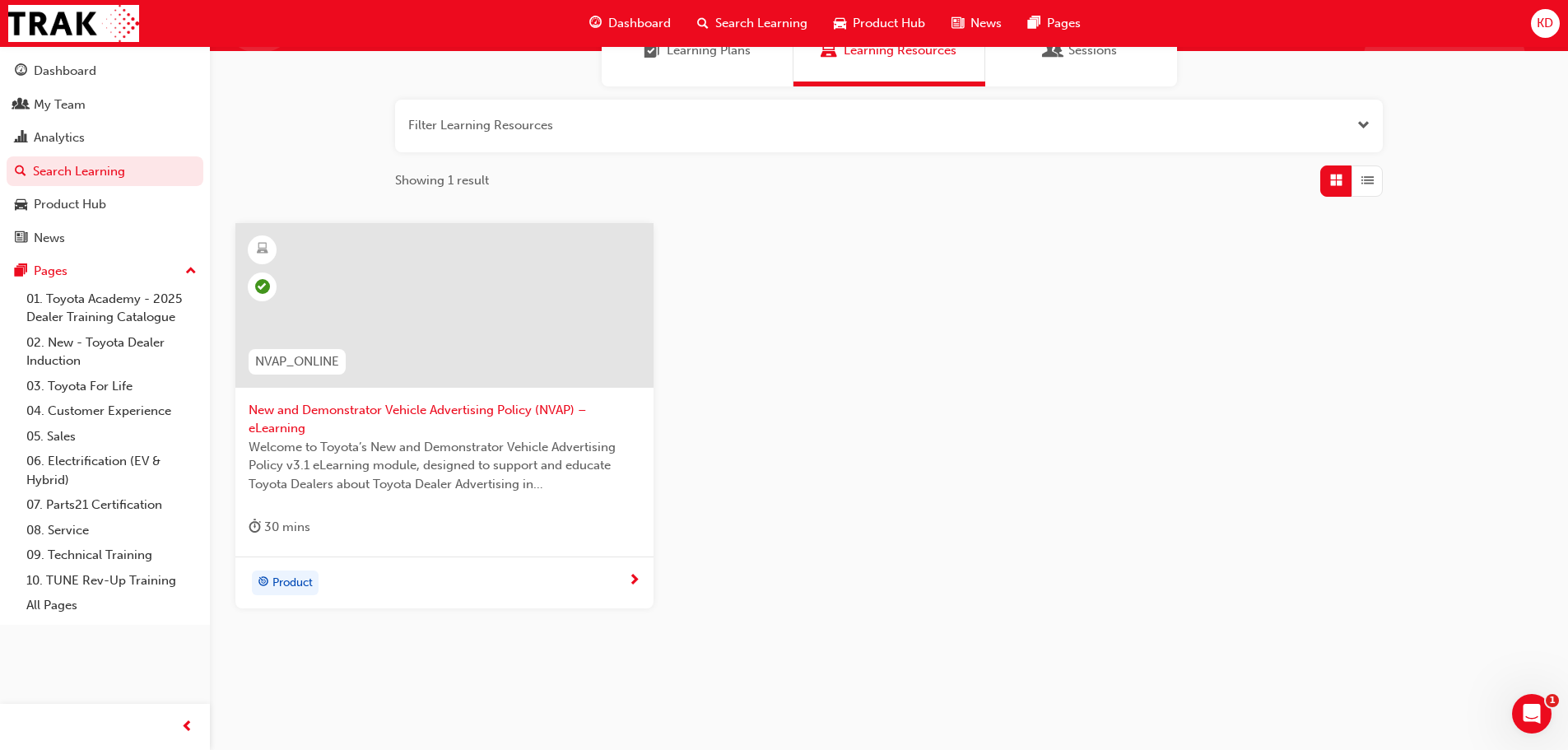
scroll to position [164, 0]
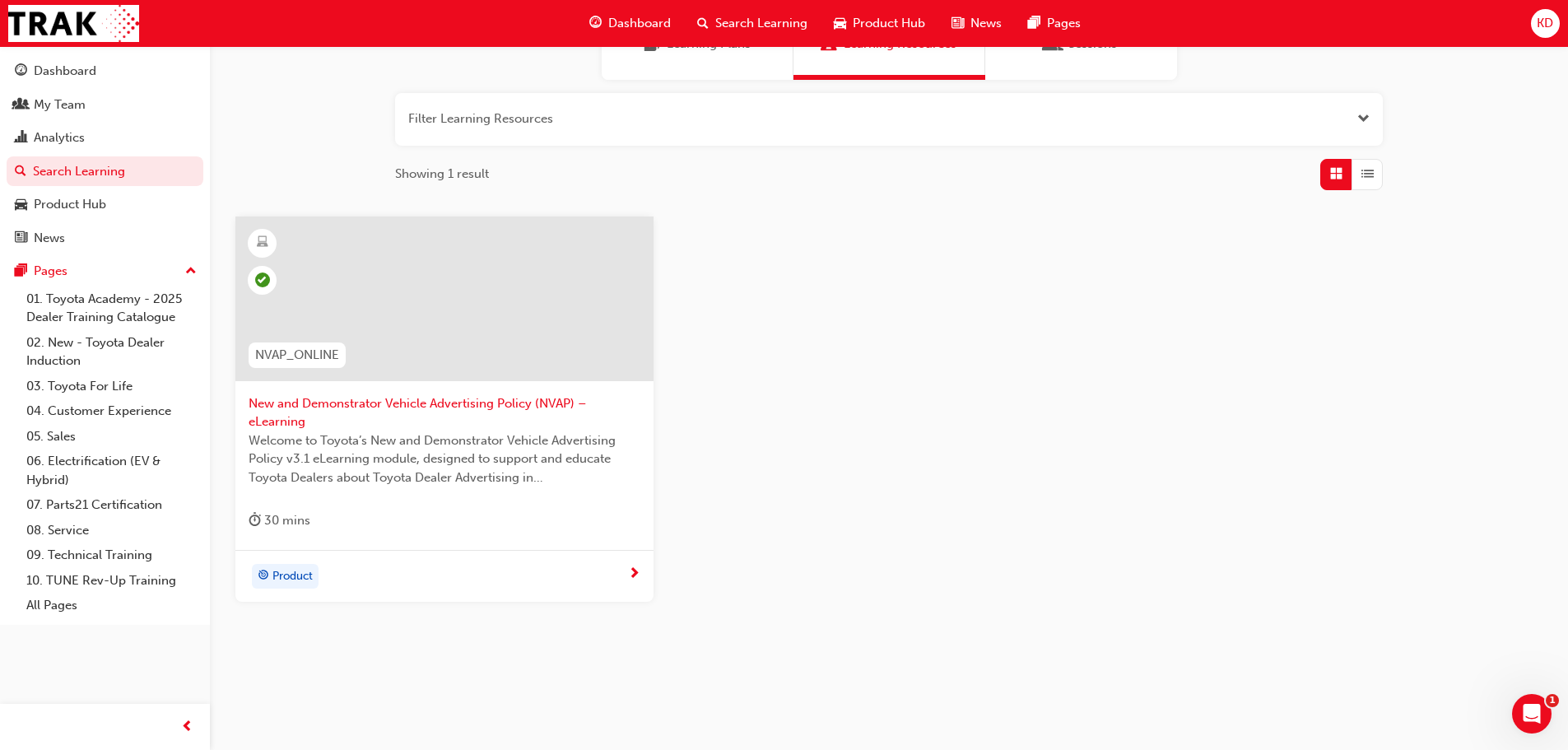
click at [430, 405] on span "New and Demonstrator Vehicle Advertising Policy (NVAP) – eLearning" at bounding box center [444, 412] width 392 height 37
